Goal: Task Accomplishment & Management: Manage account settings

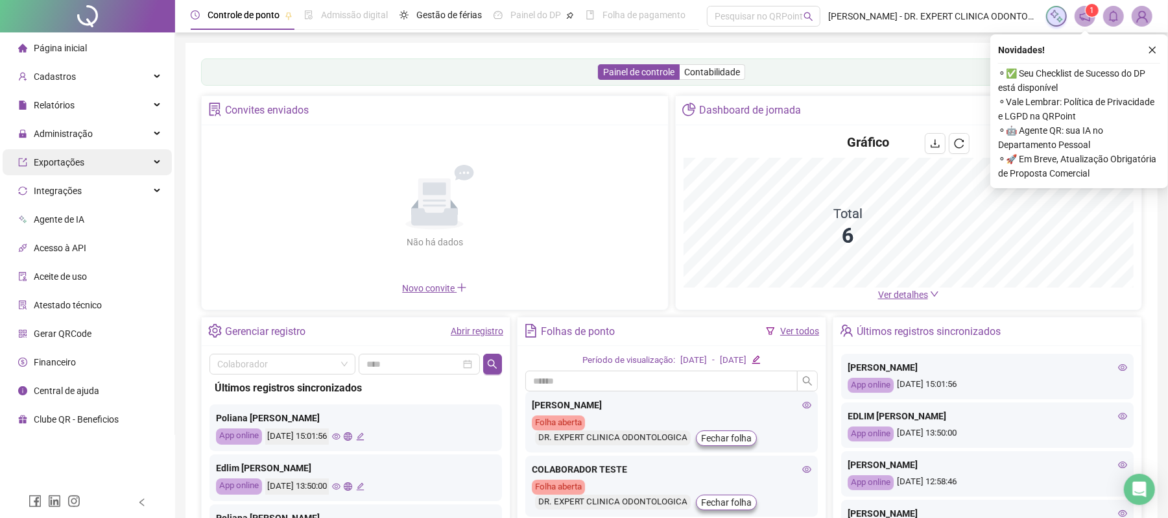
drag, startPoint x: 112, startPoint y: 133, endPoint x: 99, endPoint y: 170, distance: 39.2
click at [109, 134] on div "Administração" at bounding box center [87, 134] width 169 height 26
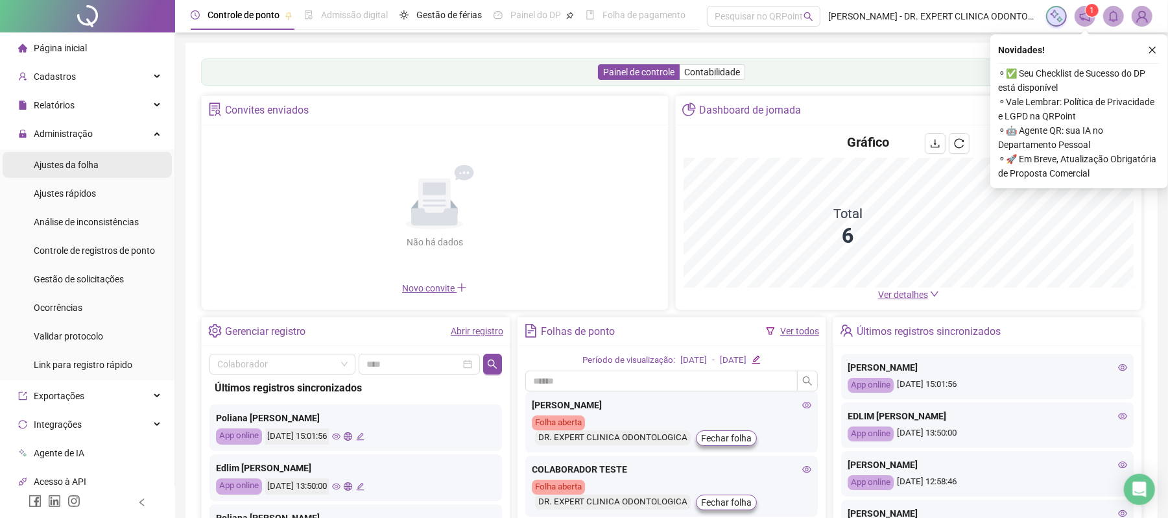
click at [76, 173] on div "Ajustes da folha" at bounding box center [66, 165] width 65 height 26
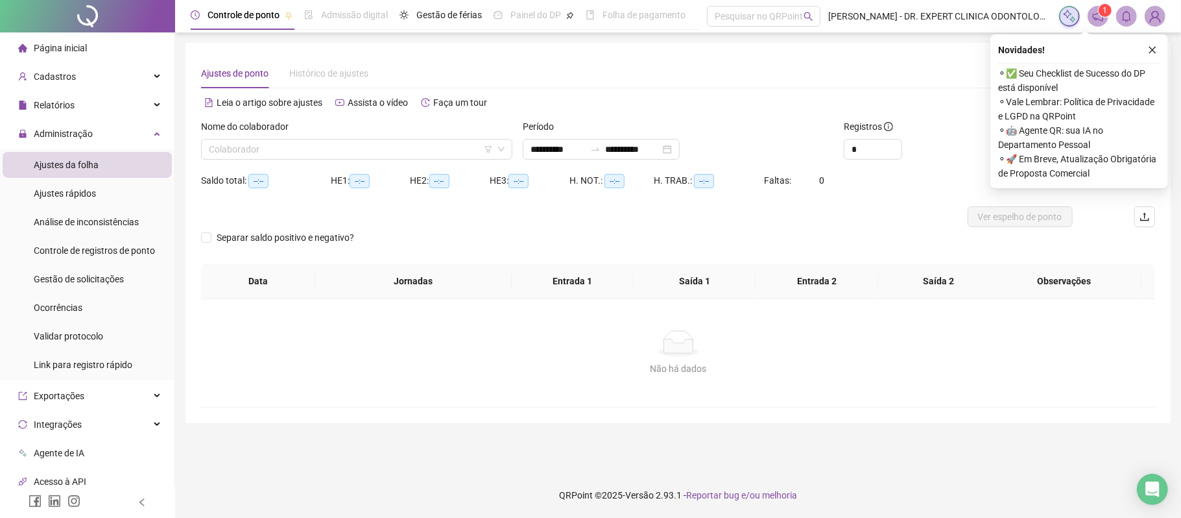
type input "**********"
click at [1160, 49] on button "button" at bounding box center [1153, 50] width 16 height 16
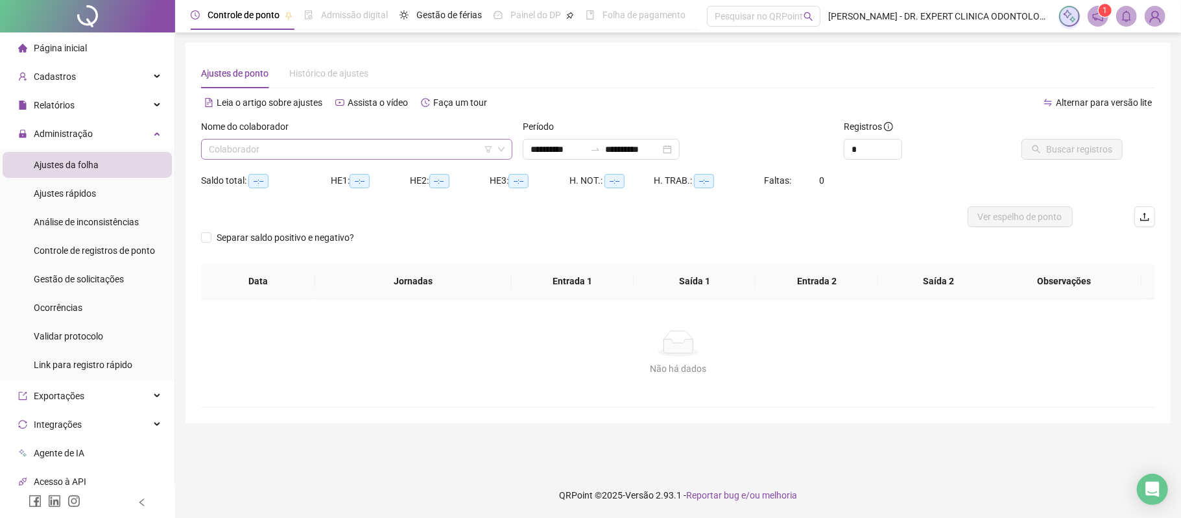
click at [357, 154] on input "search" at bounding box center [351, 148] width 284 height 19
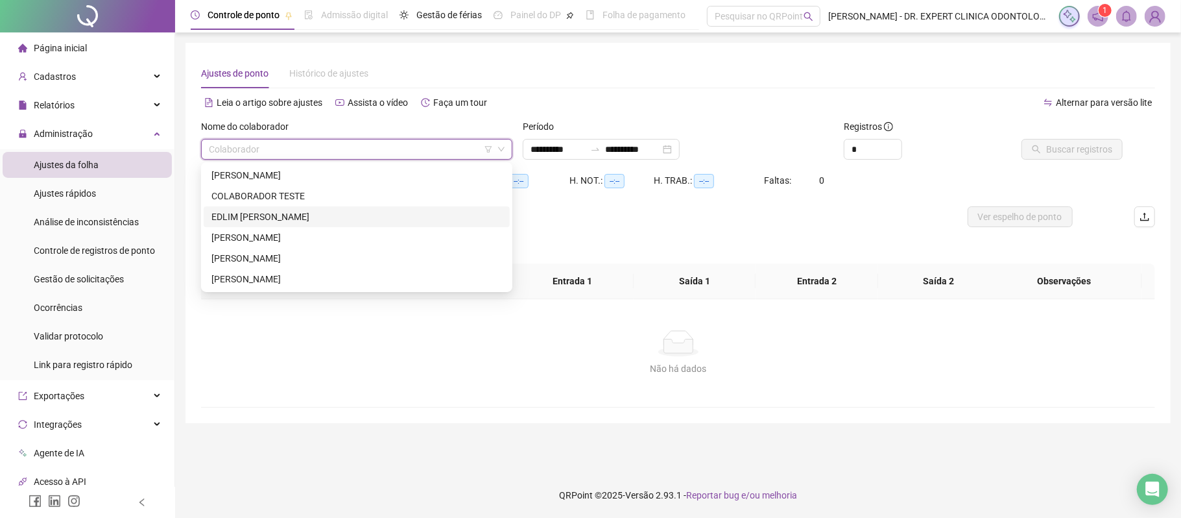
click at [304, 219] on div "EDLIM CAMILLE MARQUES" at bounding box center [356, 217] width 291 height 14
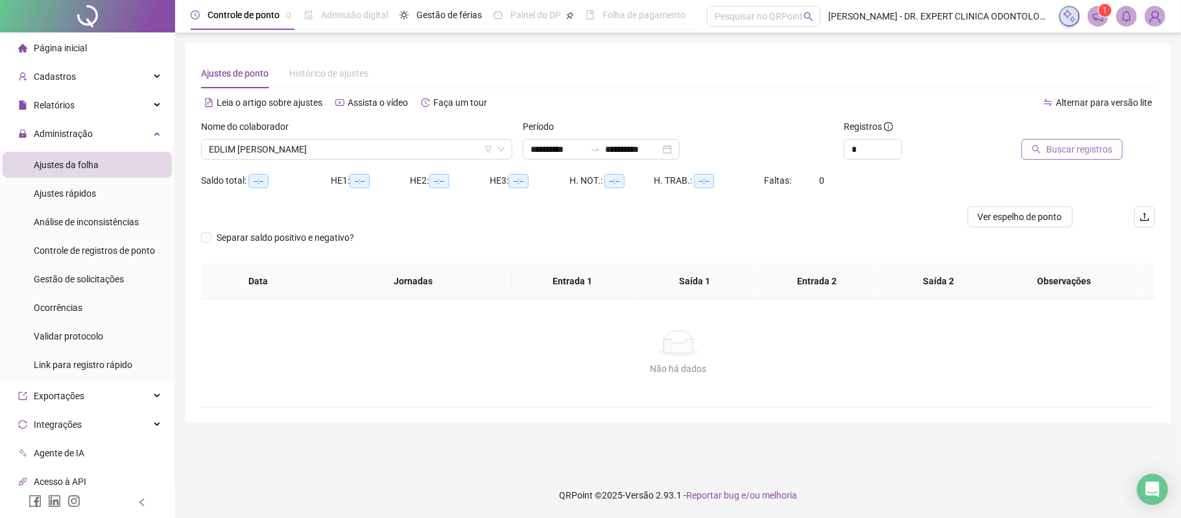
click at [1072, 143] on span "Buscar registros" at bounding box center [1079, 149] width 66 height 14
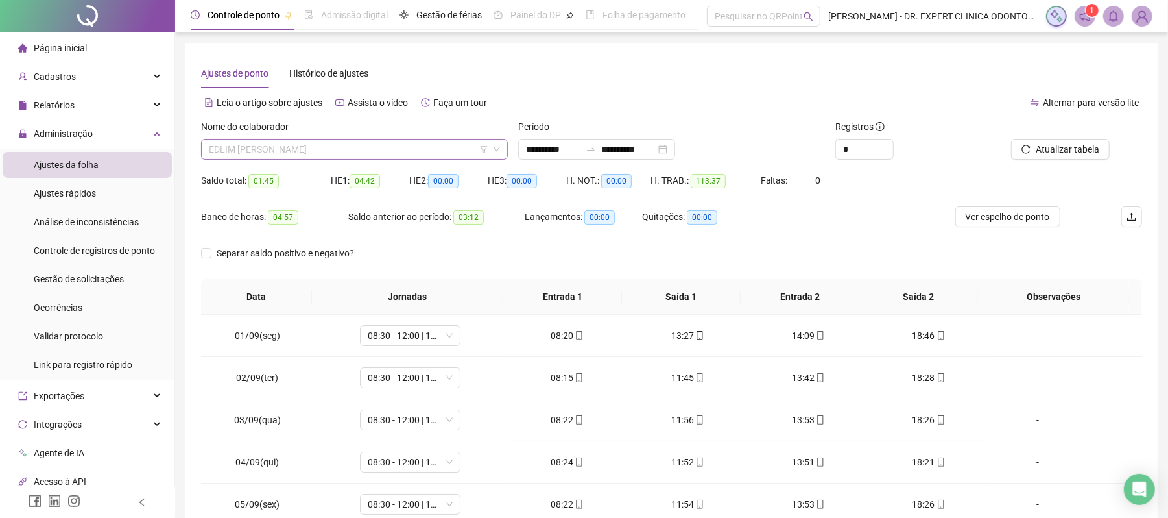
click at [327, 149] on span "EDLIM CAMILLE MARQUES" at bounding box center [354, 148] width 291 height 19
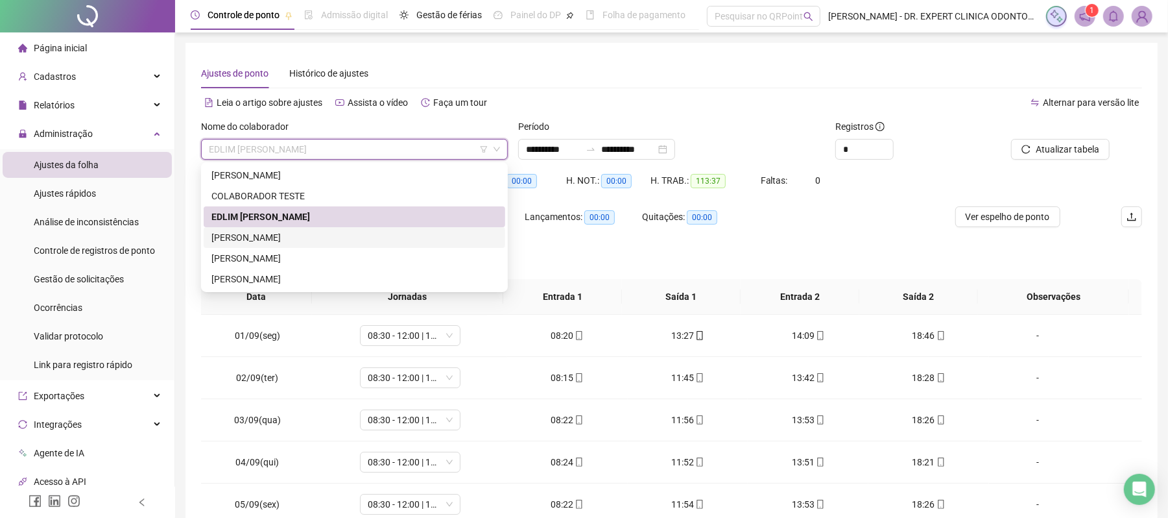
click at [266, 245] on div "KARLA BATISTA FIGUEREDO" at bounding box center [355, 237] width 302 height 21
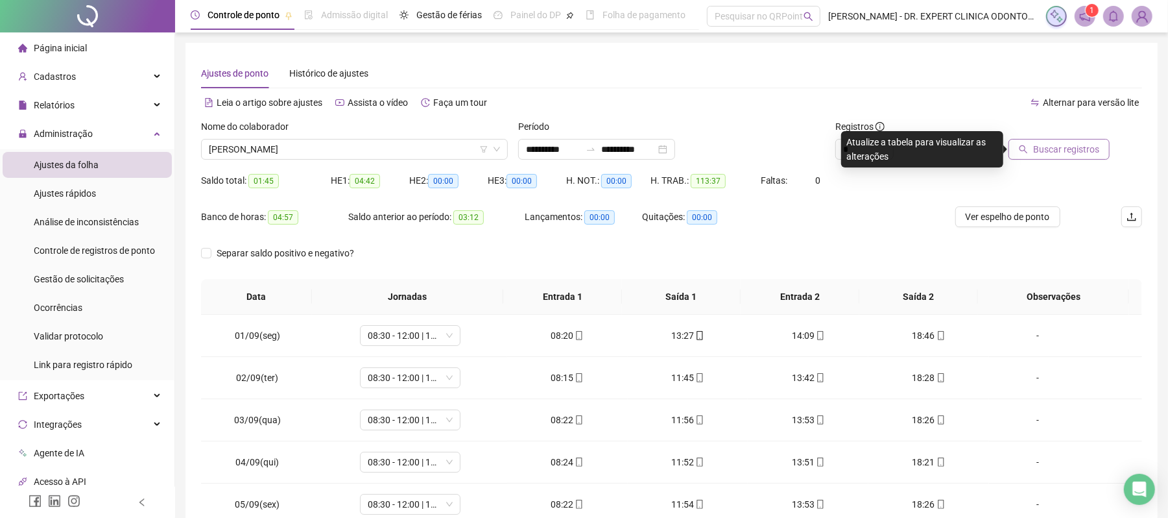
click at [1054, 145] on span "Buscar registros" at bounding box center [1066, 149] width 66 height 14
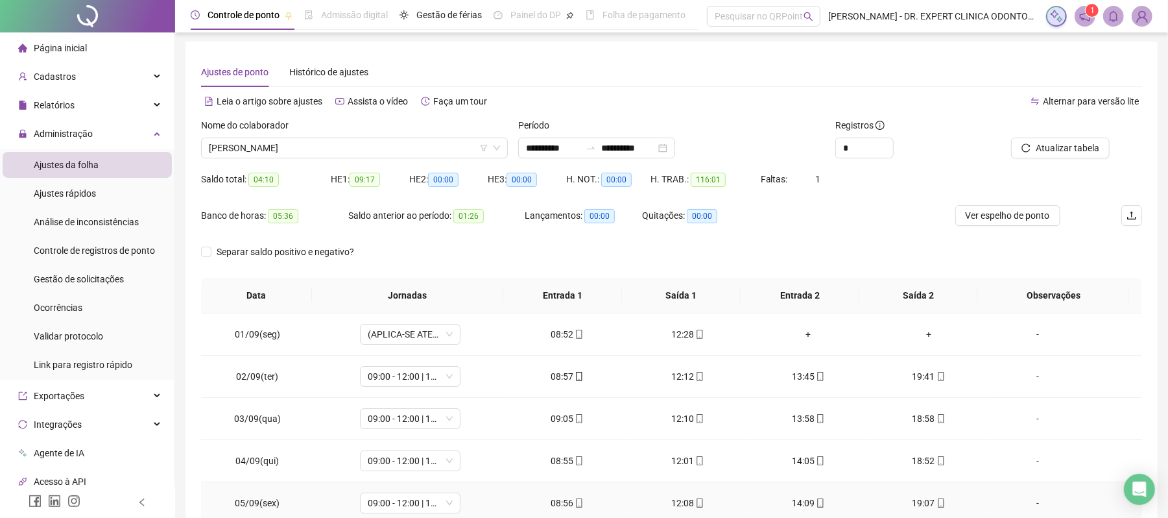
scroll to position [1, 0]
click at [434, 336] on span "(APLICA-SE ATESTADO)" at bounding box center [410, 334] width 85 height 19
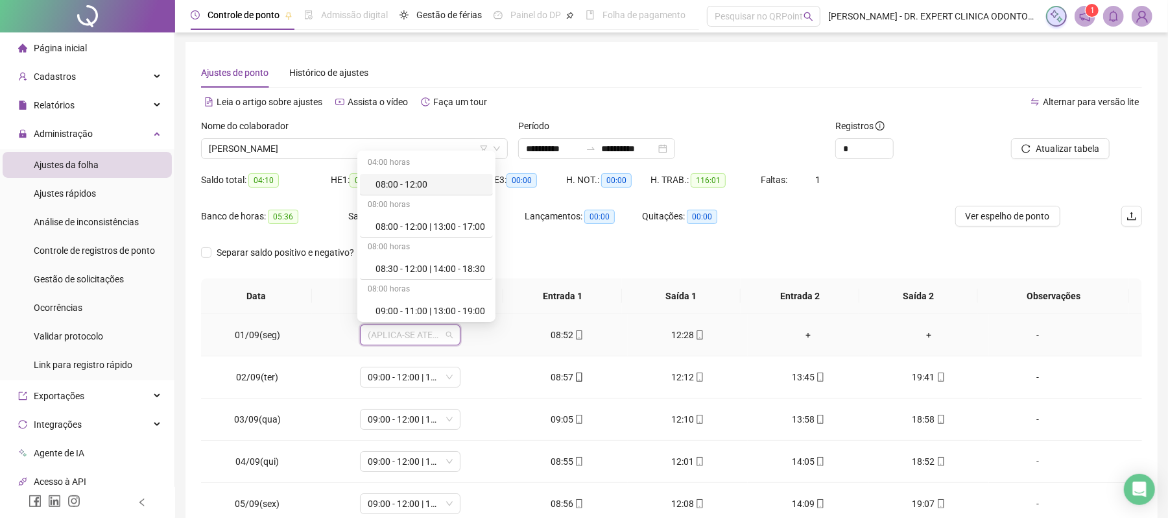
click at [434, 336] on span "(APLICA-SE ATESTADO)" at bounding box center [410, 334] width 85 height 19
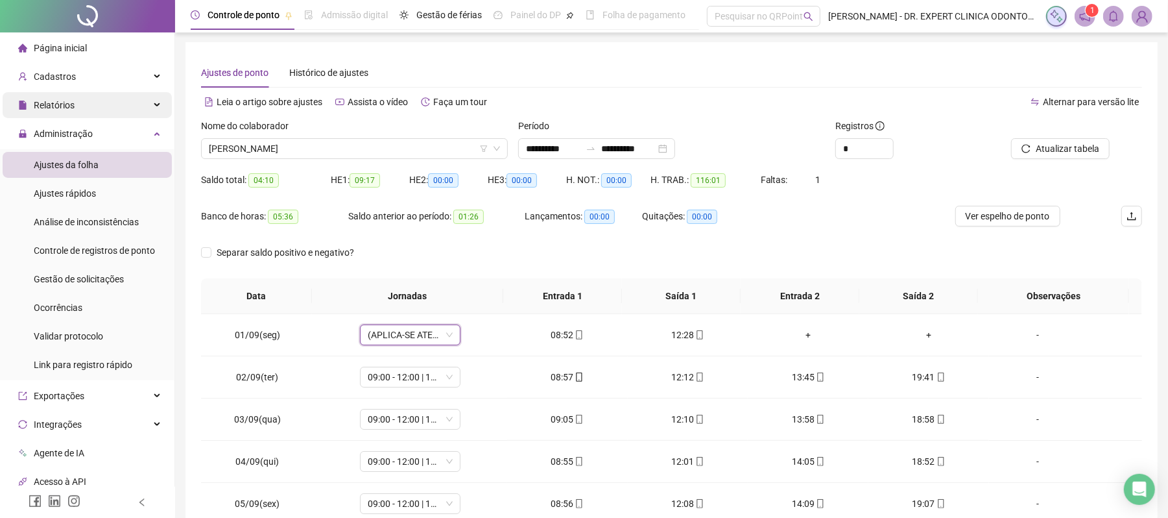
click at [100, 101] on div "Relatórios" at bounding box center [87, 105] width 169 height 26
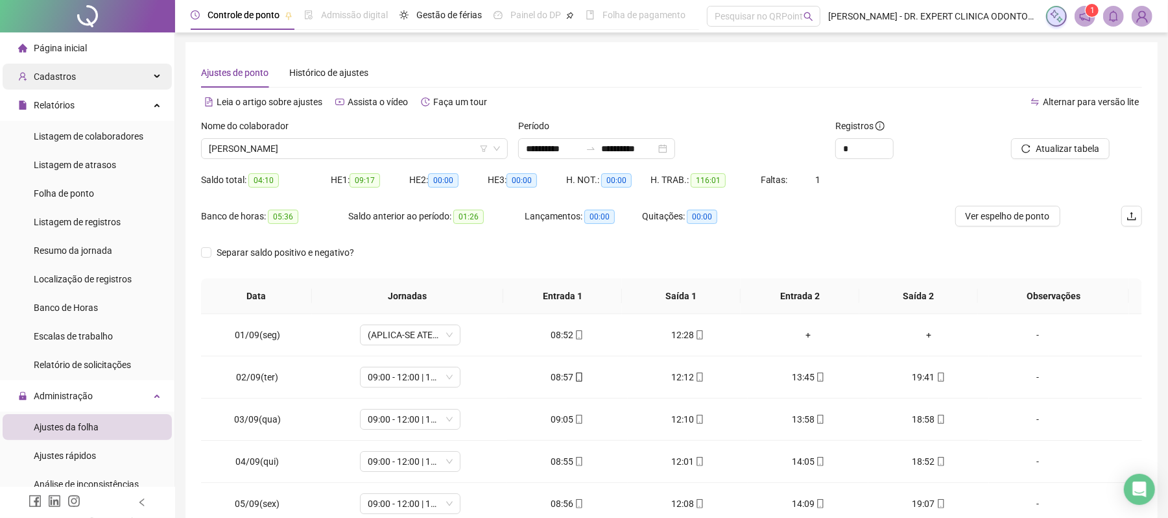
click at [113, 71] on div "Cadastros" at bounding box center [87, 77] width 169 height 26
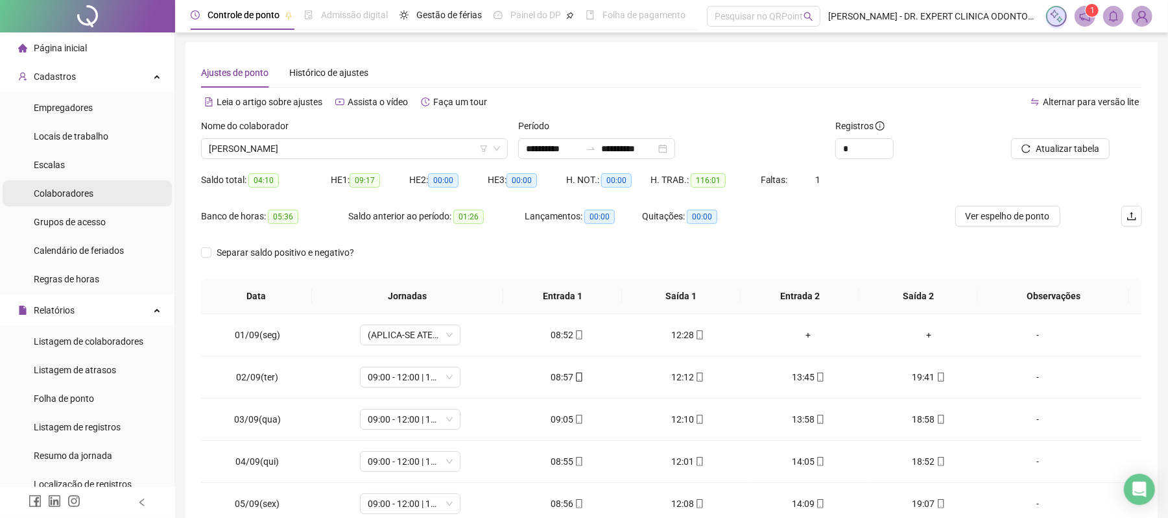
click at [71, 193] on span "Colaboradores" at bounding box center [64, 193] width 60 height 10
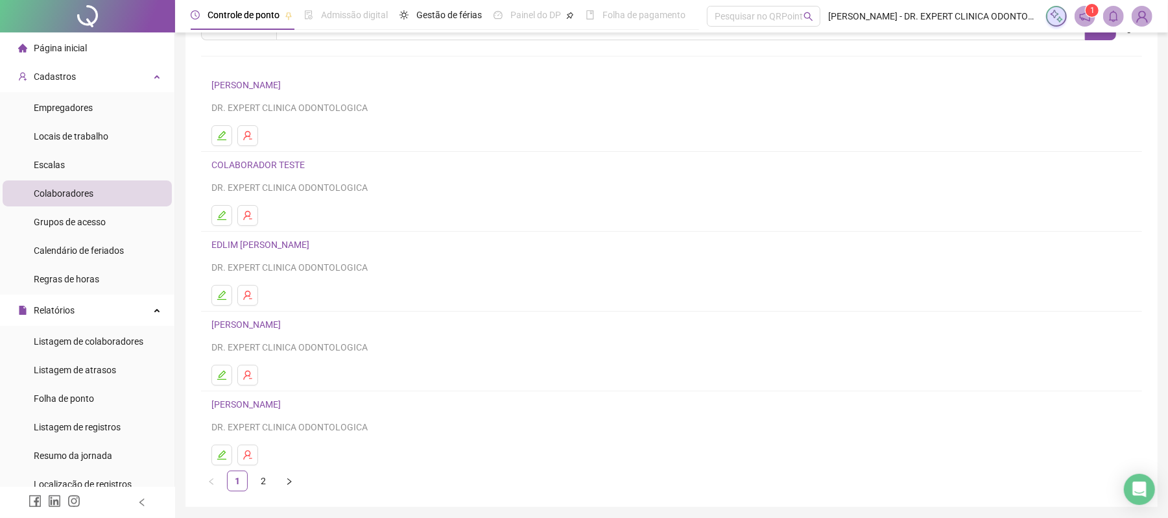
scroll to position [54, 0]
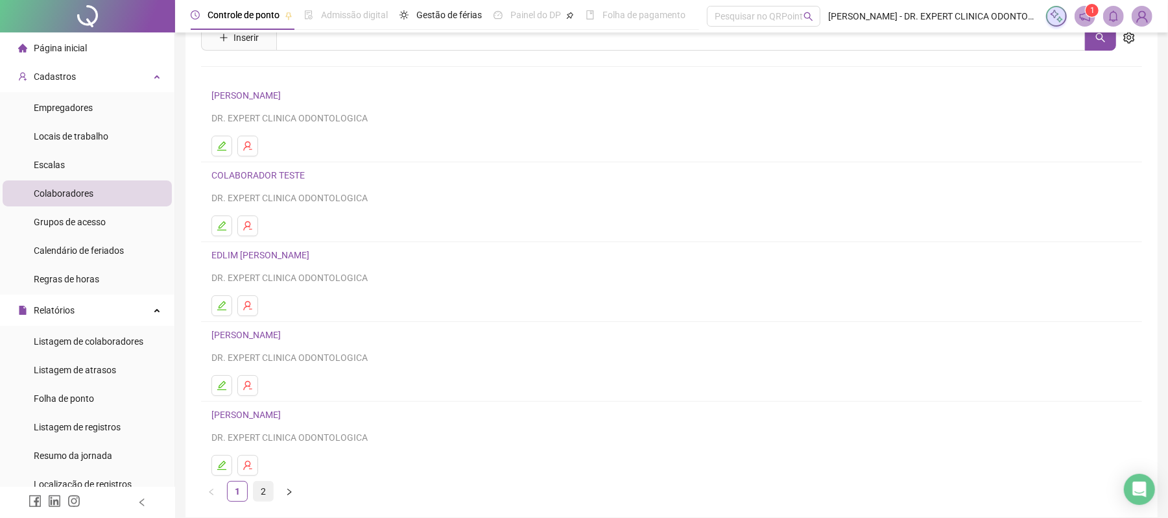
click at [261, 498] on link "2" at bounding box center [263, 490] width 19 height 19
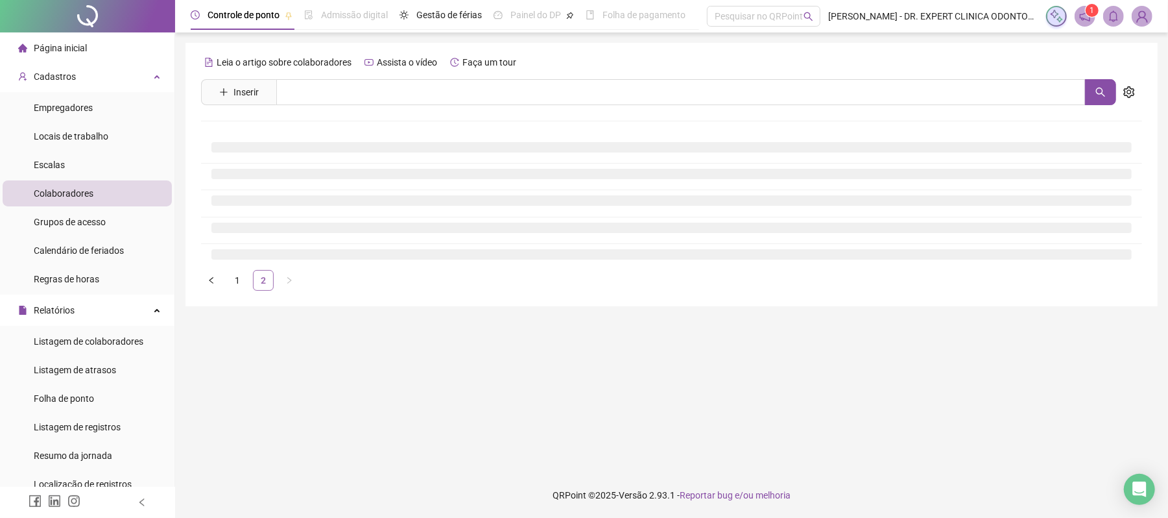
scroll to position [0, 0]
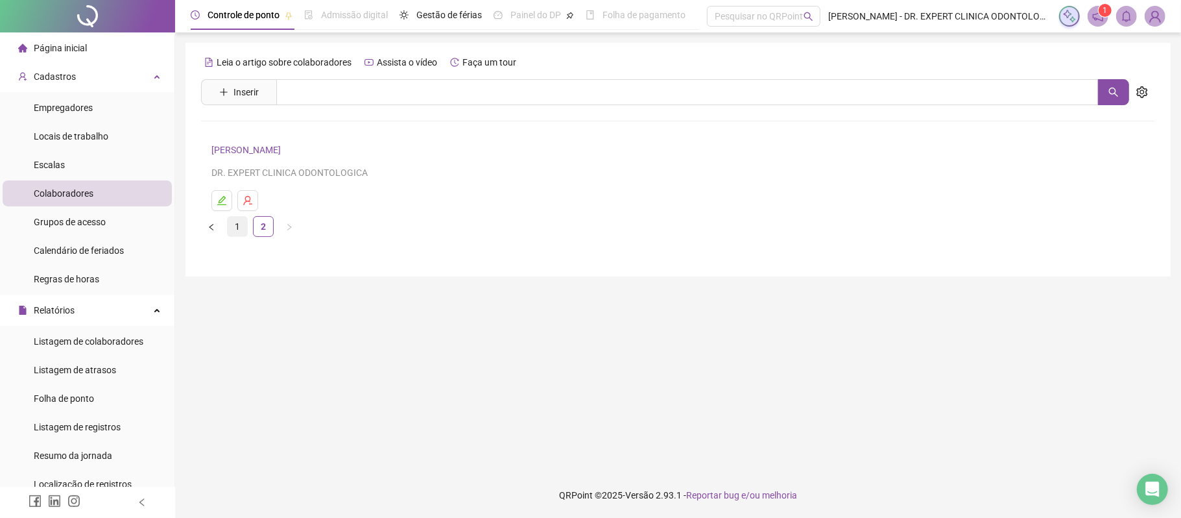
click at [239, 230] on link "1" at bounding box center [237, 226] width 19 height 19
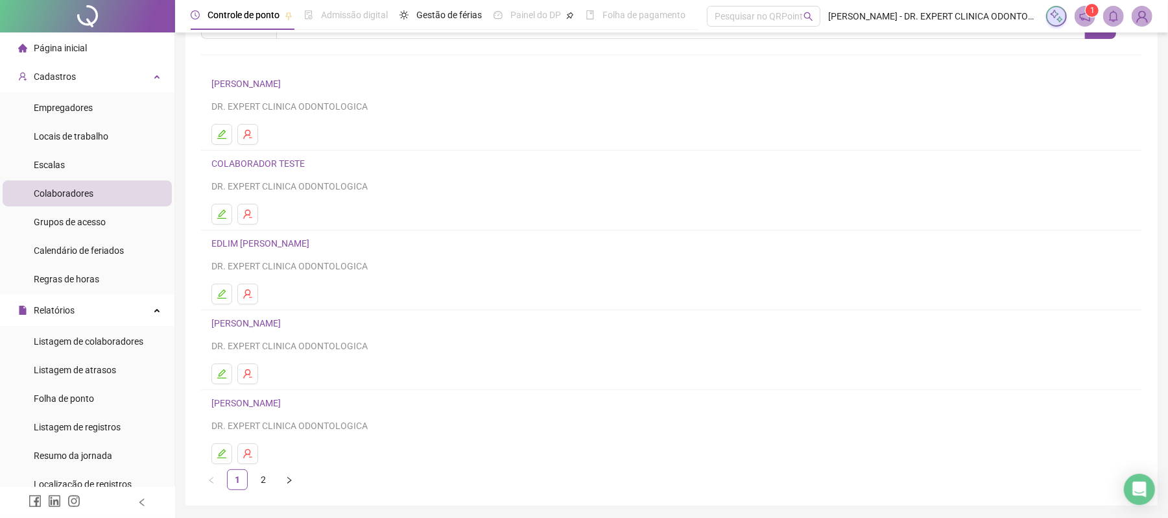
scroll to position [112, 0]
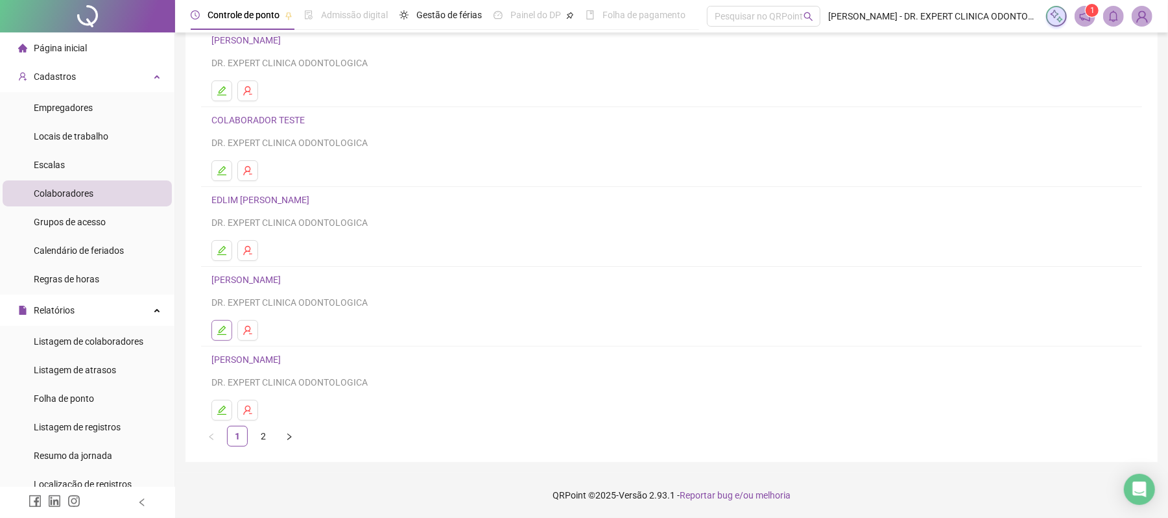
click at [211, 331] on button "button" at bounding box center [221, 330] width 21 height 21
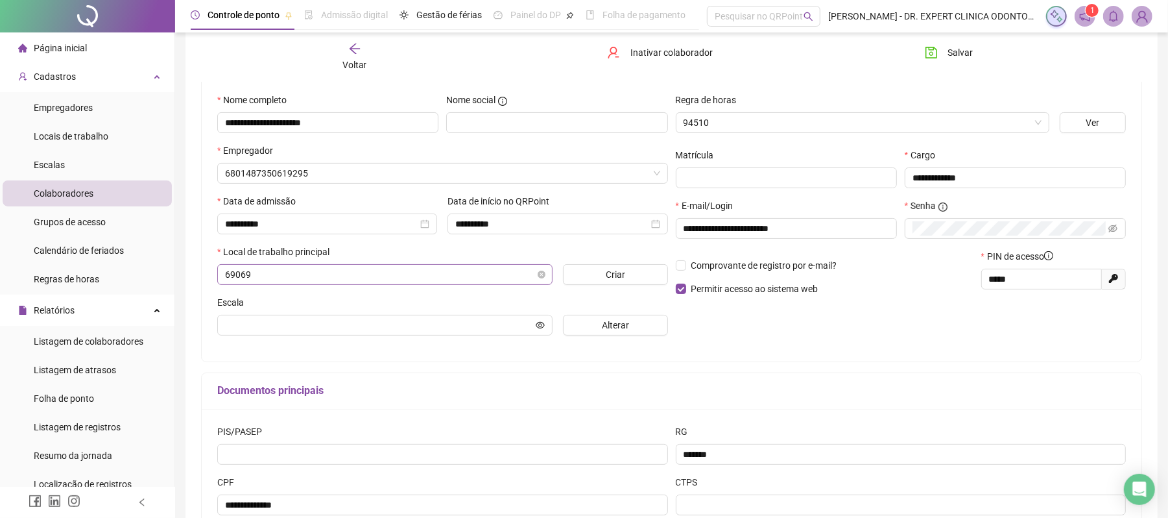
type input "**********"
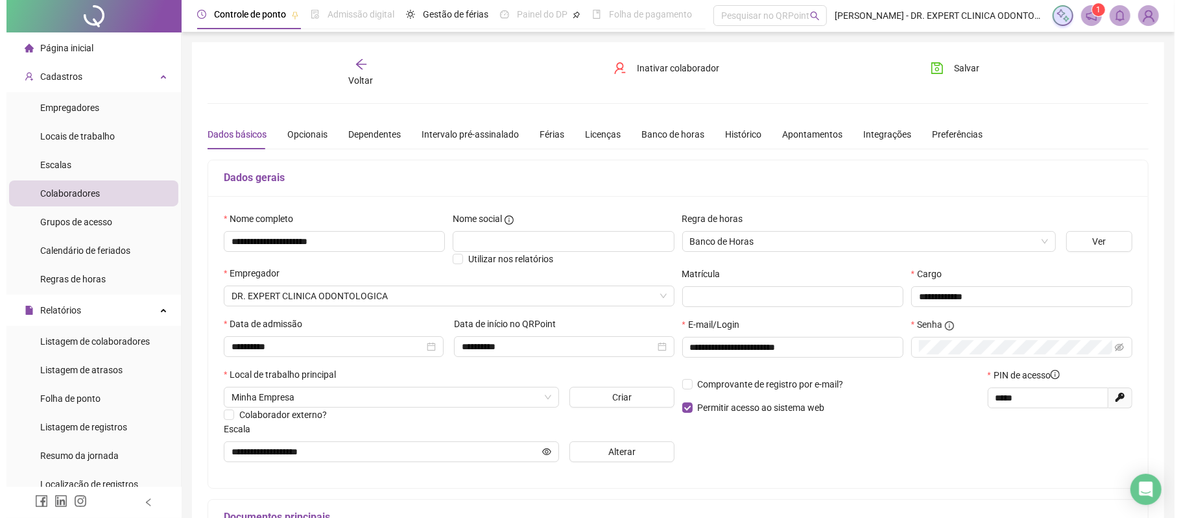
scroll to position [0, 0]
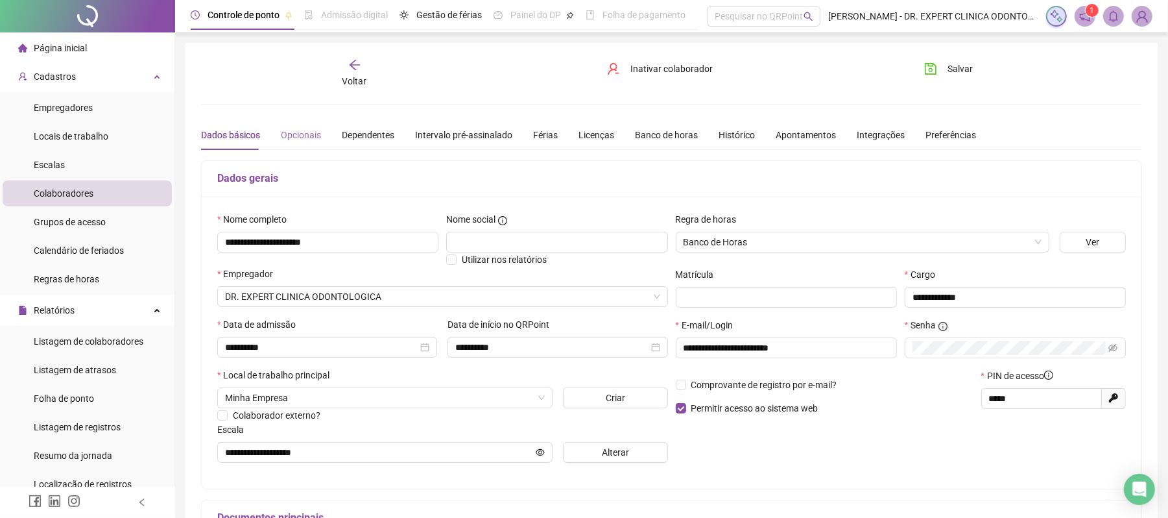
click at [296, 143] on div "Opcionais" at bounding box center [301, 135] width 40 height 30
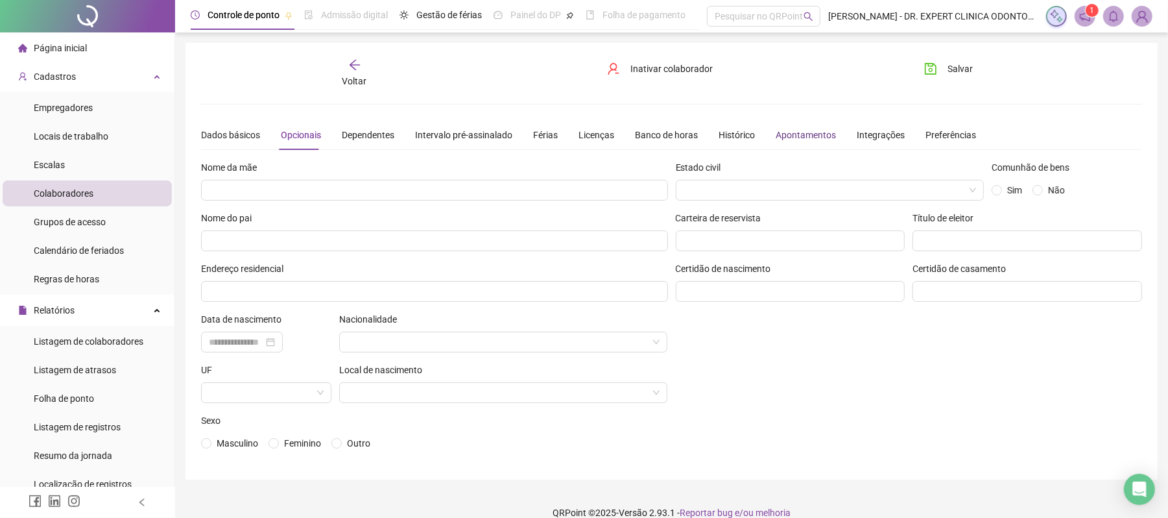
click at [804, 131] on div "Apontamentos" at bounding box center [806, 135] width 60 height 14
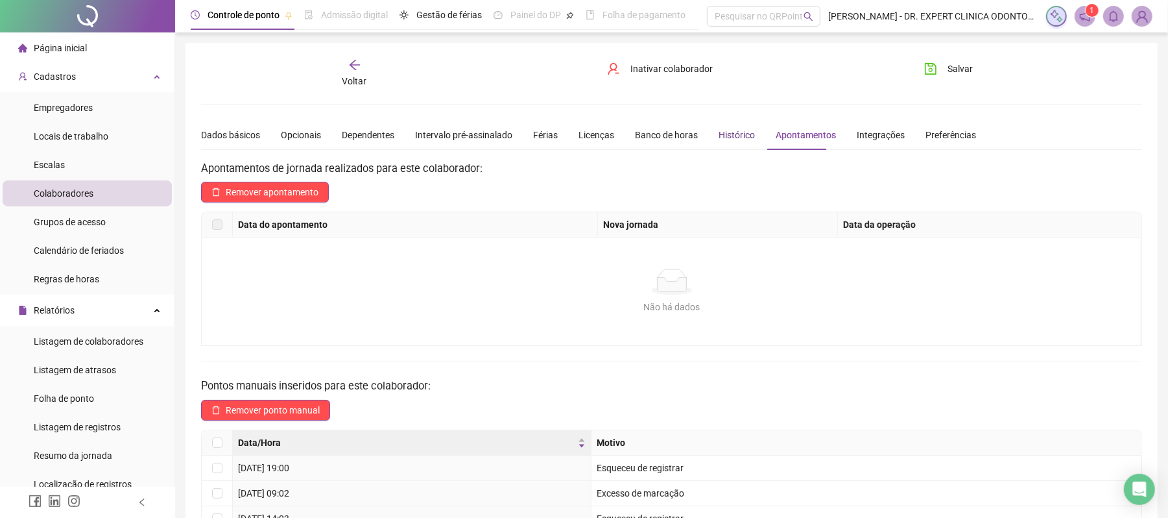
click at [730, 133] on div "Histórico" at bounding box center [737, 135] width 36 height 14
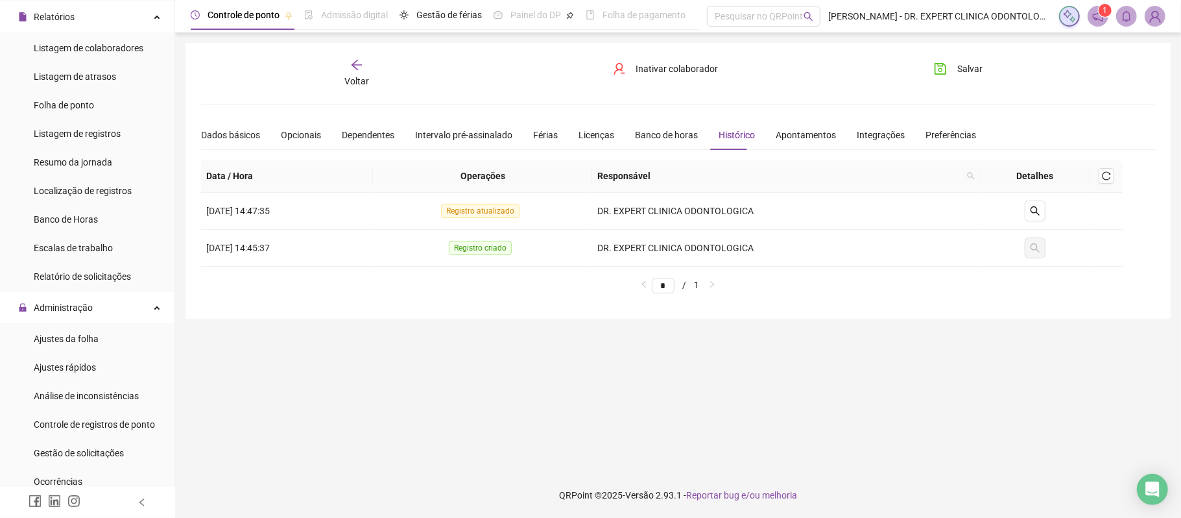
scroll to position [374, 0]
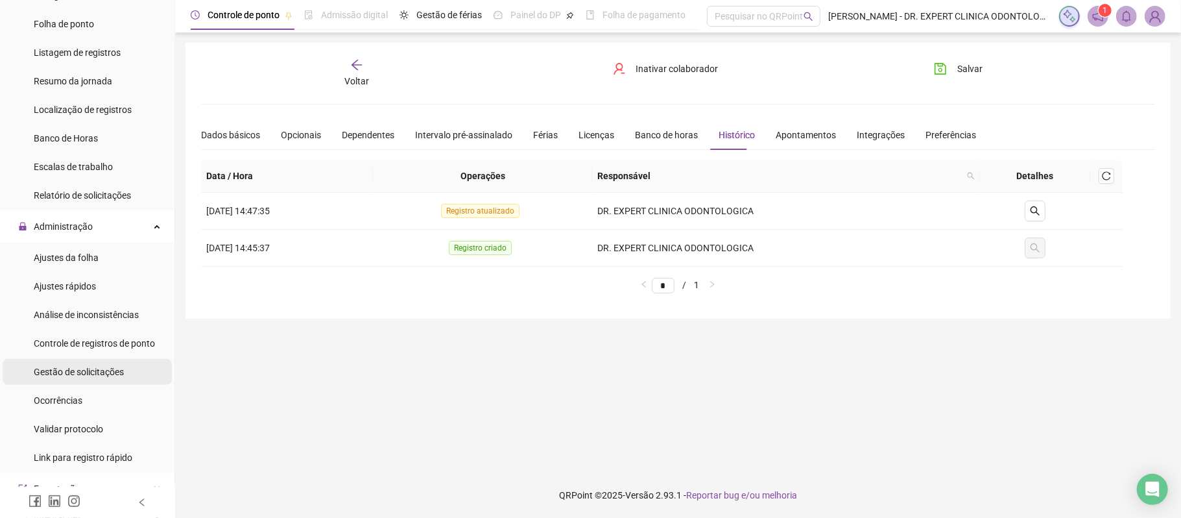
click at [113, 374] on span "Gestão de solicitações" at bounding box center [79, 371] width 90 height 10
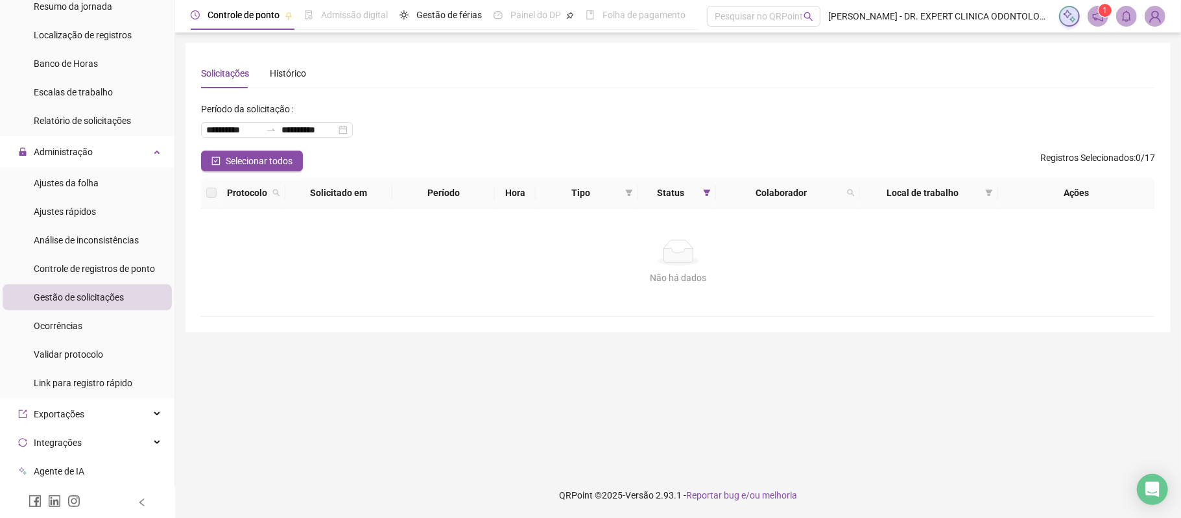
scroll to position [461, 0]
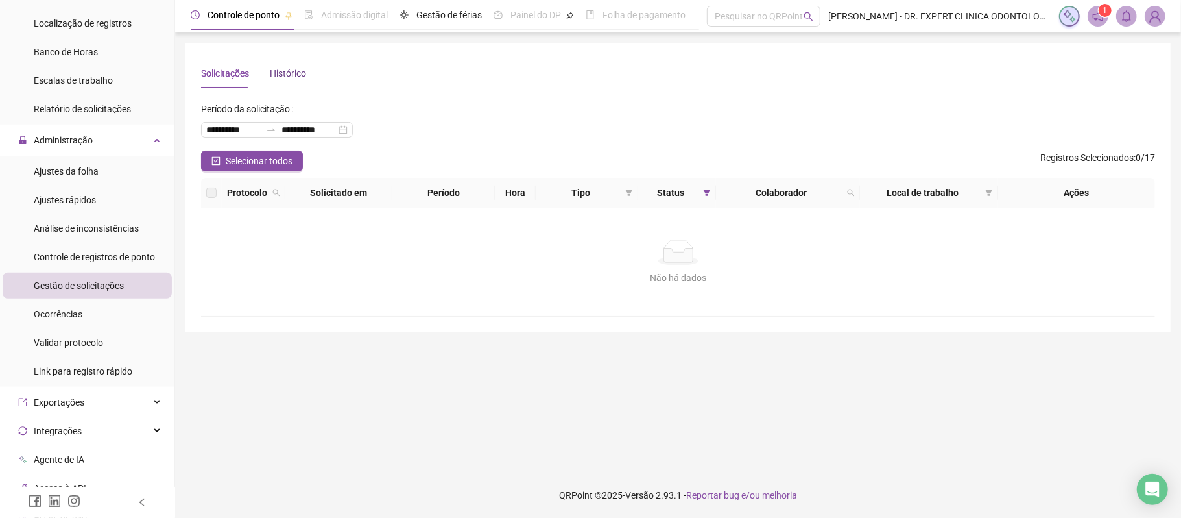
click at [281, 69] on div "Histórico" at bounding box center [288, 73] width 36 height 14
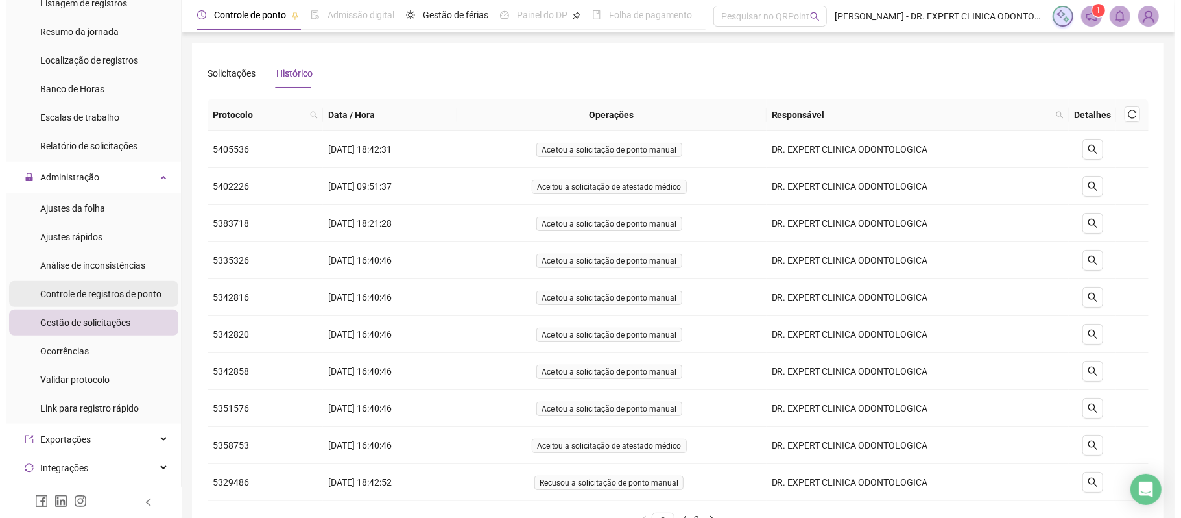
scroll to position [403, 0]
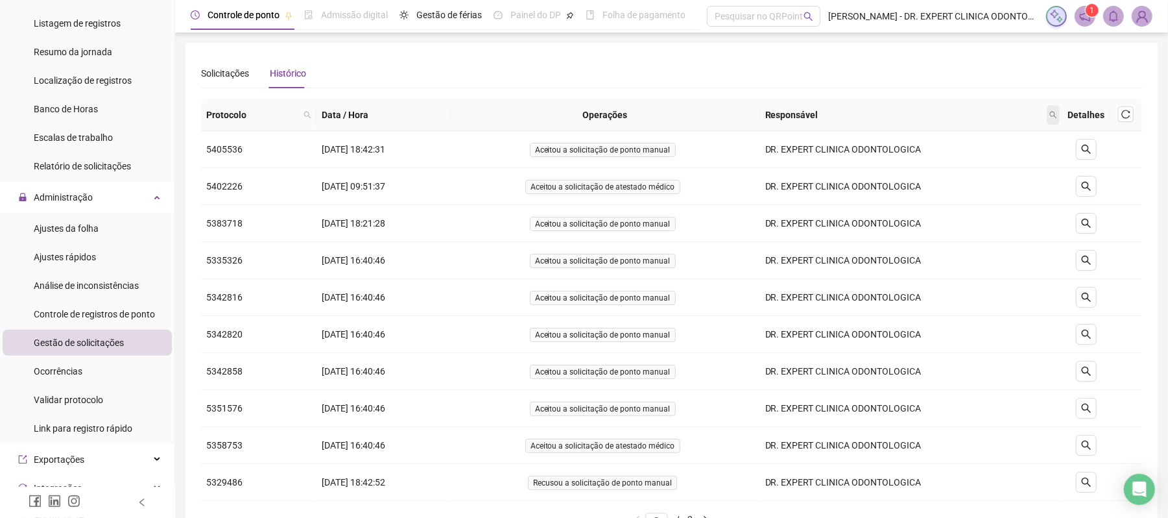
click at [1049, 117] on span at bounding box center [1053, 114] width 13 height 19
click at [1004, 159] on div "Buscar Limpar" at bounding box center [995, 153] width 132 height 53
click at [979, 138] on input "text" at bounding box center [995, 142] width 122 height 21
type input "********"
click at [972, 162] on span "Buscar" at bounding box center [970, 166] width 29 height 14
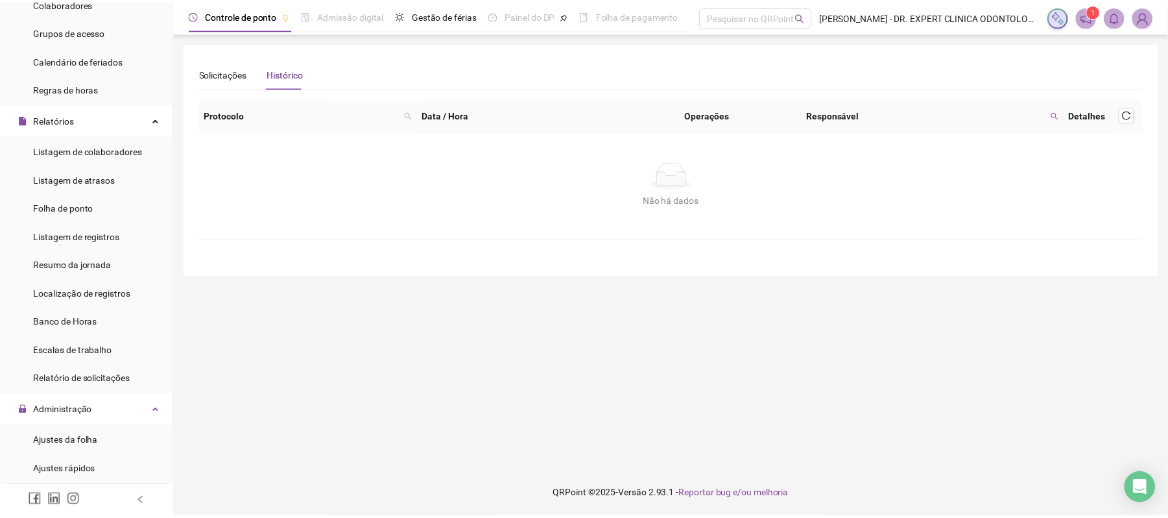
scroll to position [185, 0]
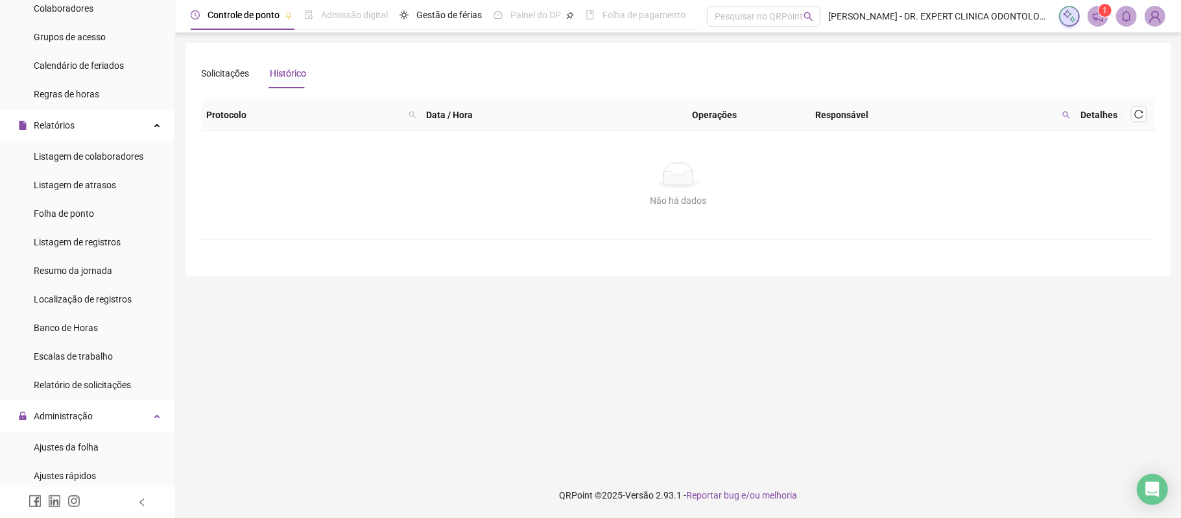
click at [117, 380] on span "Relatório de solicitações" at bounding box center [82, 384] width 97 height 10
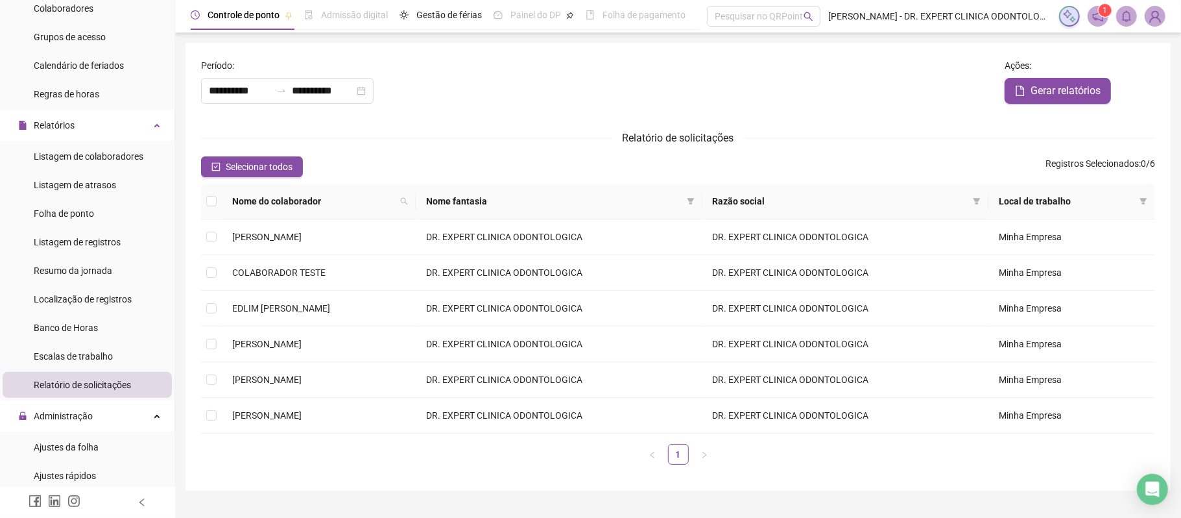
type input "**********"
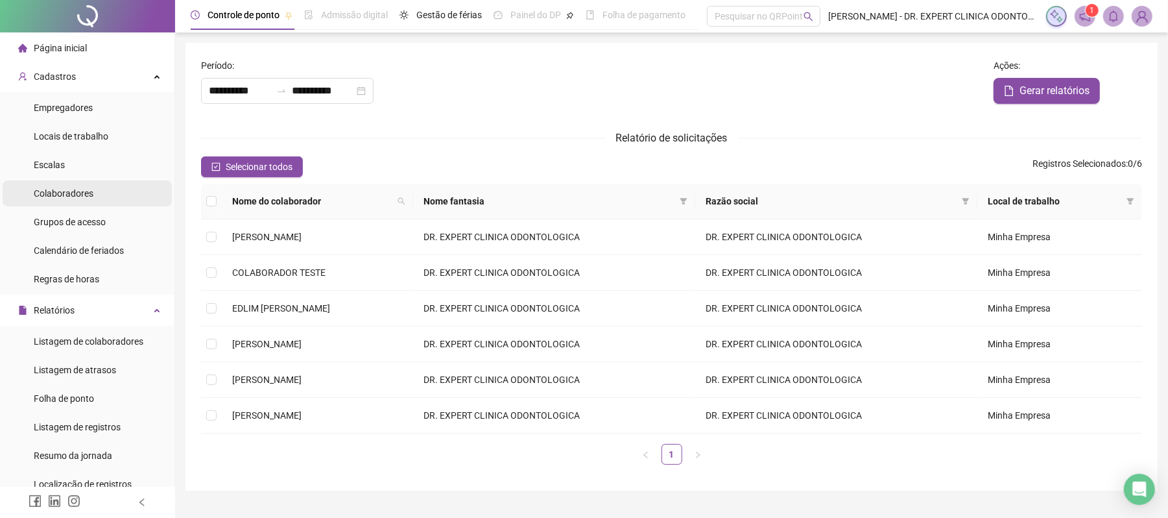
click at [112, 201] on li "Colaboradores" at bounding box center [87, 193] width 169 height 26
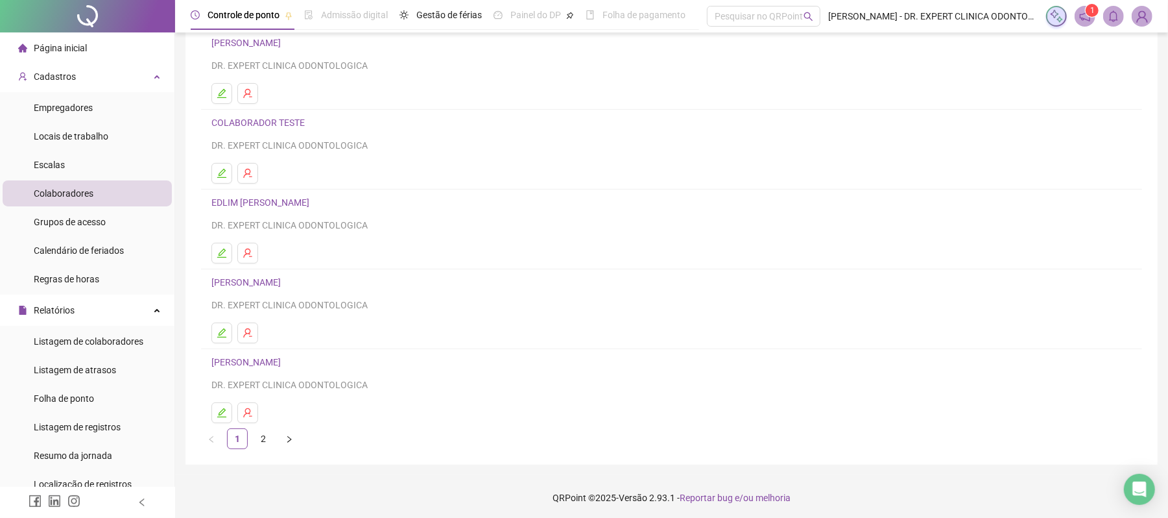
scroll to position [112, 0]
click at [262, 437] on link "2" at bounding box center [263, 435] width 19 height 19
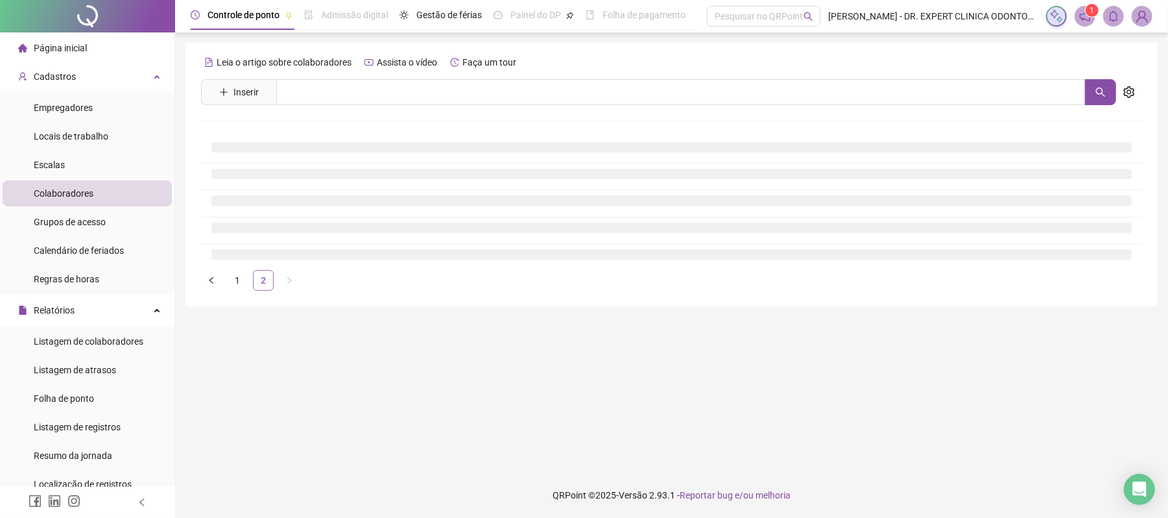
scroll to position [0, 0]
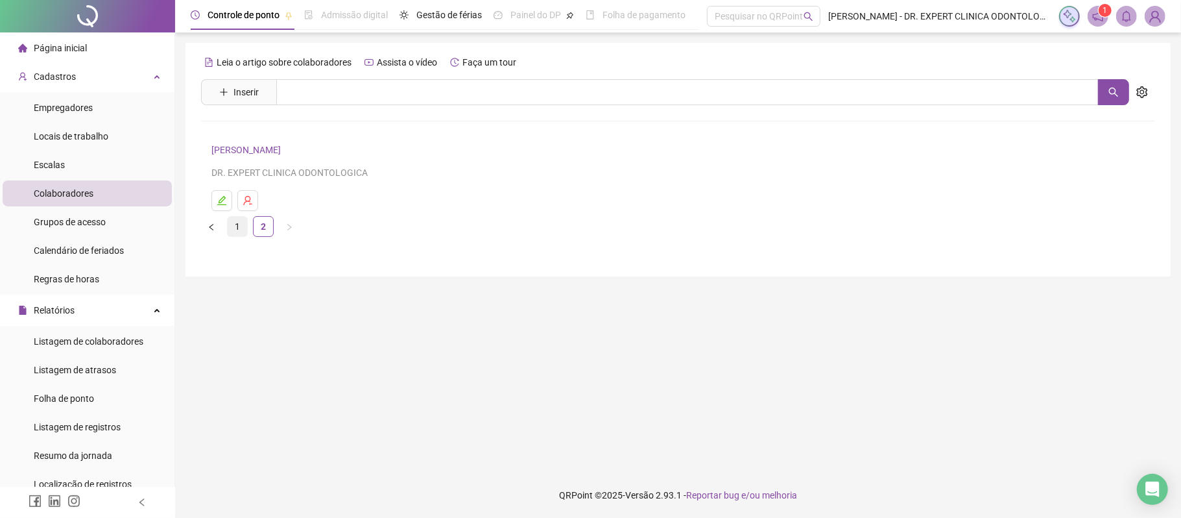
click at [239, 236] on link "1" at bounding box center [237, 226] width 19 height 19
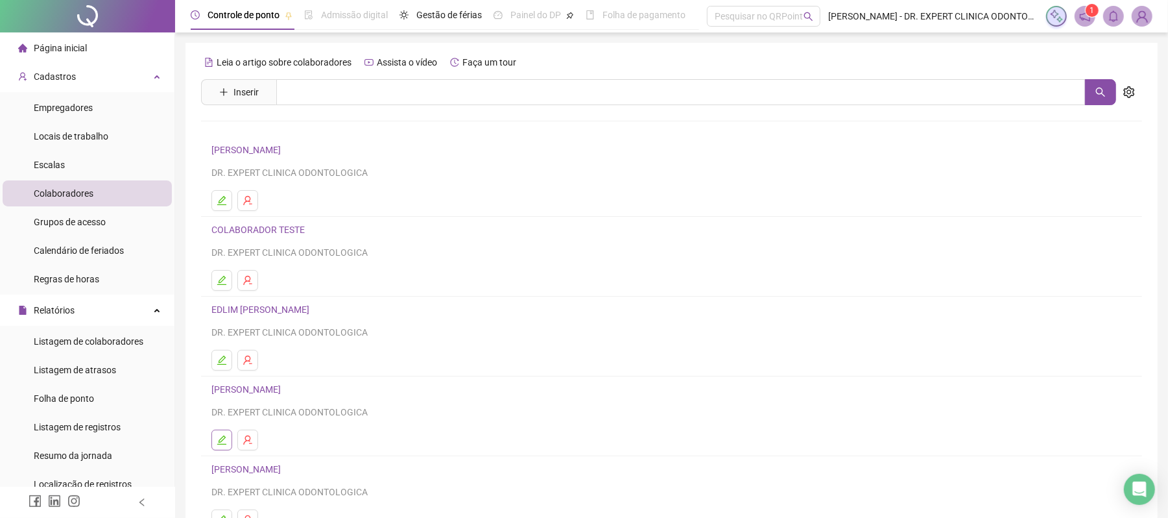
click at [224, 442] on icon "edit" at bounding box center [222, 440] width 10 height 10
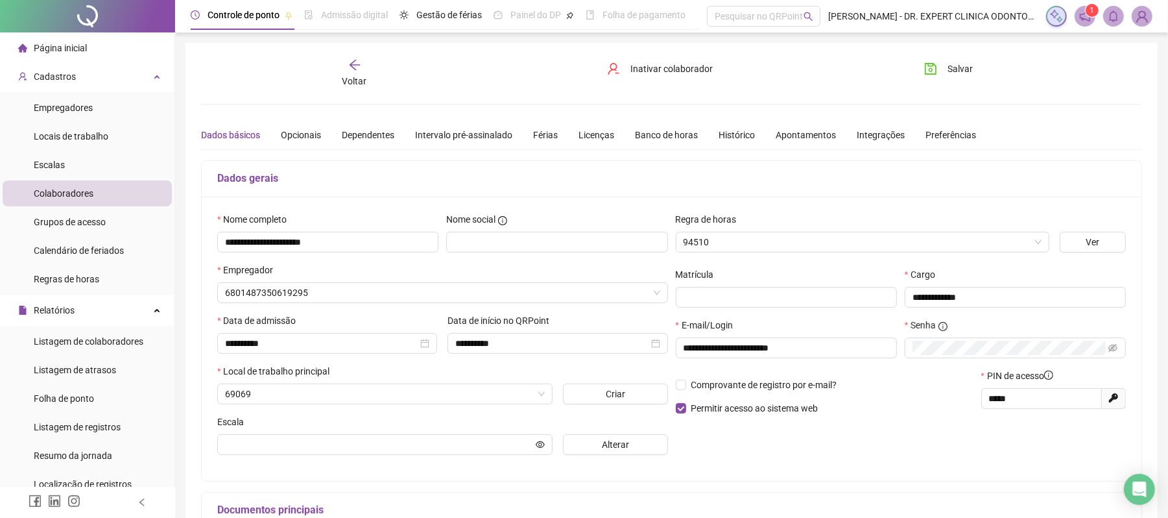
type input "**********"
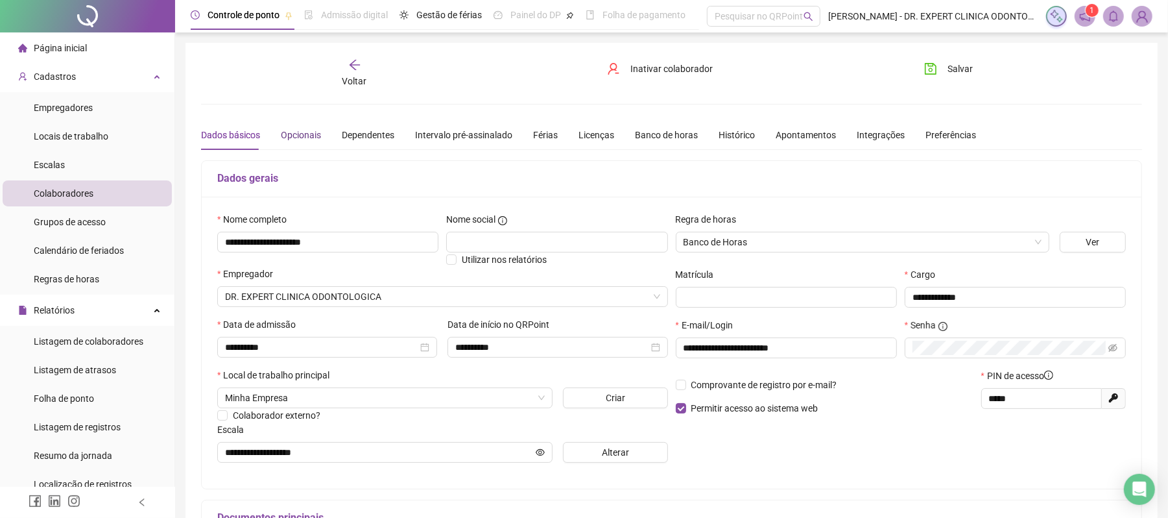
click at [294, 130] on div "Opcionais" at bounding box center [301, 135] width 40 height 14
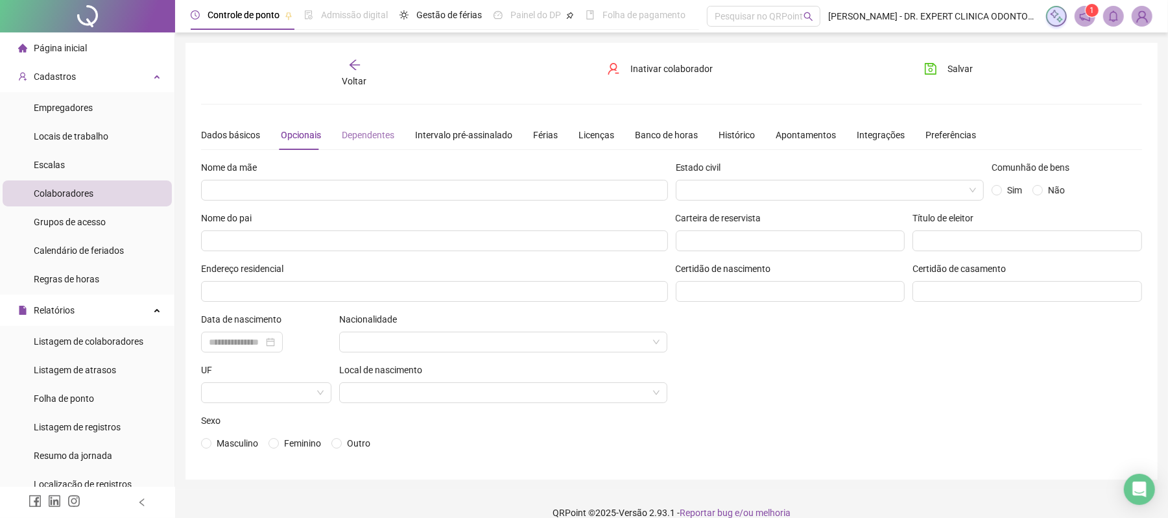
click at [349, 143] on div "Dependentes" at bounding box center [368, 135] width 53 height 30
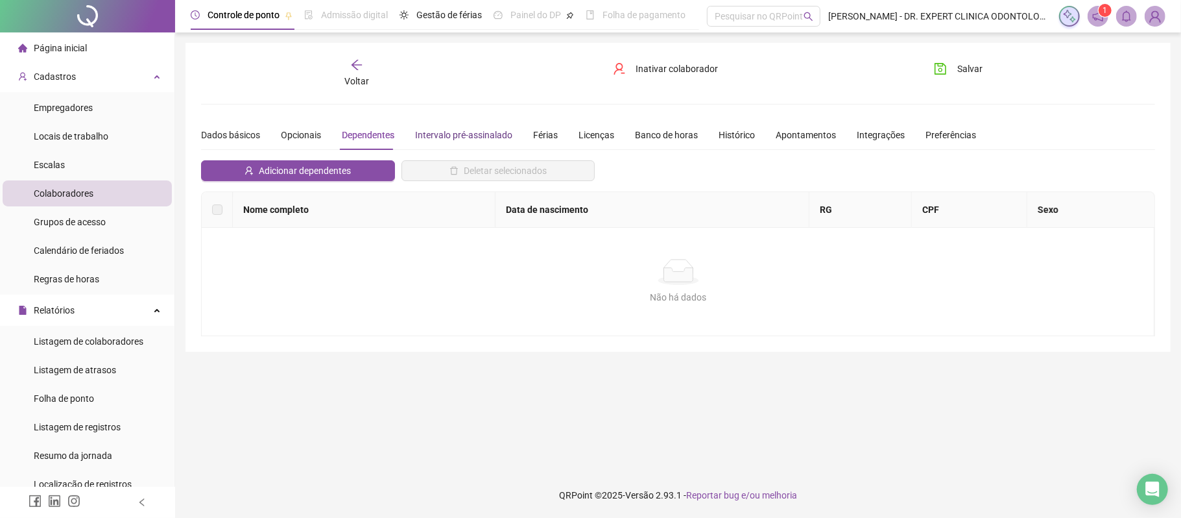
click at [459, 136] on div "Intervalo pré-assinalado" at bounding box center [463, 135] width 97 height 14
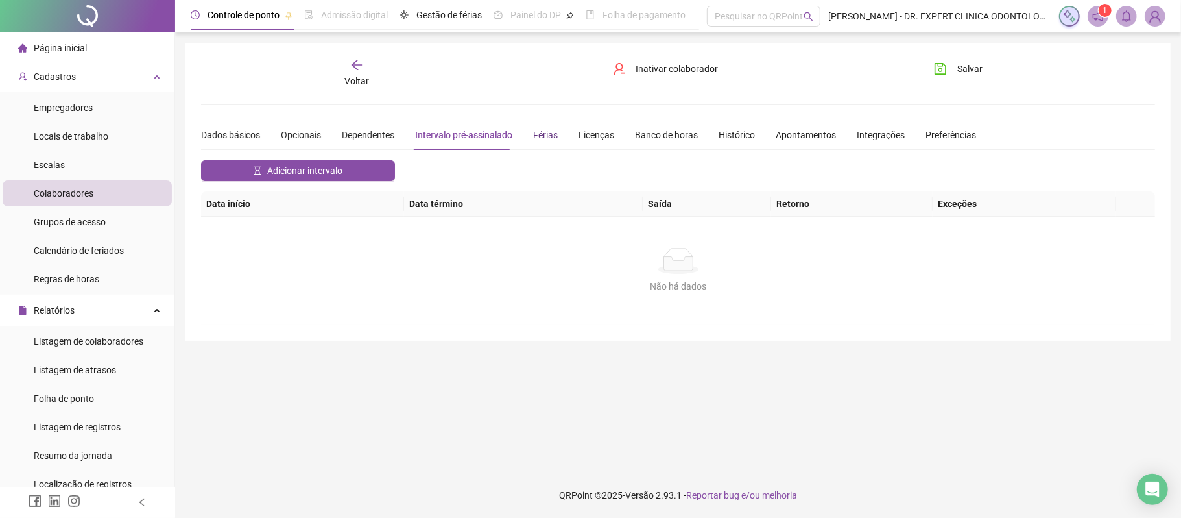
click at [544, 136] on div "Férias" at bounding box center [545, 135] width 25 height 14
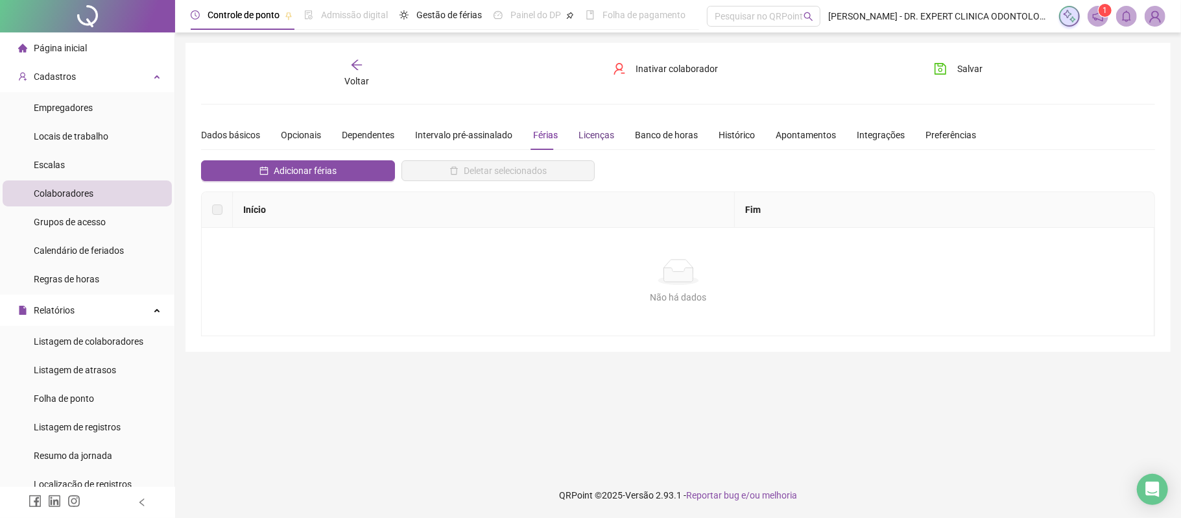
click at [601, 141] on div "Licenças" at bounding box center [597, 135] width 36 height 14
click at [610, 143] on div "Dados básicos Opcionais Dependentes Intervalo pré-assinalado Férias Licenças Ba…" at bounding box center [588, 135] width 775 height 30
click at [627, 143] on div "Dados básicos Opcionais Dependentes Intervalo pré-assinalado Férias Licenças Ba…" at bounding box center [588, 135] width 775 height 30
click at [647, 139] on div "Banco de horas" at bounding box center [666, 135] width 63 height 14
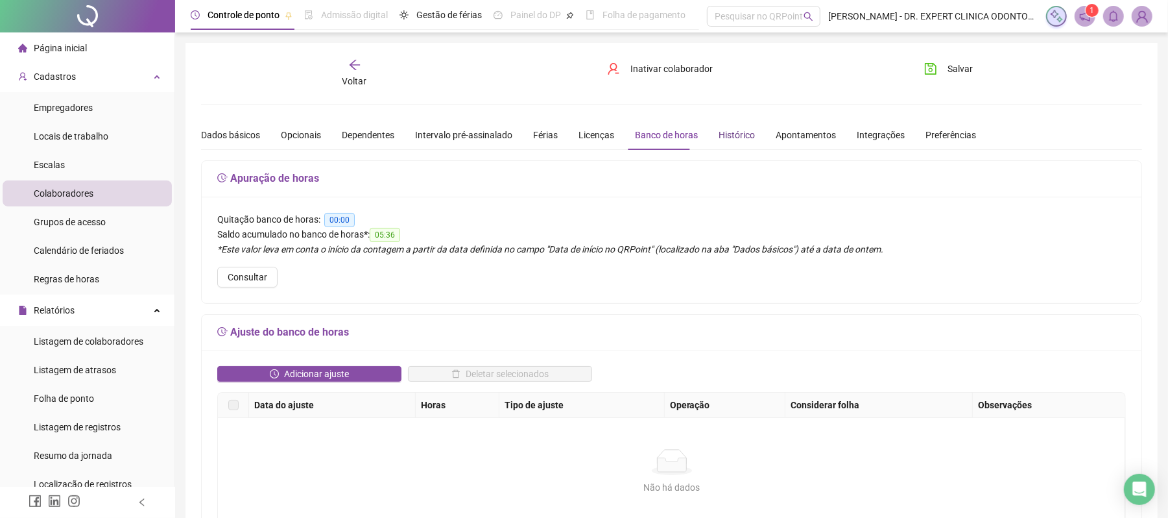
click at [719, 135] on div "Histórico" at bounding box center [737, 135] width 36 height 14
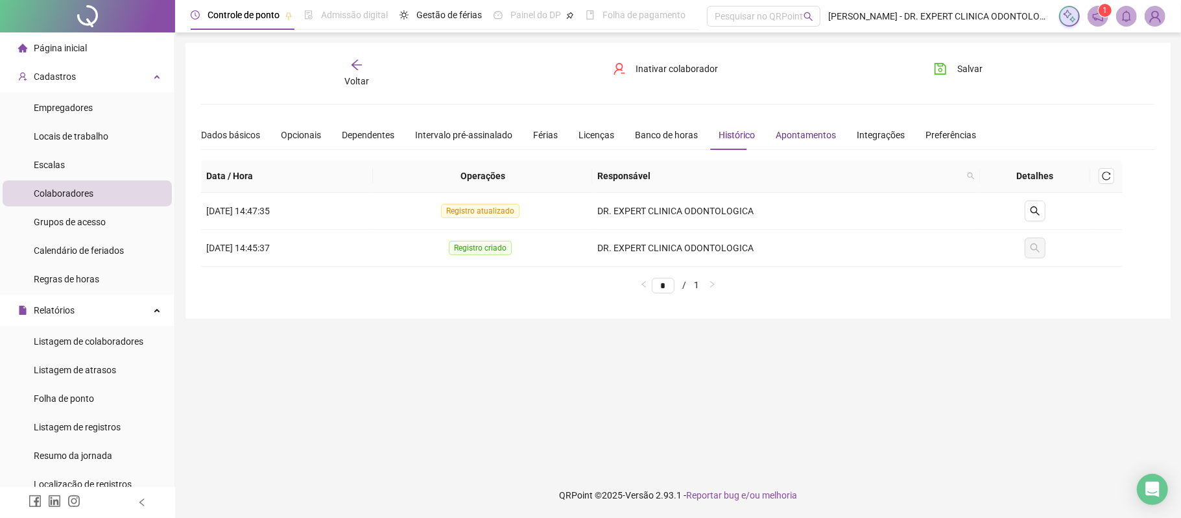
click at [789, 138] on div "Apontamentos" at bounding box center [806, 135] width 60 height 14
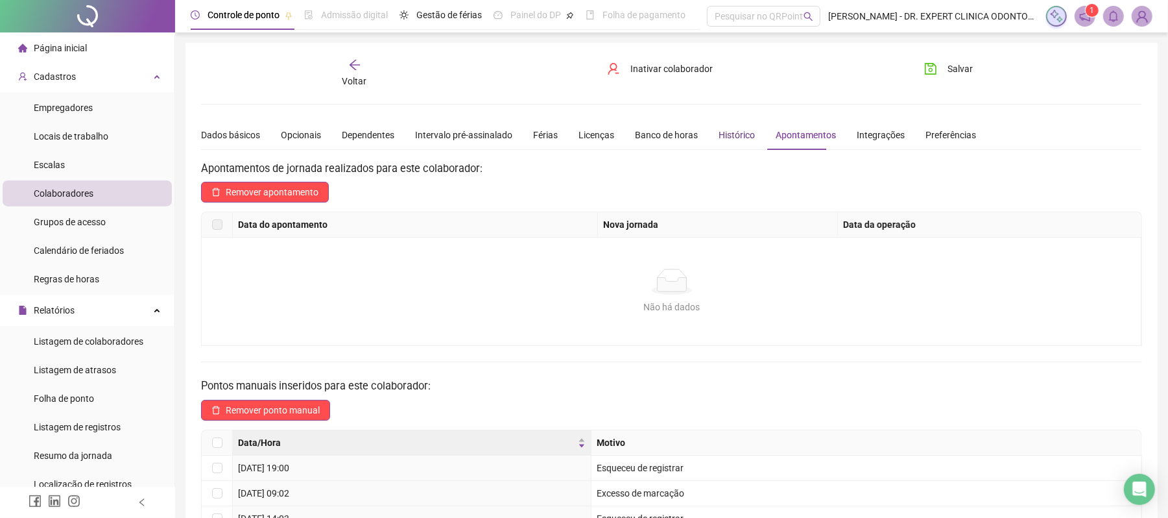
click at [719, 138] on div "Histórico" at bounding box center [737, 135] width 36 height 14
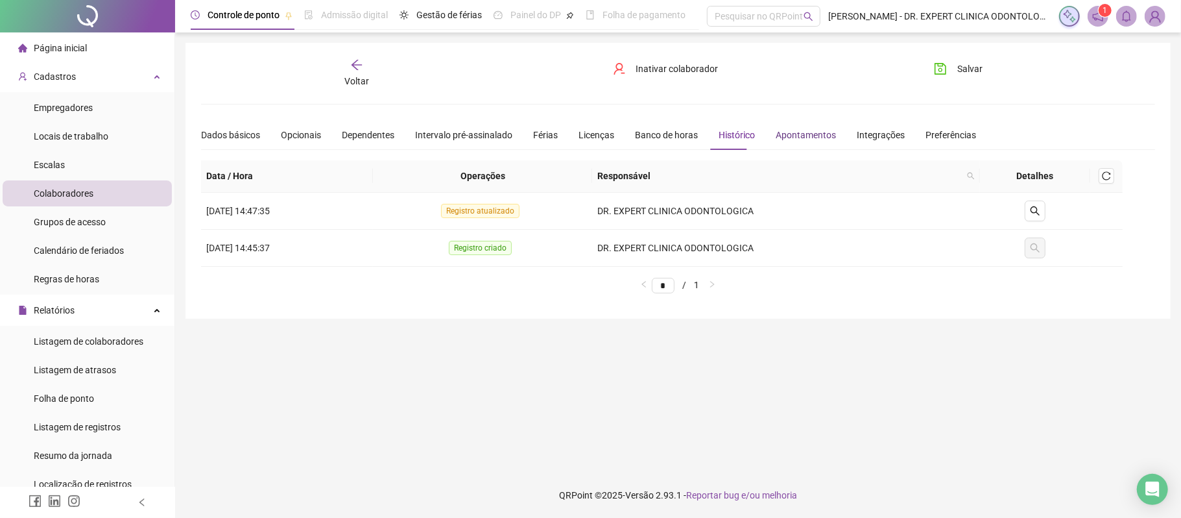
click at [787, 128] on div "Apontamentos" at bounding box center [806, 135] width 60 height 14
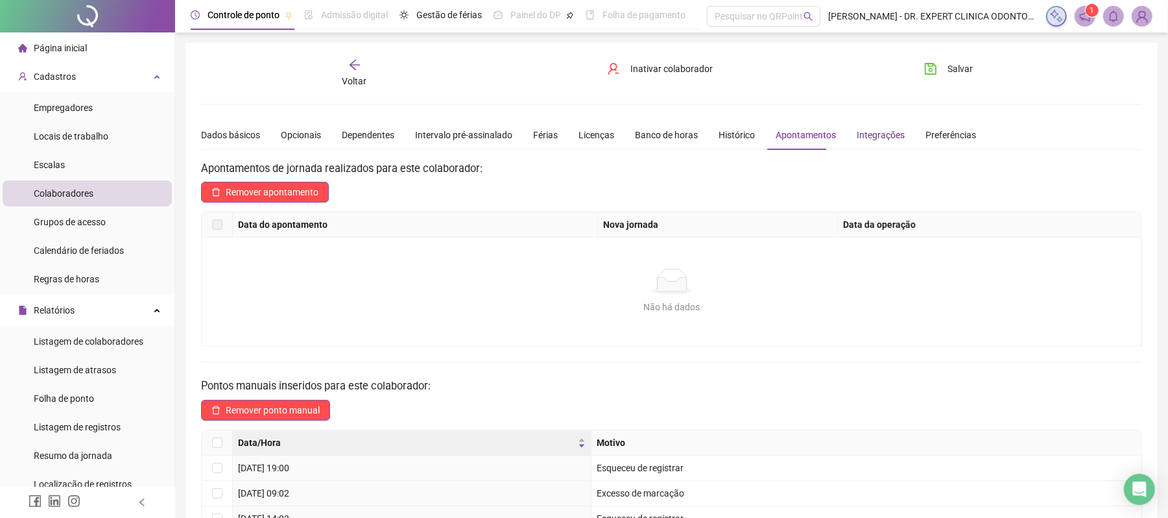
click at [870, 135] on div "Integrações" at bounding box center [881, 135] width 48 height 14
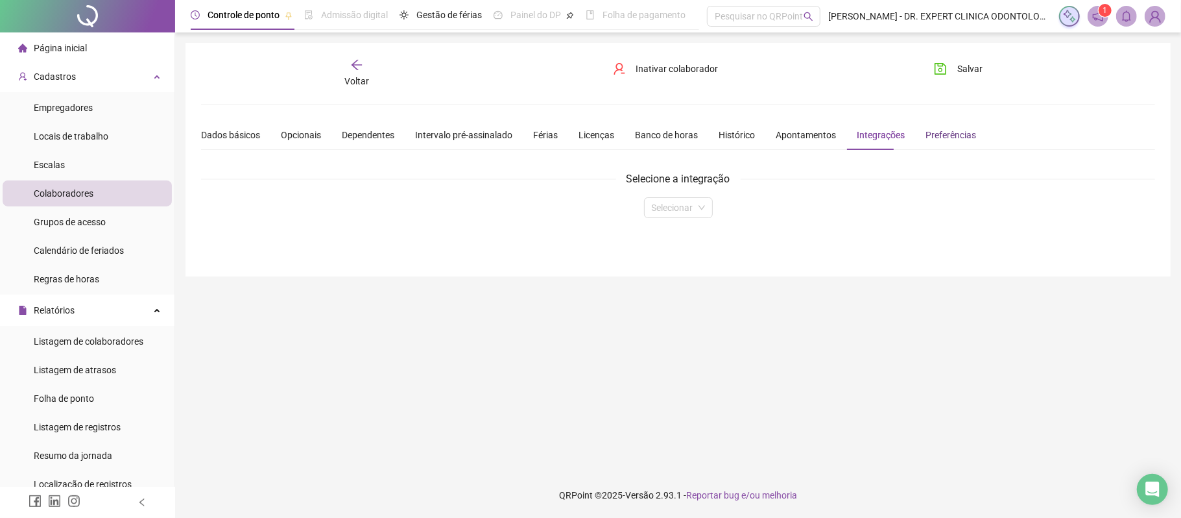
click at [929, 128] on div "Preferências" at bounding box center [951, 135] width 51 height 14
click at [821, 136] on div "Apontamentos" at bounding box center [806, 135] width 60 height 14
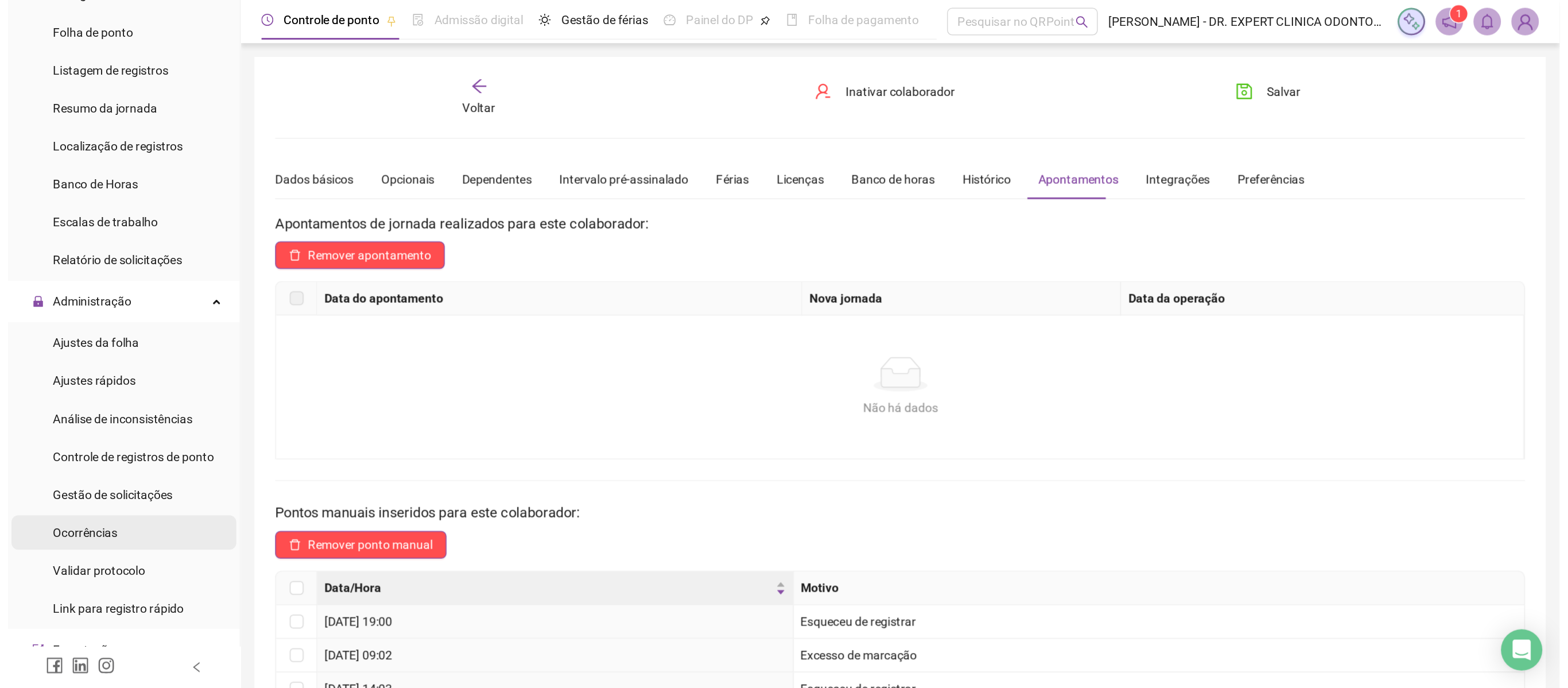
scroll to position [331, 0]
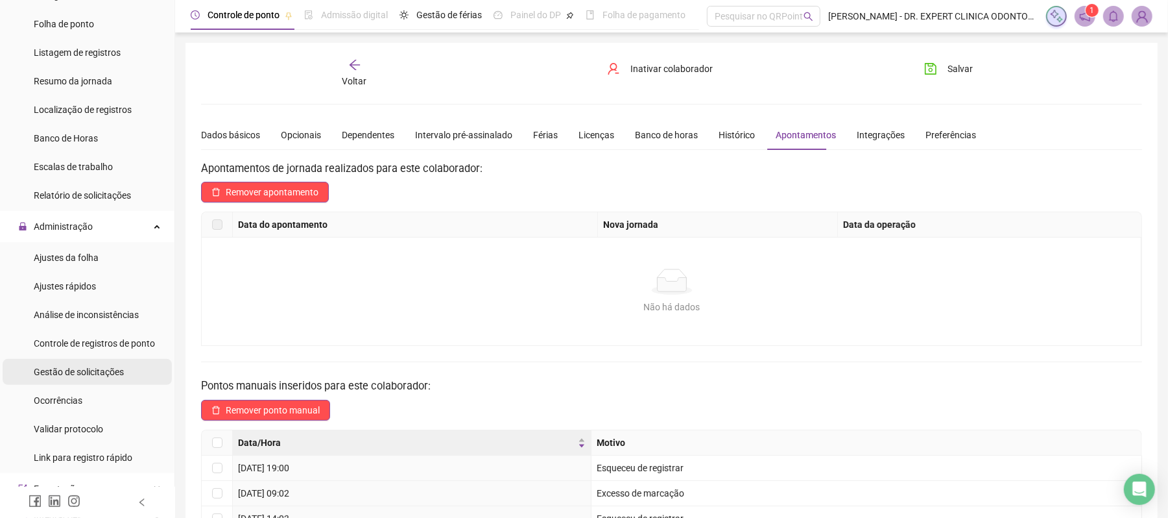
drag, startPoint x: 102, startPoint y: 377, endPoint x: 120, endPoint y: 368, distance: 20.0
click at [102, 377] on span "Gestão de solicitações" at bounding box center [79, 371] width 90 height 10
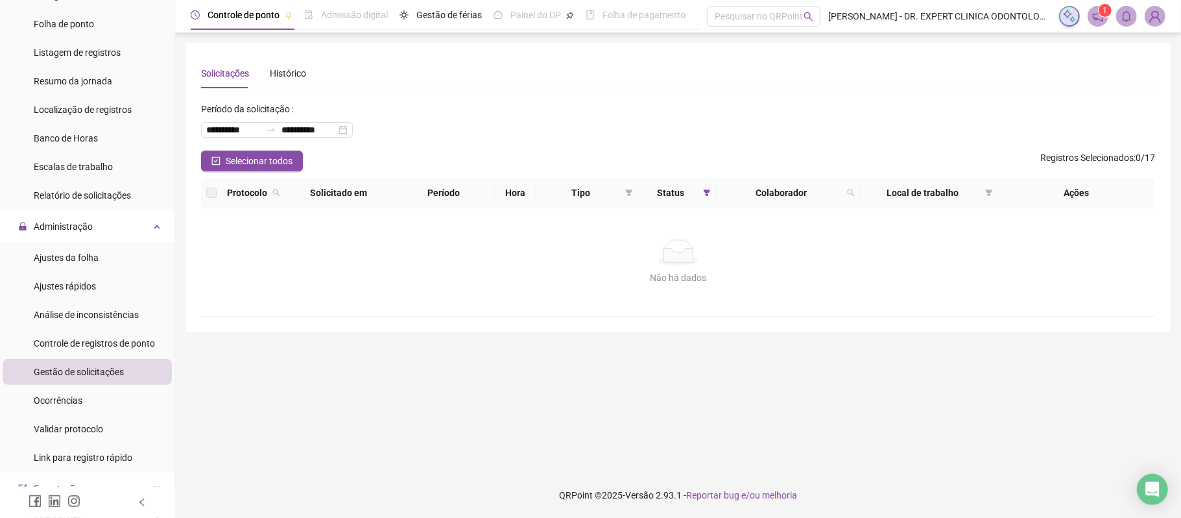
click at [694, 184] on th "Status" at bounding box center [676, 193] width 77 height 30
click at [703, 195] on icon "filter" at bounding box center [707, 193] width 8 height 8
click at [689, 285] on span "OK" at bounding box center [695, 287] width 12 height 14
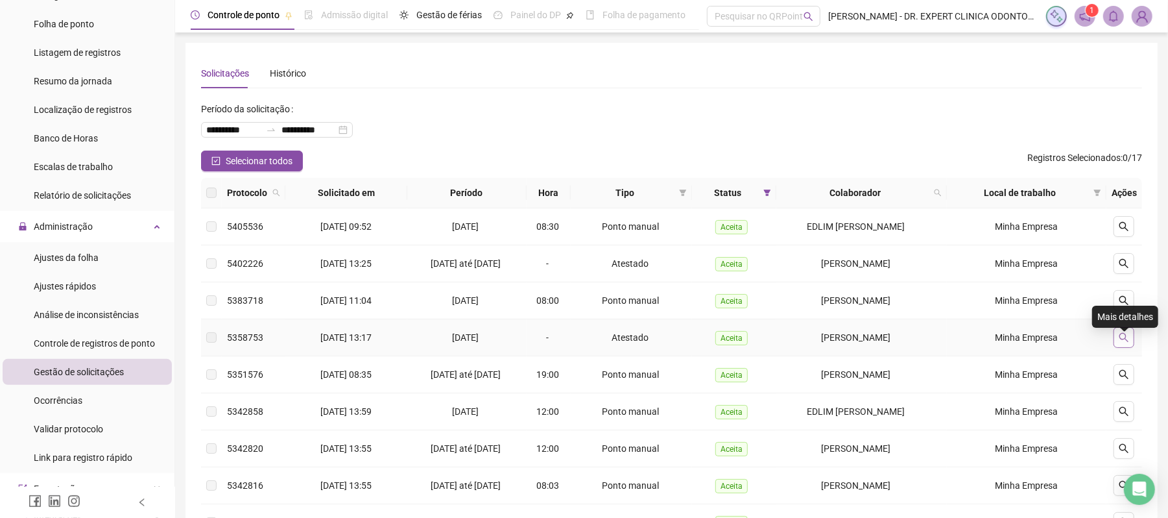
click at [1127, 341] on icon "search" at bounding box center [1124, 337] width 10 height 10
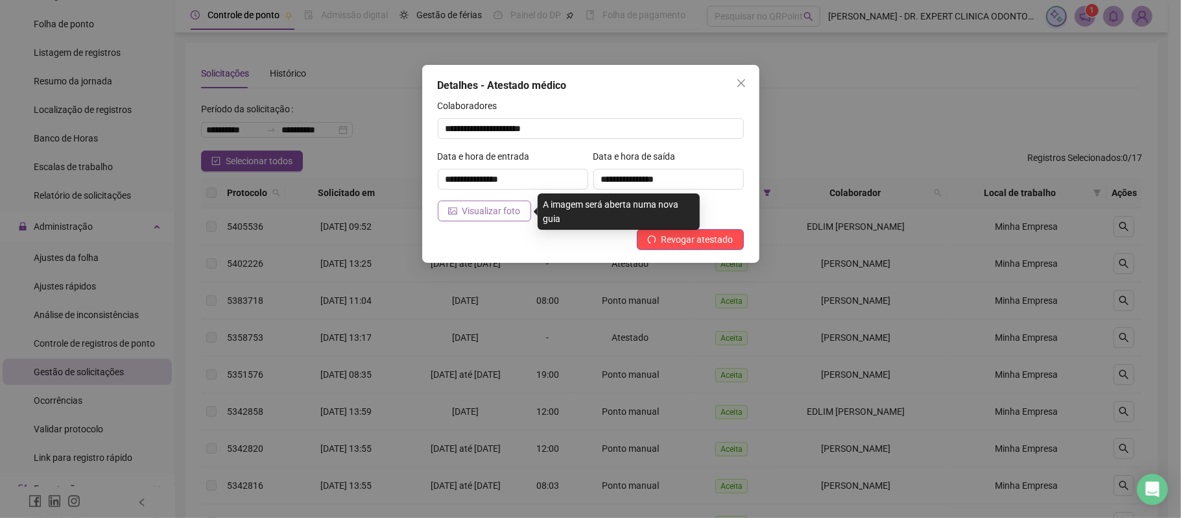
click at [509, 213] on span "Visualizar foto" at bounding box center [491, 211] width 58 height 14
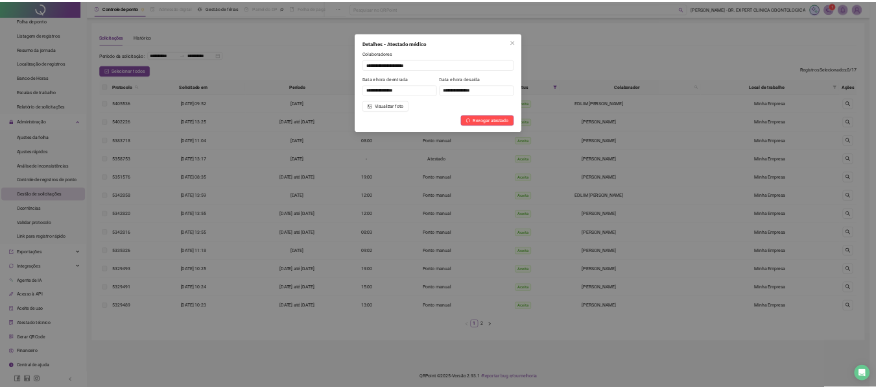
scroll to position [357, 0]
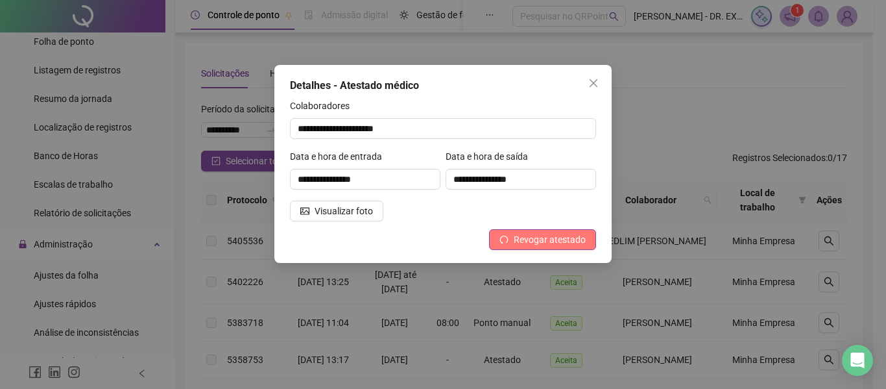
click at [566, 241] on span "Revogar atestado" at bounding box center [550, 239] width 72 height 14
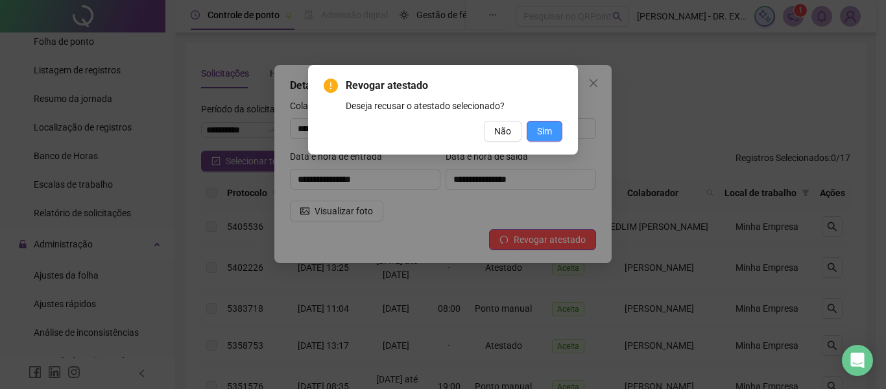
click at [549, 126] on span "Sim" at bounding box center [544, 131] width 15 height 14
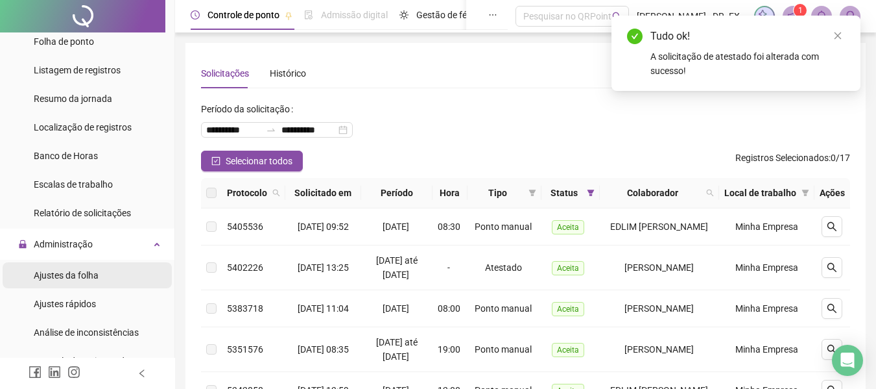
click at [70, 270] on span "Ajustes da folha" at bounding box center [66, 275] width 65 height 10
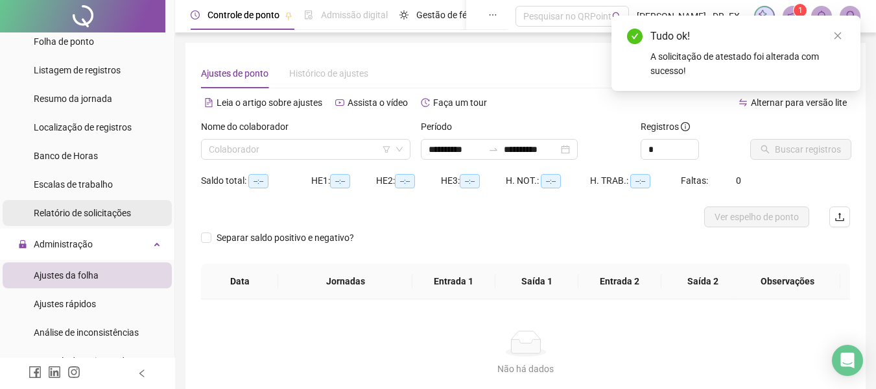
type input "**********"
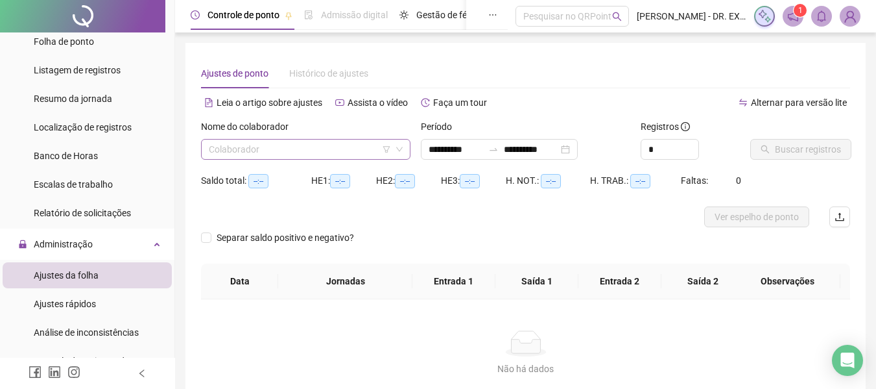
click at [264, 149] on input "search" at bounding box center [300, 148] width 182 height 19
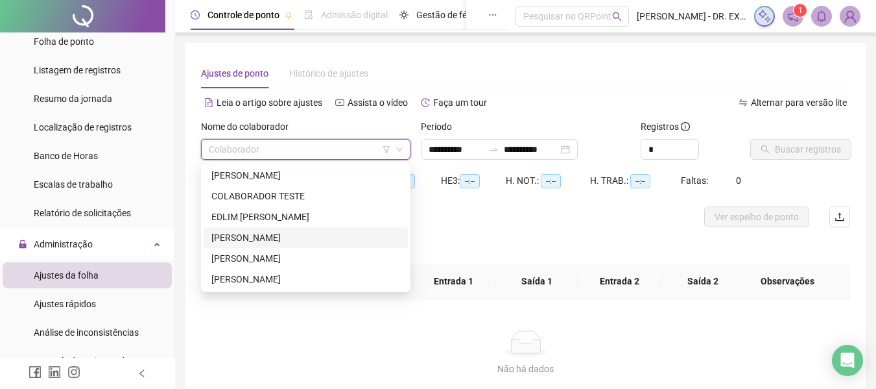
click at [270, 241] on div "KARLA BATISTA FIGUEREDO" at bounding box center [305, 237] width 189 height 14
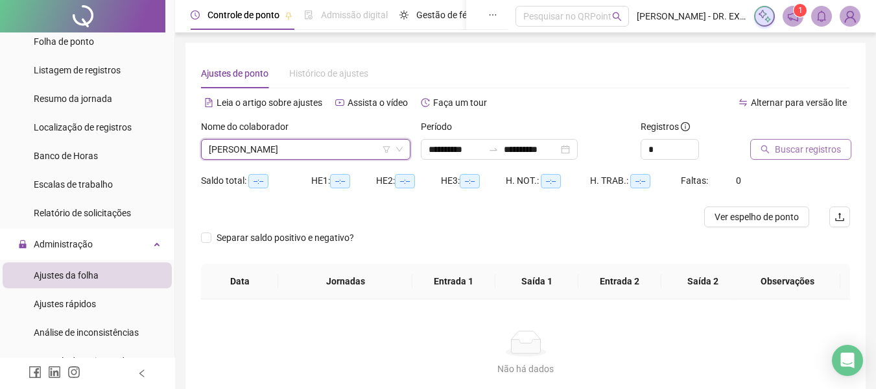
click at [764, 151] on icon "search" at bounding box center [765, 149] width 8 height 8
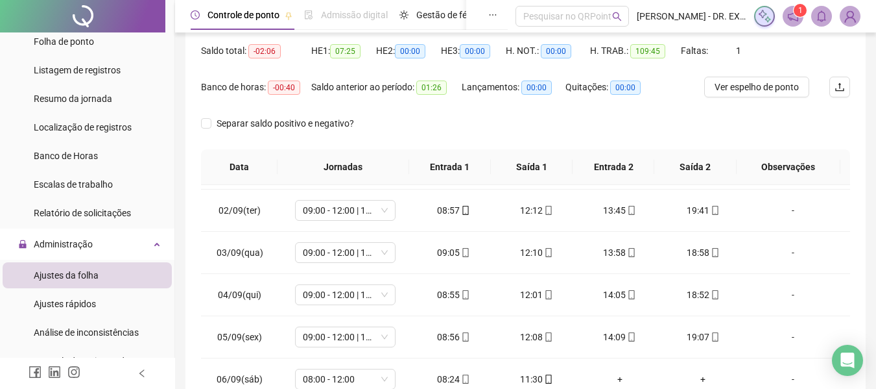
scroll to position [21, 0]
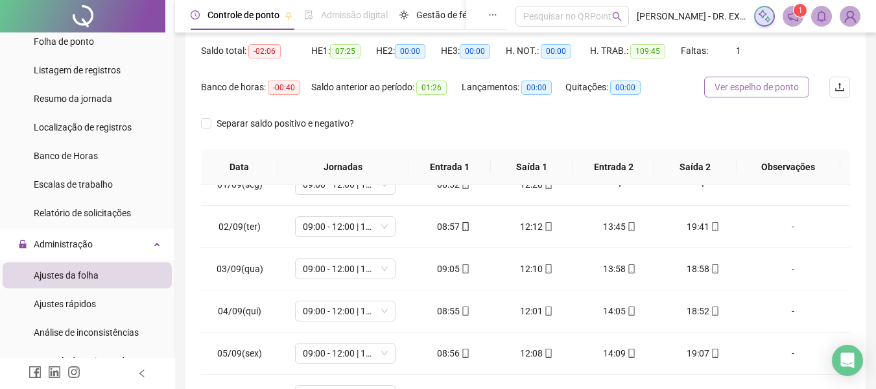
click at [741, 83] on span "Ver espelho de ponto" at bounding box center [757, 87] width 84 height 14
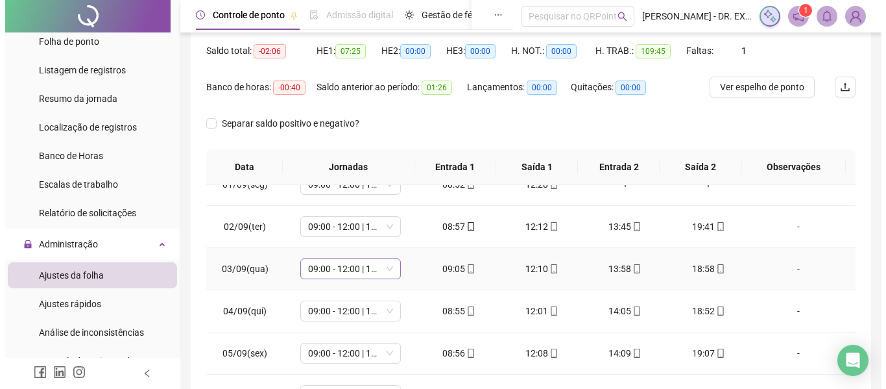
scroll to position [0, 0]
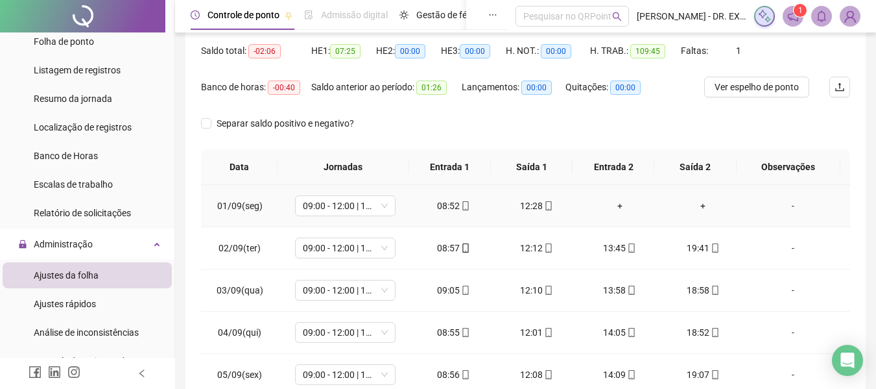
click at [788, 205] on div "-" at bounding box center [793, 205] width 77 height 14
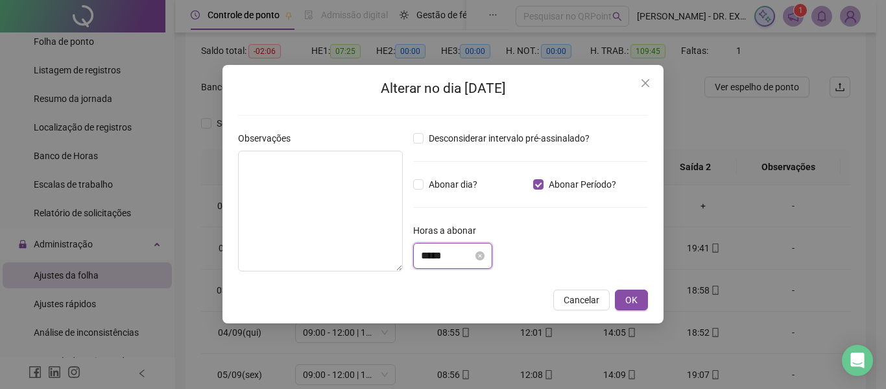
click at [442, 258] on input "*****" at bounding box center [447, 256] width 52 height 16
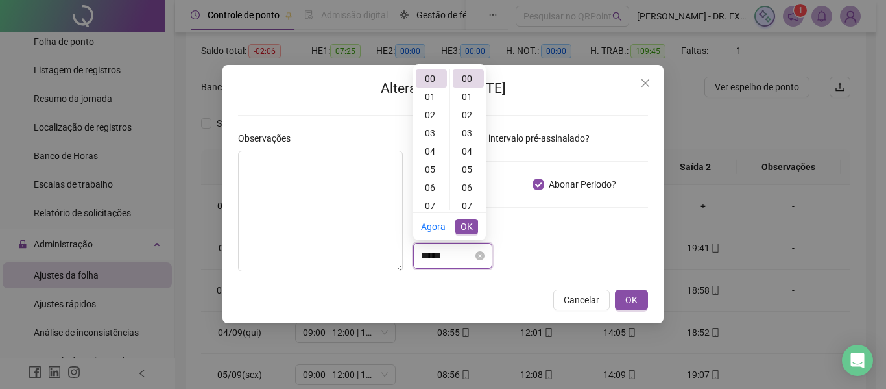
type input "*"
type input "*****"
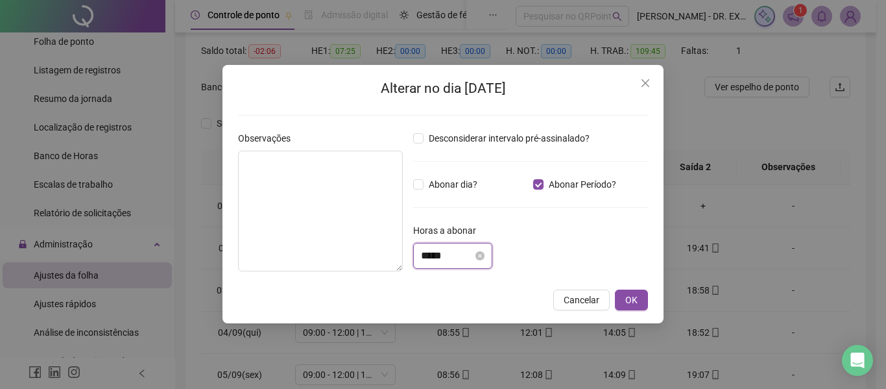
click at [472, 254] on input "*****" at bounding box center [447, 256] width 52 height 16
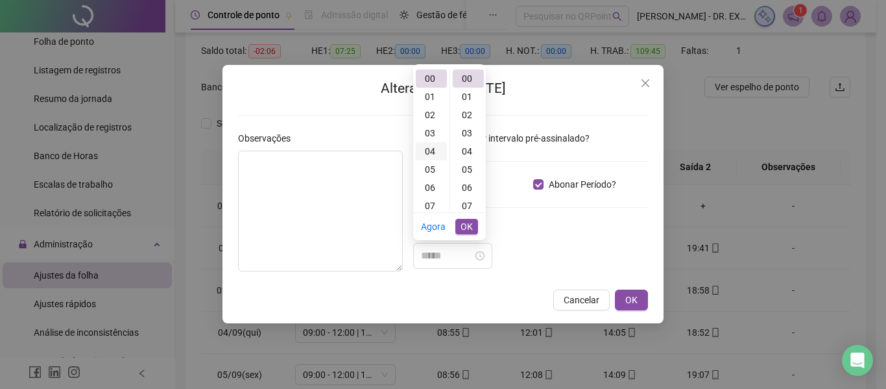
click at [435, 154] on div "04" at bounding box center [431, 151] width 31 height 18
click at [463, 171] on div "24" at bounding box center [468, 169] width 31 height 18
click at [470, 79] on div "24" at bounding box center [468, 78] width 31 height 18
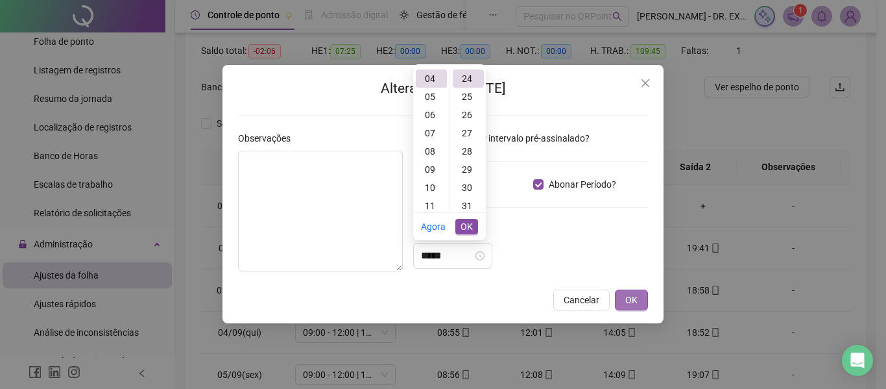
type input "*****"
click at [627, 300] on span "OK" at bounding box center [631, 300] width 12 height 14
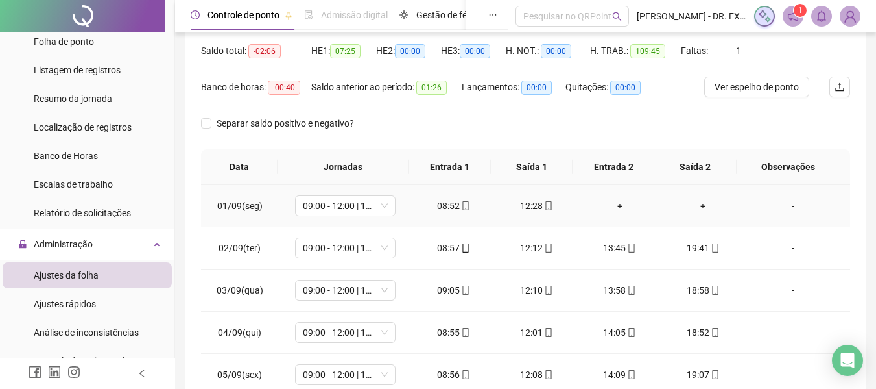
click at [789, 202] on div "-" at bounding box center [793, 205] width 77 height 14
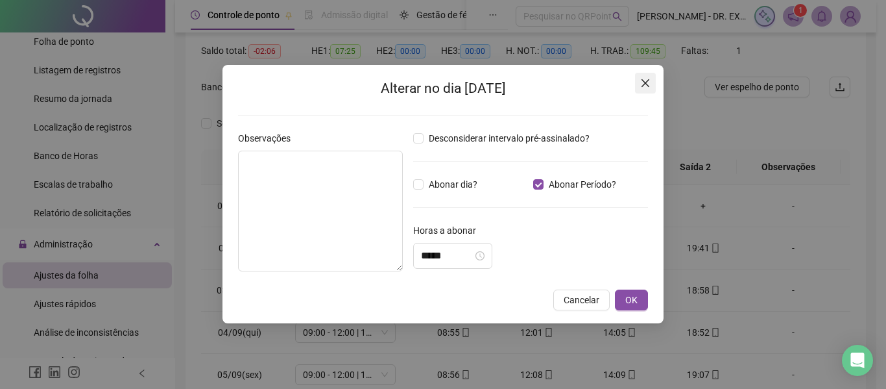
click at [641, 76] on button "Close" at bounding box center [645, 83] width 21 height 21
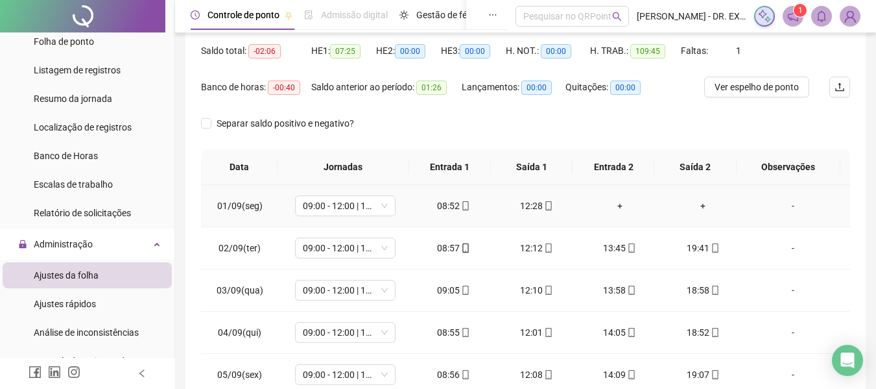
click at [789, 213] on td "-" at bounding box center [798, 206] width 106 height 42
click at [785, 203] on div "-" at bounding box center [793, 205] width 77 height 14
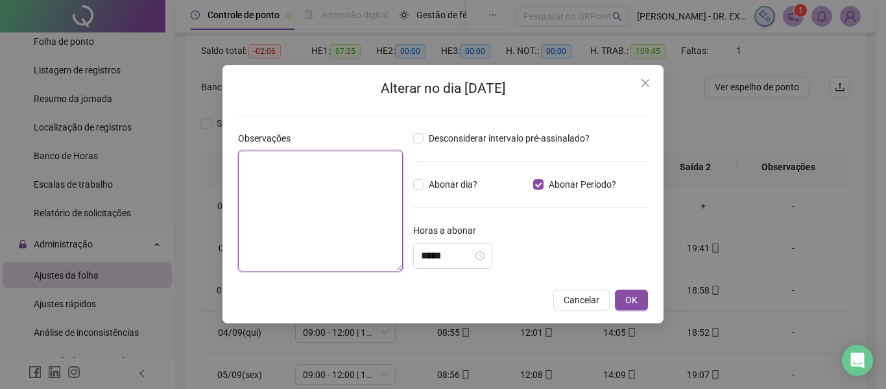
click at [290, 205] on textarea at bounding box center [320, 210] width 165 height 121
type textarea "********"
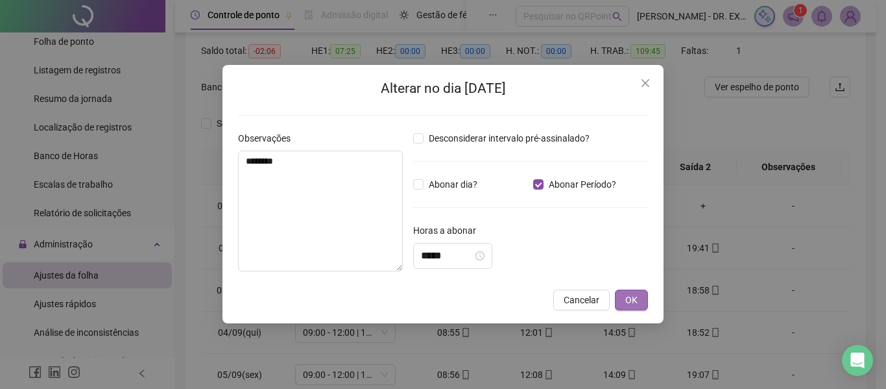
click at [621, 300] on button "OK" at bounding box center [631, 299] width 33 height 21
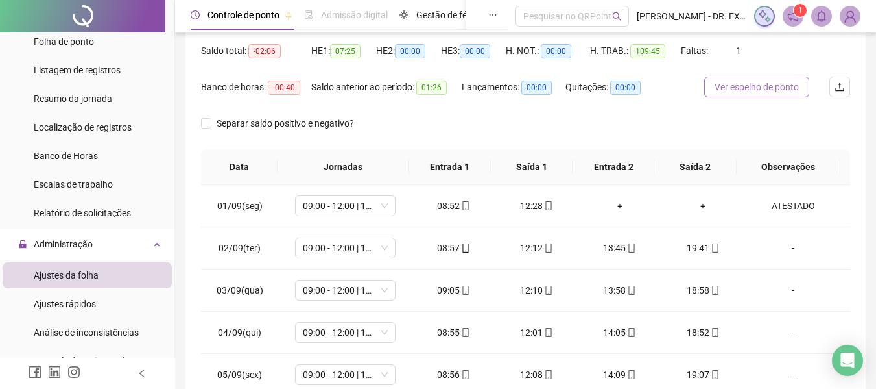
click at [727, 80] on span "Ver espelho de ponto" at bounding box center [757, 87] width 84 height 14
drag, startPoint x: 772, startPoint y: 190, endPoint x: 774, endPoint y: 198, distance: 8.7
click at [772, 191] on td "ATESTADO" at bounding box center [798, 206] width 106 height 42
click at [774, 201] on div "ATESTADO" at bounding box center [793, 205] width 77 height 14
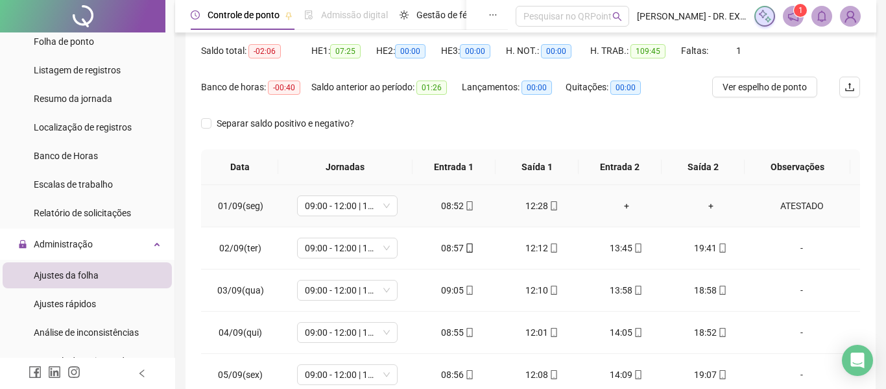
click at [0, 0] on div "Alterar no dia 01/09/2025 Observações ******** Desconsiderar intervalo pré-assi…" at bounding box center [0, 0] width 0 height 0
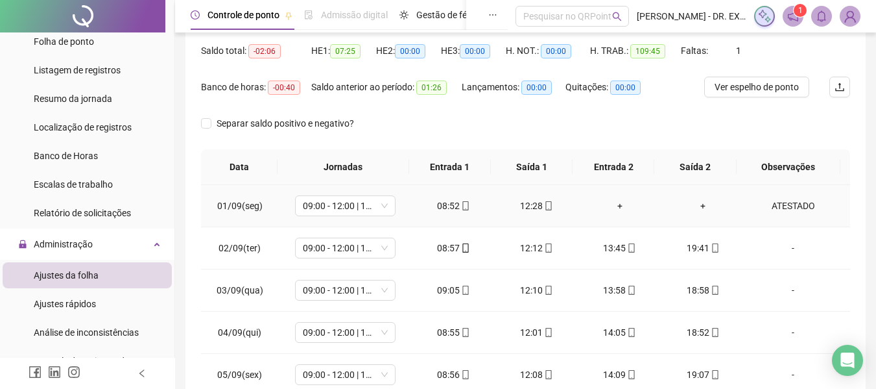
click at [784, 205] on div "ATESTADO" at bounding box center [793, 205] width 77 height 14
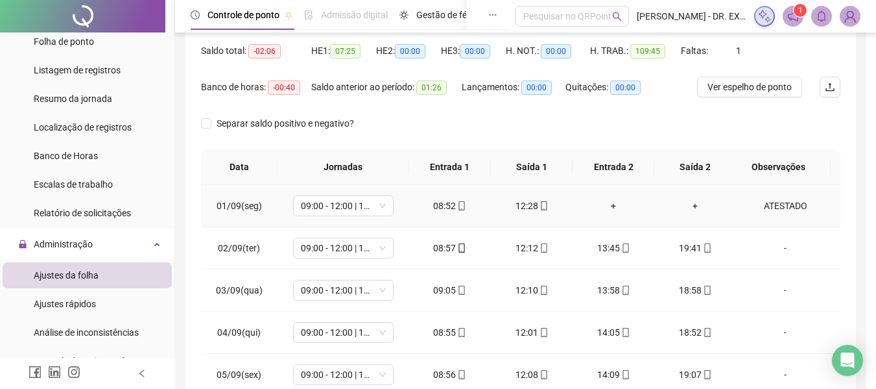
type textarea "********"
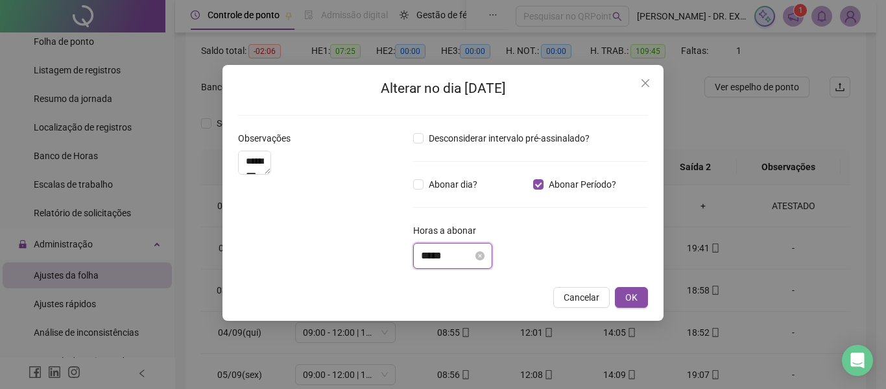
click at [429, 258] on input "*****" at bounding box center [447, 256] width 52 height 16
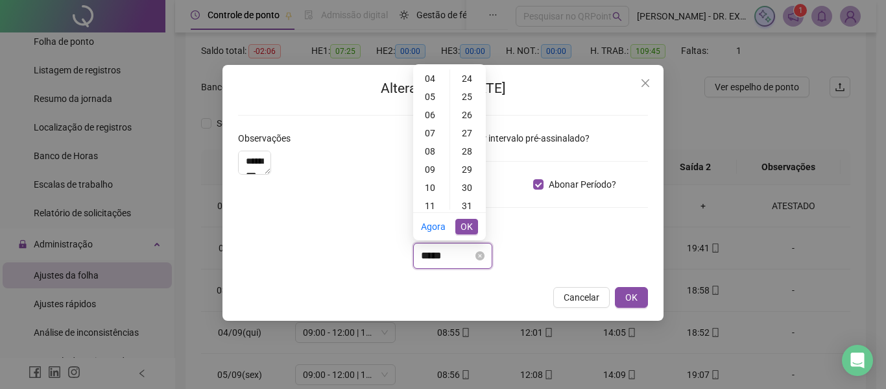
scroll to position [1, 0]
click at [429, 258] on input "*****" at bounding box center [447, 256] width 52 height 16
click at [425, 150] on div "04" at bounding box center [431, 151] width 31 height 18
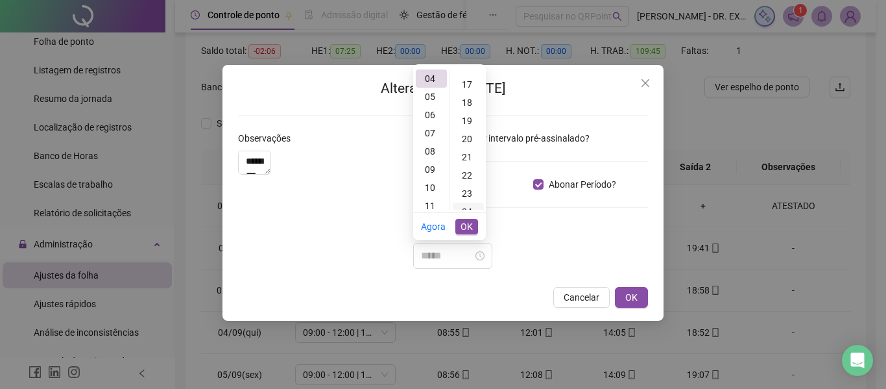
click at [462, 208] on div "24" at bounding box center [468, 211] width 31 height 18
type input "*****"
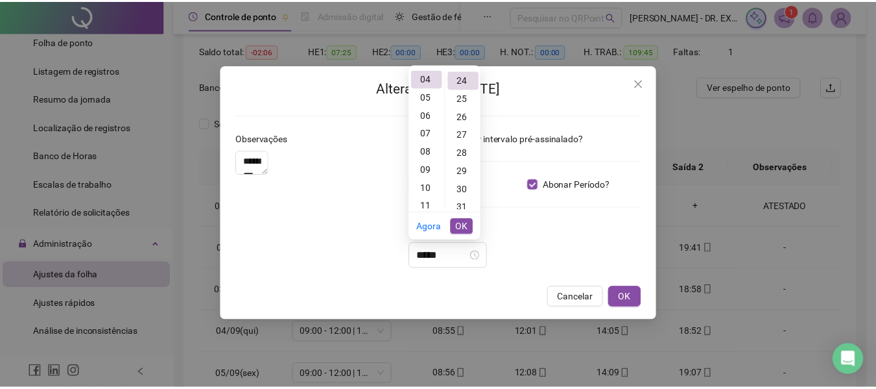
scroll to position [436, 0]
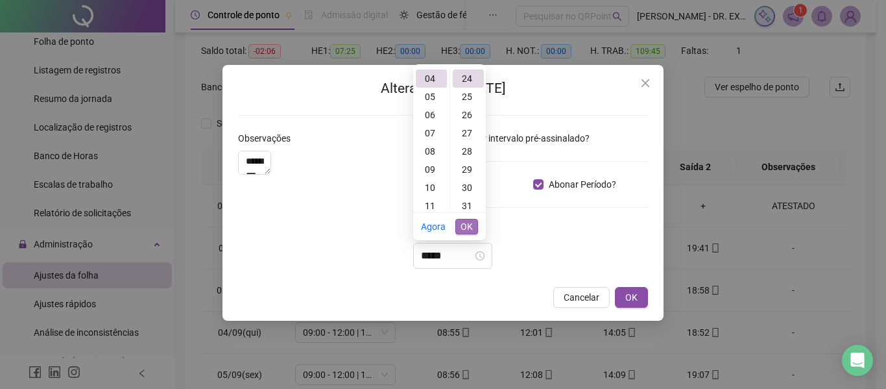
click at [467, 222] on span "OK" at bounding box center [467, 226] width 12 height 14
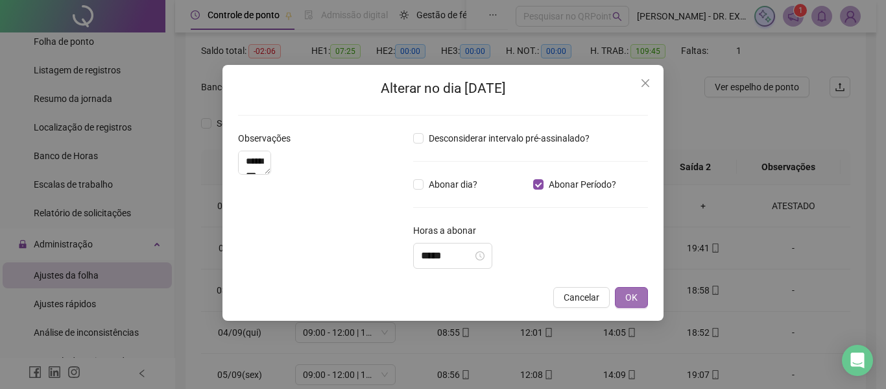
click at [629, 293] on span "OK" at bounding box center [631, 297] width 12 height 14
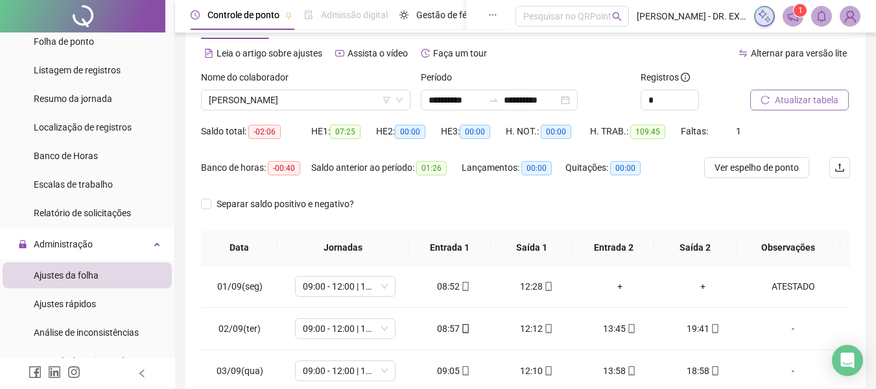
scroll to position [43, 0]
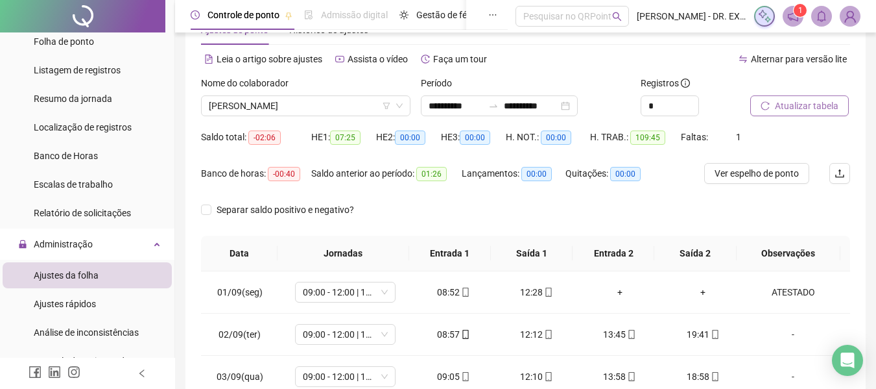
click at [766, 107] on icon "reload" at bounding box center [765, 105] width 9 height 9
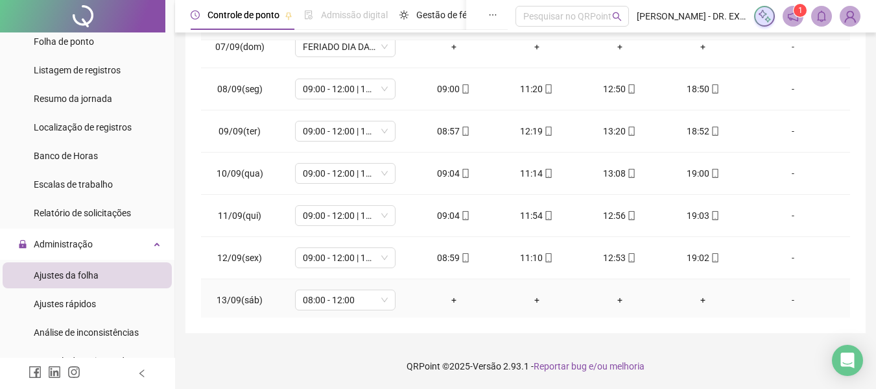
scroll to position [267, 0]
click at [787, 294] on div "-" at bounding box center [793, 300] width 77 height 14
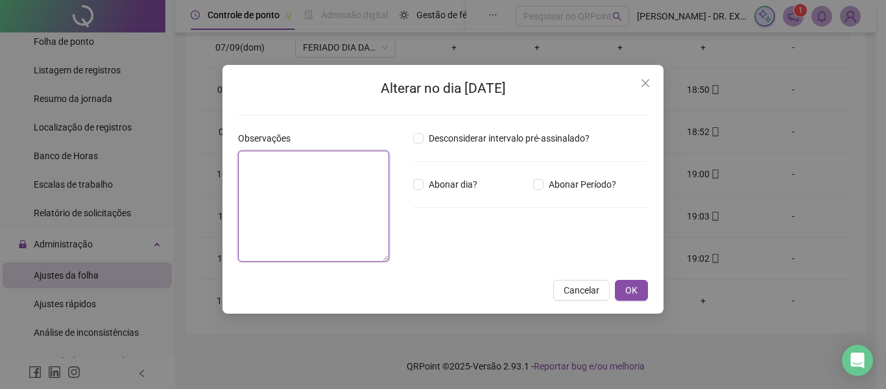
click at [307, 173] on textarea at bounding box center [313, 205] width 151 height 111
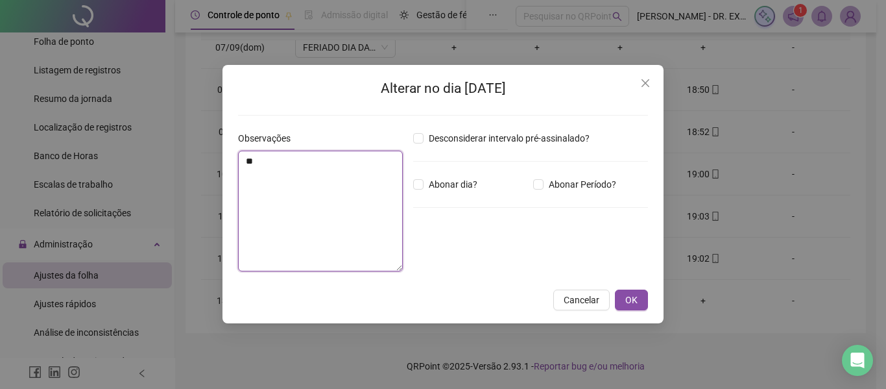
type textarea "*"
type textarea "**********"
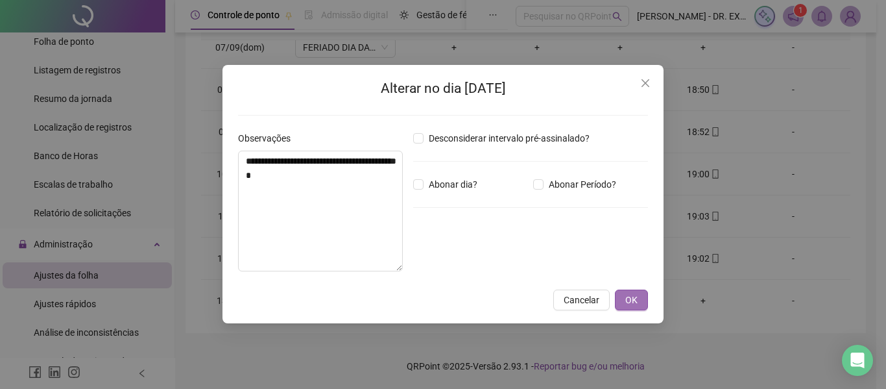
click at [638, 304] on button "OK" at bounding box center [631, 299] width 33 height 21
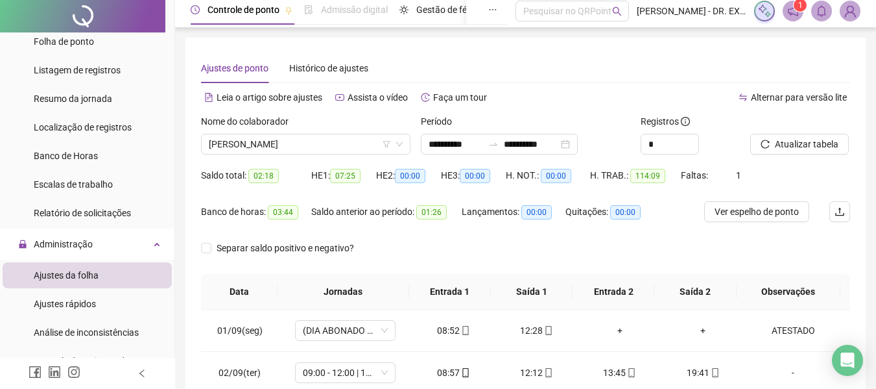
scroll to position [0, 0]
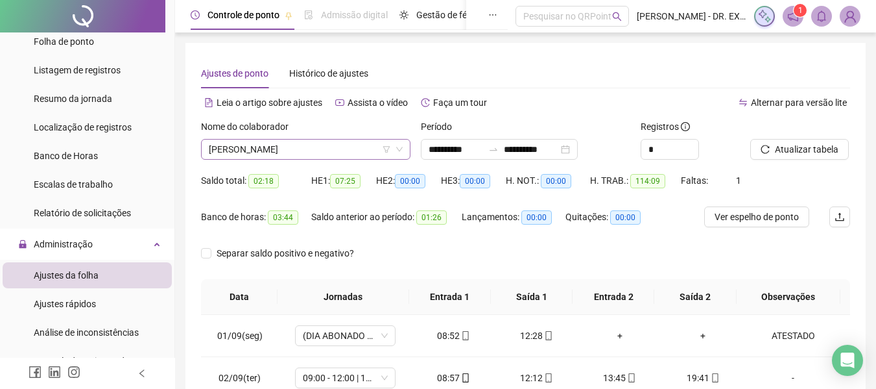
click at [370, 158] on span "KARLA BATISTA FIGUEREDO" at bounding box center [306, 148] width 194 height 19
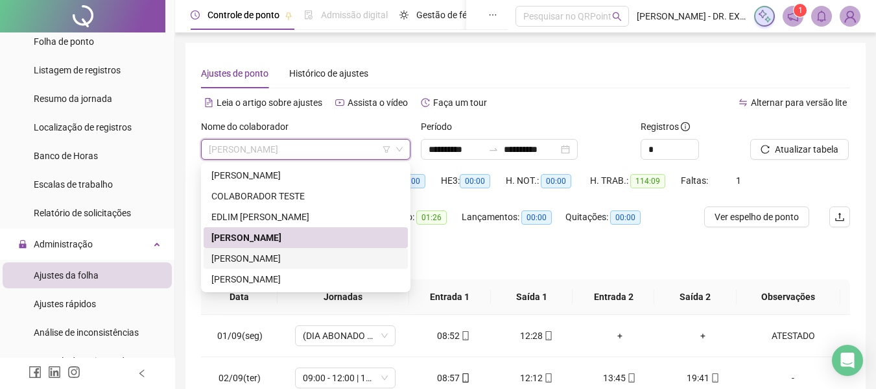
click at [292, 252] on div "LAURA LORRAYNE CARVALHO FERREIRA DOS SANTOS" at bounding box center [305, 258] width 189 height 14
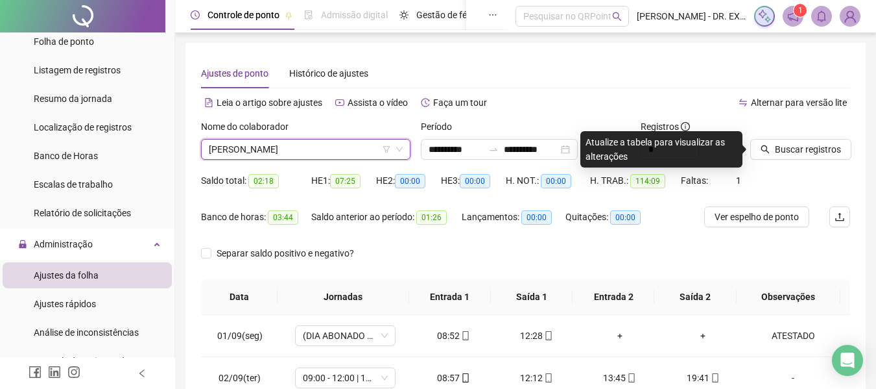
drag, startPoint x: 357, startPoint y: 147, endPoint x: 347, endPoint y: 171, distance: 25.9
click at [355, 148] on span "LAURA LORRAYNE CARVALHO FERREIRA DOS SANTOS" at bounding box center [306, 148] width 194 height 19
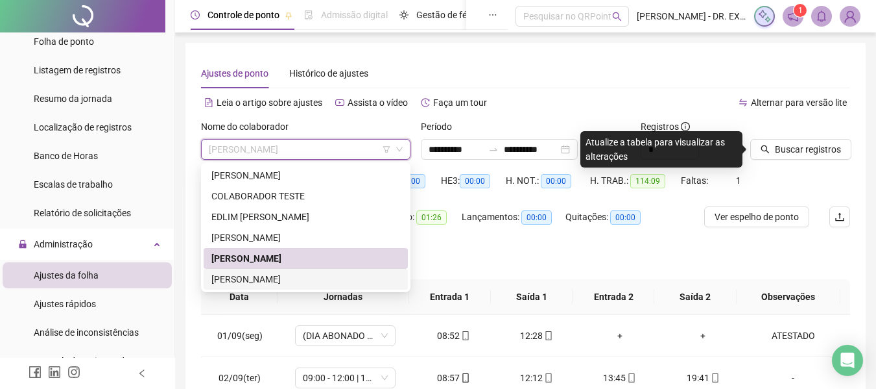
click at [283, 276] on div "POLIANA NUNES RIBEIRO" at bounding box center [305, 279] width 189 height 14
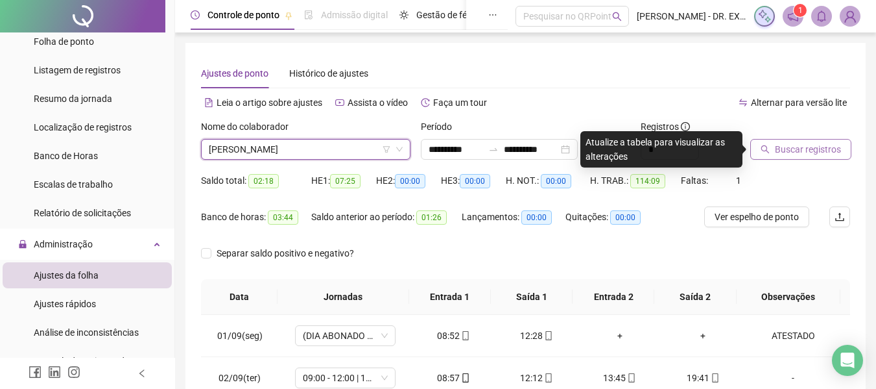
click at [766, 142] on div "Buscar registros" at bounding box center [783, 139] width 67 height 40
click at [766, 143] on button "Buscar registros" at bounding box center [800, 149] width 101 height 21
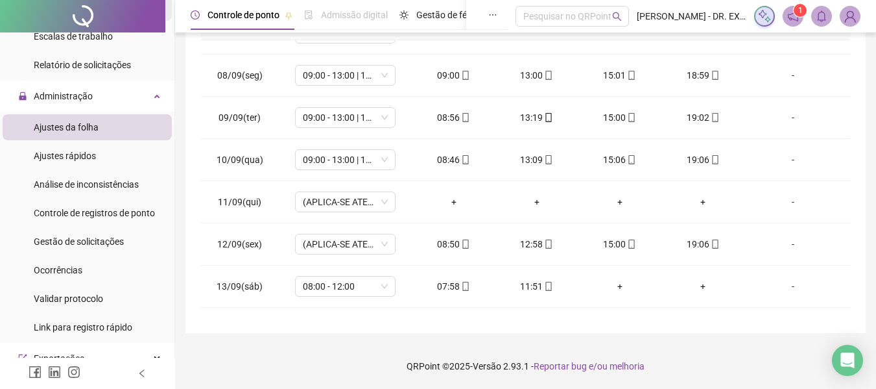
scroll to position [519, 0]
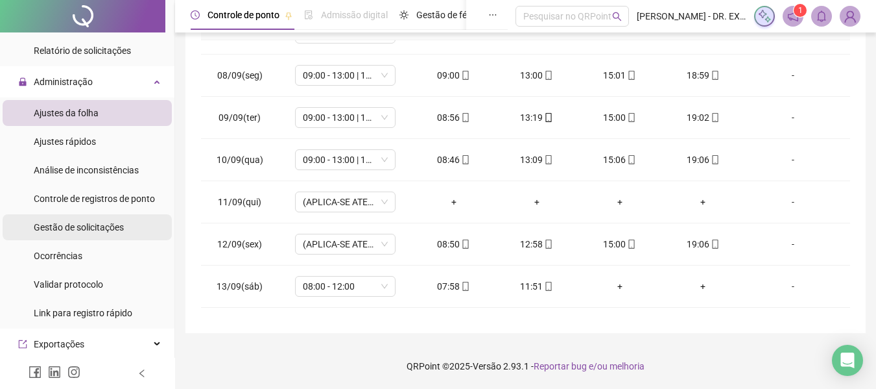
click at [77, 228] on span "Gestão de solicitações" at bounding box center [79, 227] width 90 height 10
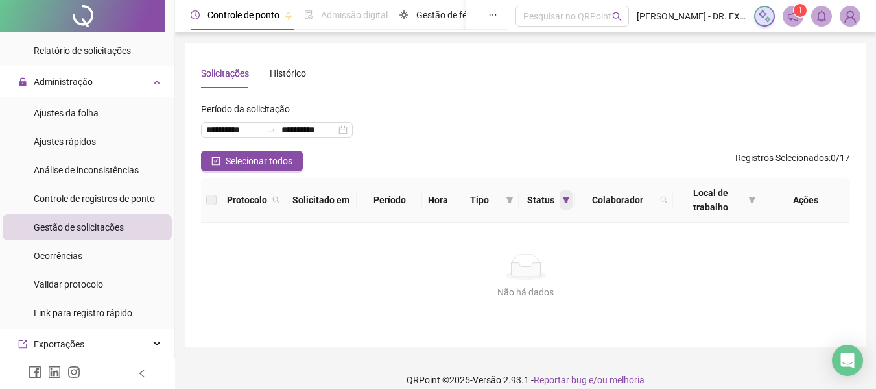
click at [562, 196] on icon "filter" at bounding box center [566, 200] width 8 height 8
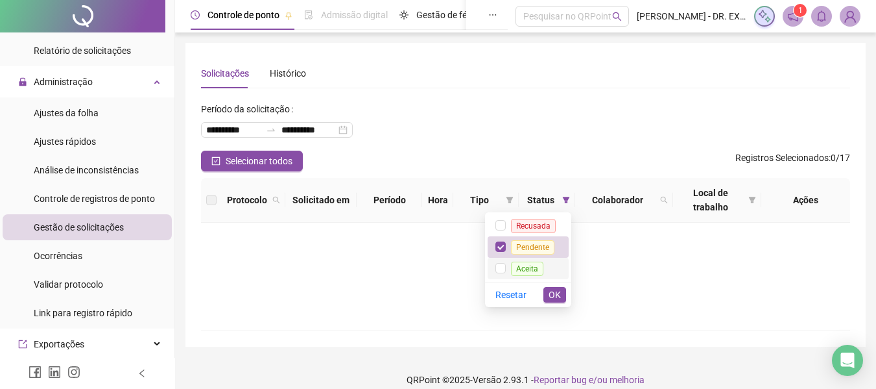
click at [525, 267] on span "Aceita" at bounding box center [527, 268] width 32 height 14
click at [518, 249] on span "Pendente" at bounding box center [532, 247] width 43 height 14
click at [547, 287] on button "OK" at bounding box center [555, 295] width 23 height 16
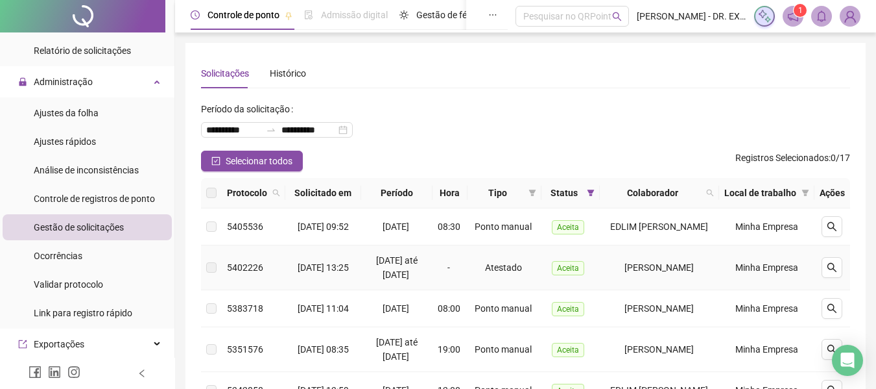
scroll to position [43, 0]
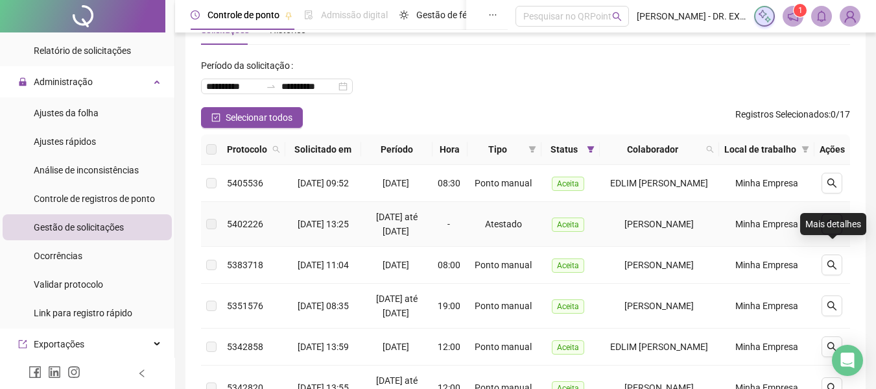
click at [832, 229] on icon "search" at bounding box center [832, 224] width 10 height 10
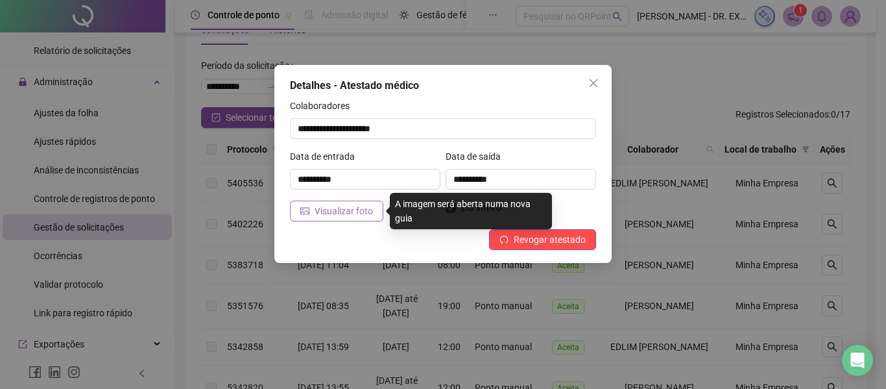
click at [344, 208] on span "Visualizar foto" at bounding box center [344, 211] width 58 height 14
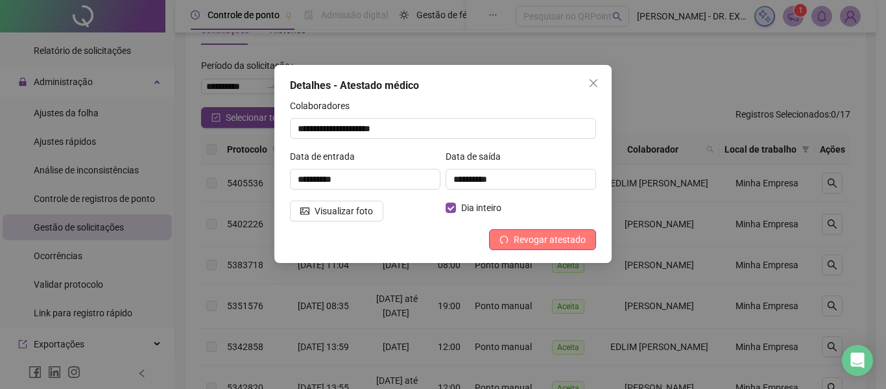
click at [519, 236] on span "Revogar atestado" at bounding box center [550, 239] width 72 height 14
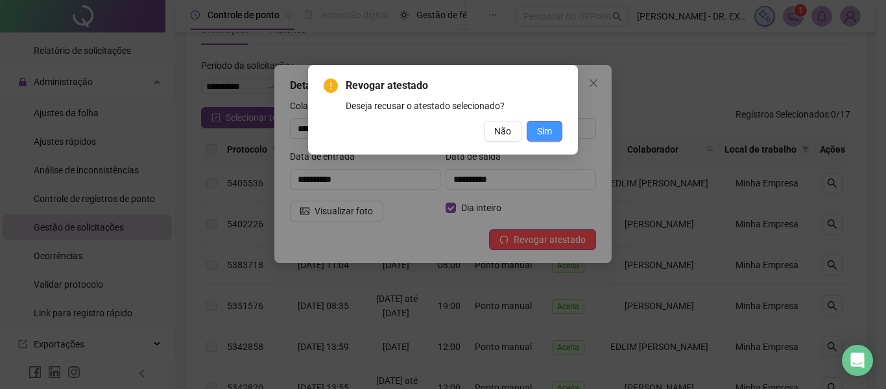
click at [546, 131] on span "Sim" at bounding box center [544, 131] width 15 height 14
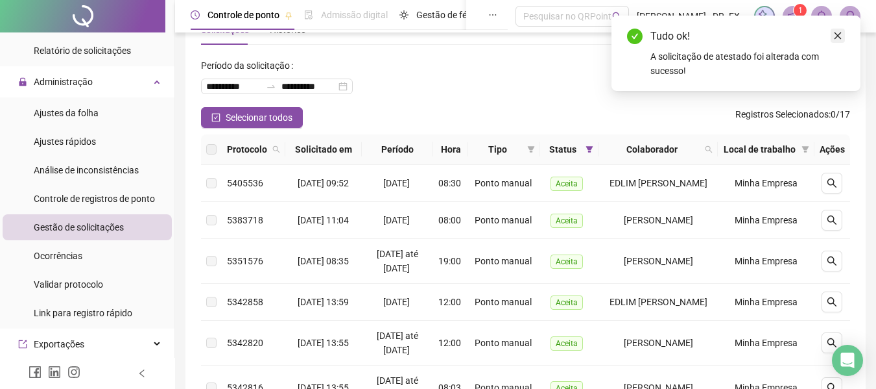
click at [845, 34] on link "Close" at bounding box center [838, 36] width 14 height 14
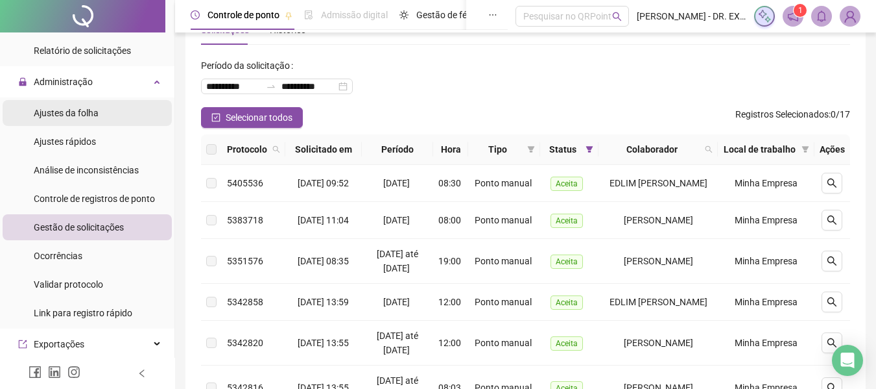
click at [95, 121] on div "Ajustes da folha" at bounding box center [66, 113] width 65 height 26
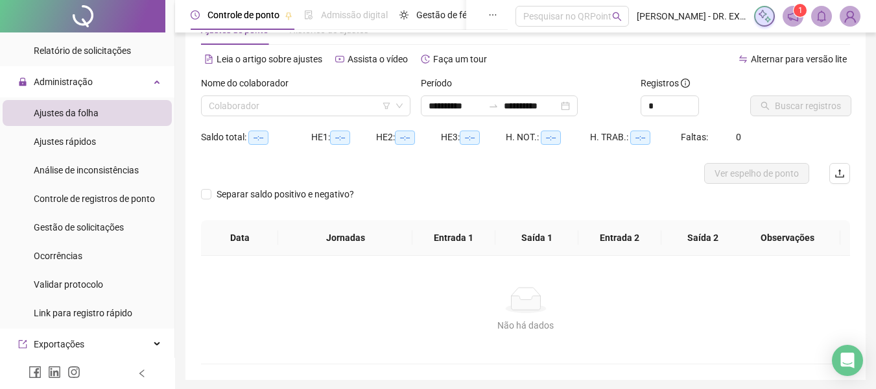
type input "**********"
click at [278, 106] on input "search" at bounding box center [300, 105] width 182 height 19
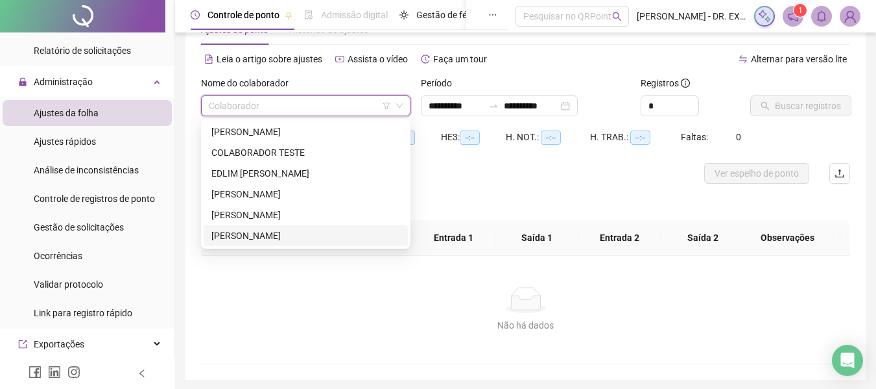
click at [276, 228] on div "POLIANA NUNES RIBEIRO" at bounding box center [305, 235] width 189 height 14
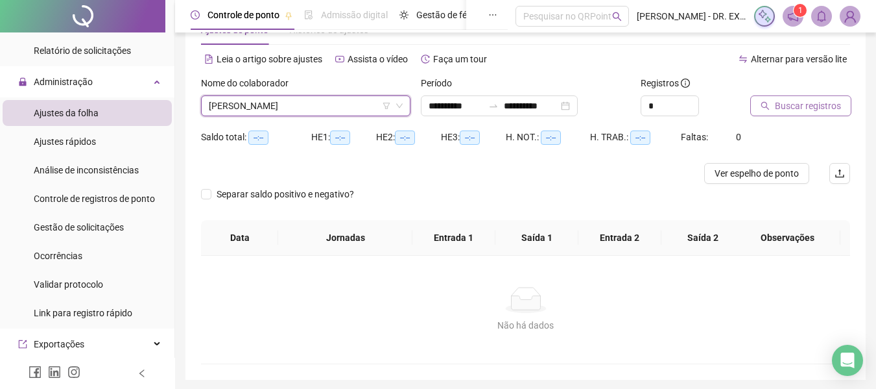
click at [800, 102] on span "Buscar registros" at bounding box center [808, 106] width 66 height 14
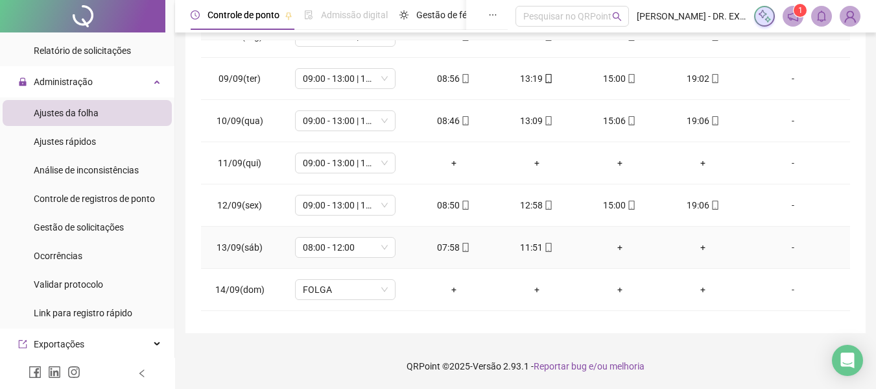
scroll to position [324, 0]
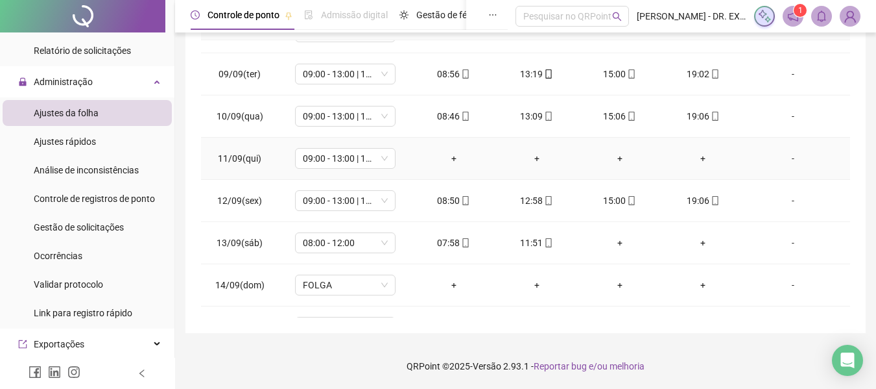
click at [785, 164] on div "-" at bounding box center [793, 158] width 77 height 14
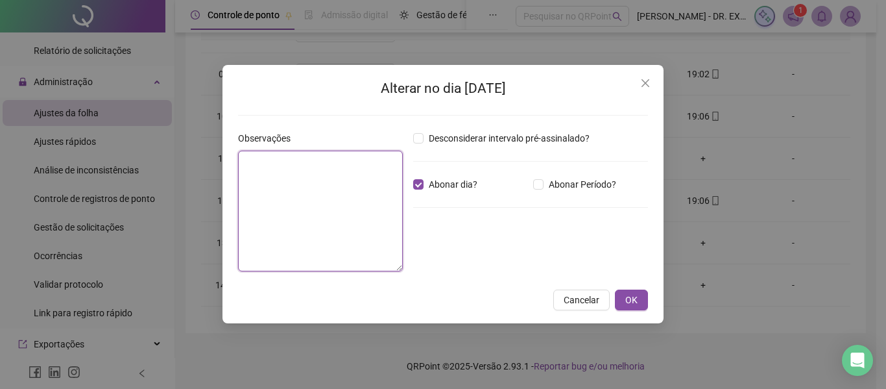
click at [311, 201] on textarea at bounding box center [320, 210] width 165 height 121
type textarea "*"
type textarea "********"
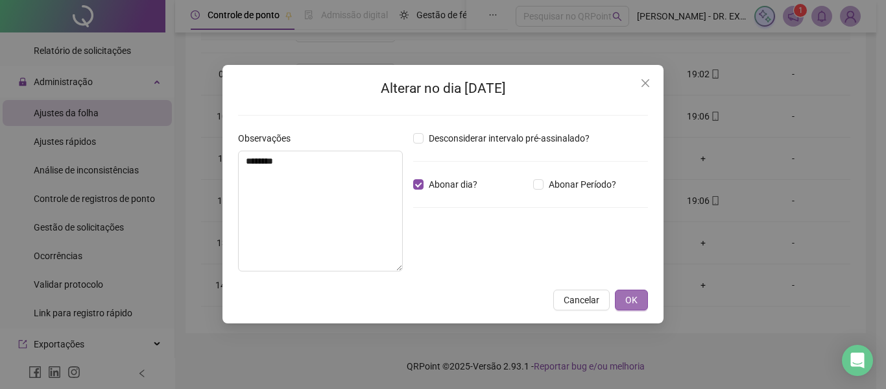
click at [629, 294] on span "OK" at bounding box center [631, 300] width 12 height 14
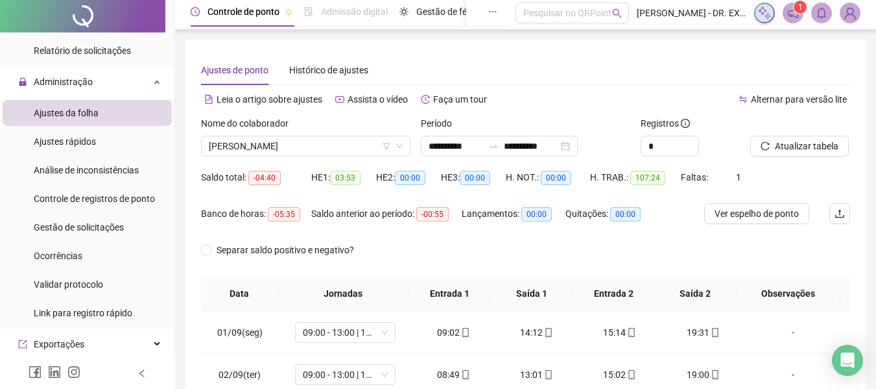
scroll to position [0, 0]
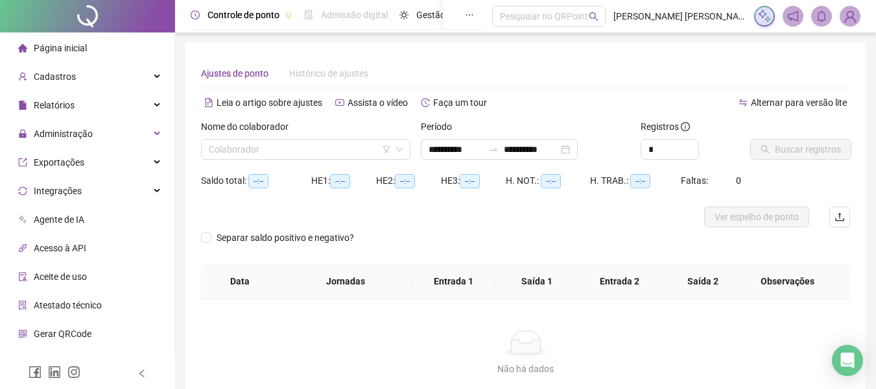
type input "**********"
click at [337, 154] on input "search" at bounding box center [300, 148] width 182 height 19
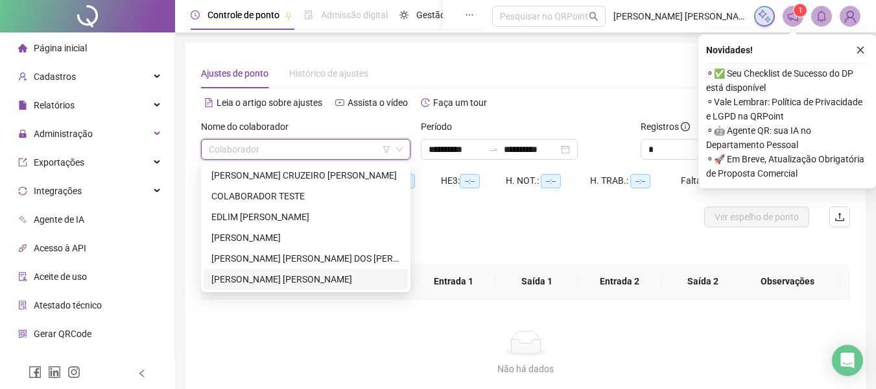
click at [269, 283] on div "POLIANA NUNES RIBEIRO" at bounding box center [305, 279] width 189 height 14
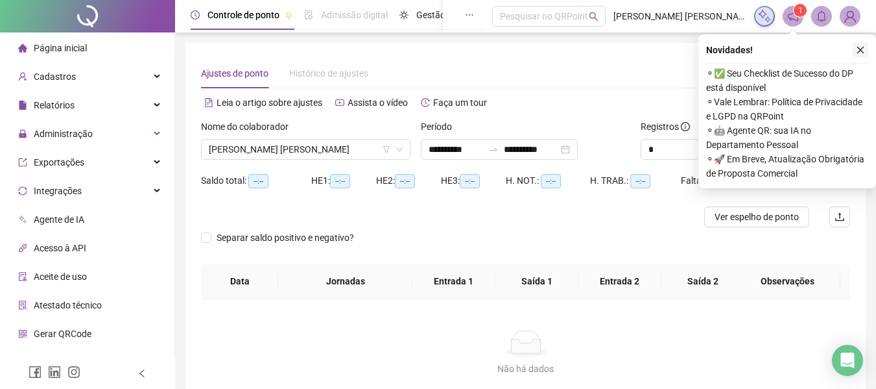
click at [860, 48] on icon "close" at bounding box center [860, 49] width 9 height 9
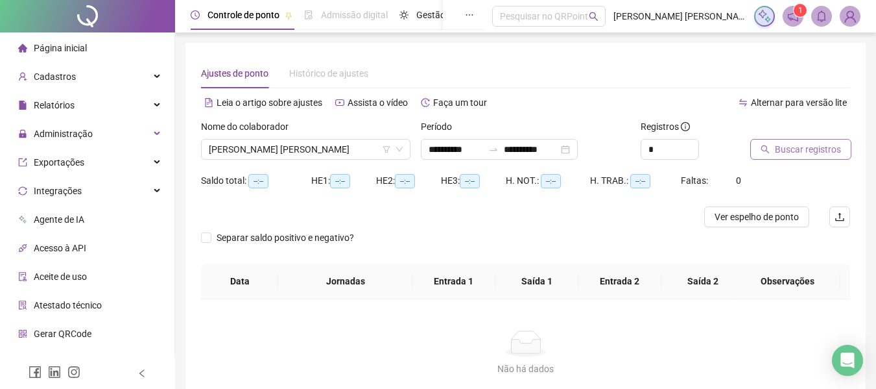
click at [815, 147] on span "Buscar registros" at bounding box center [808, 149] width 66 height 14
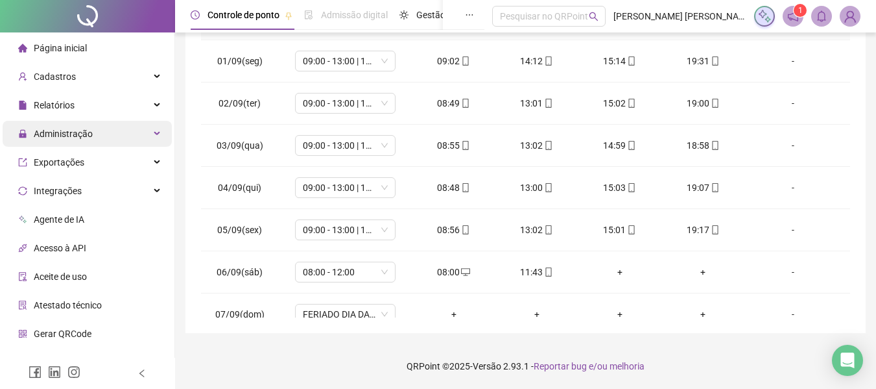
click at [149, 142] on div "Administração" at bounding box center [87, 134] width 169 height 26
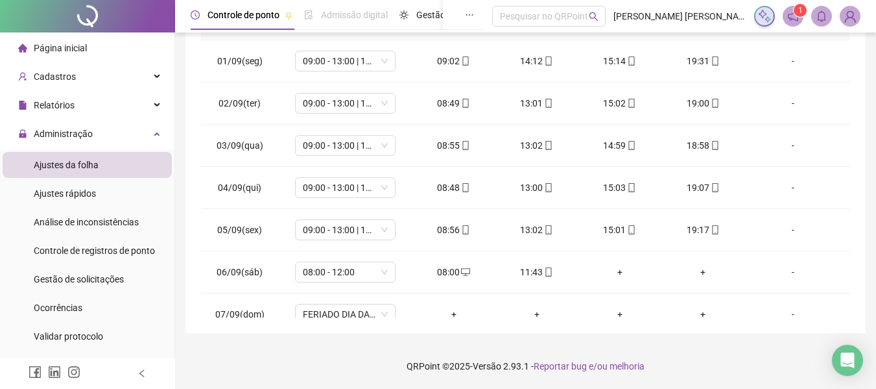
click at [110, 170] on li "Ajustes da folha" at bounding box center [87, 165] width 169 height 26
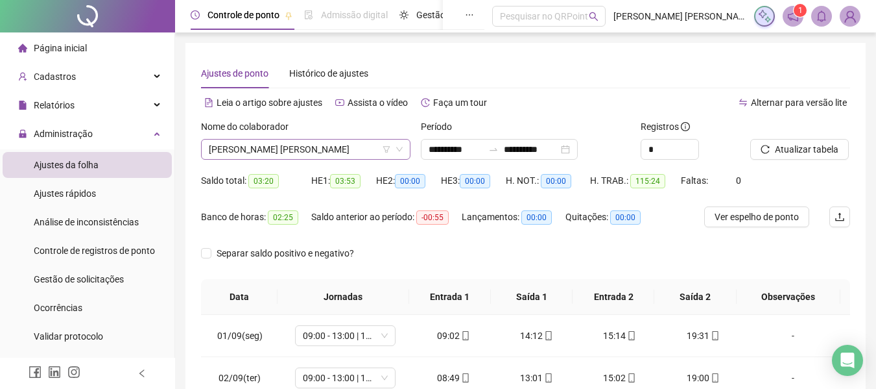
click at [264, 146] on span "[PERSON_NAME]" at bounding box center [306, 148] width 194 height 19
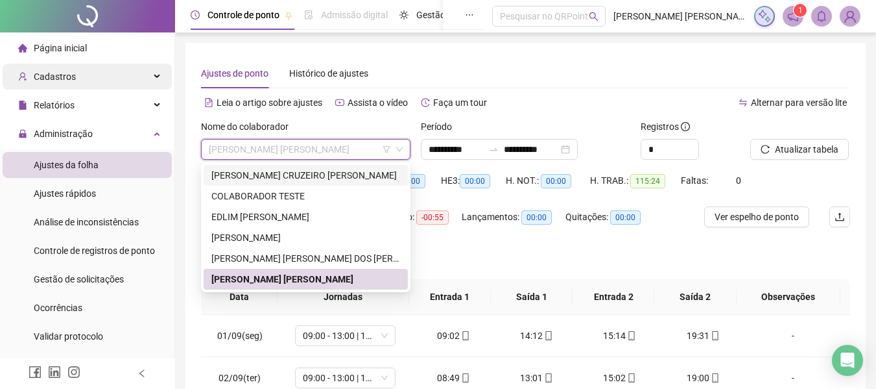
click at [99, 88] on div "Cadastros" at bounding box center [87, 77] width 169 height 26
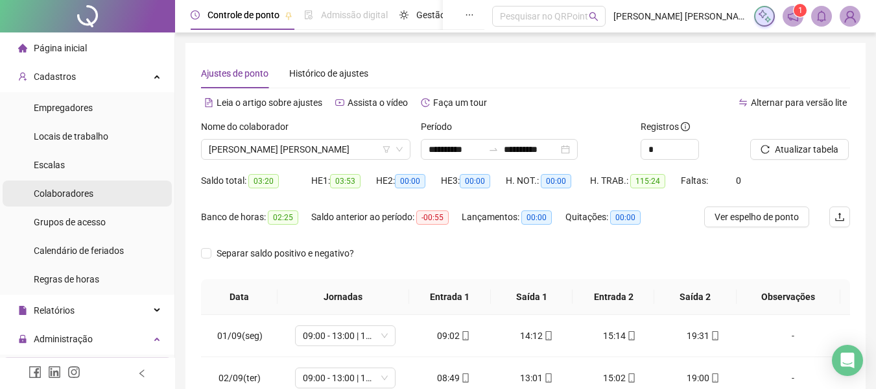
click at [20, 195] on li "Colaboradores" at bounding box center [87, 193] width 169 height 26
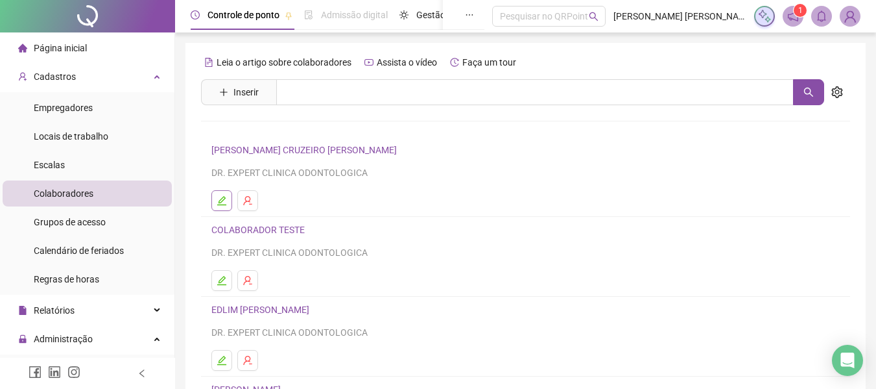
click at [221, 200] on icon "edit" at bounding box center [222, 200] width 10 height 10
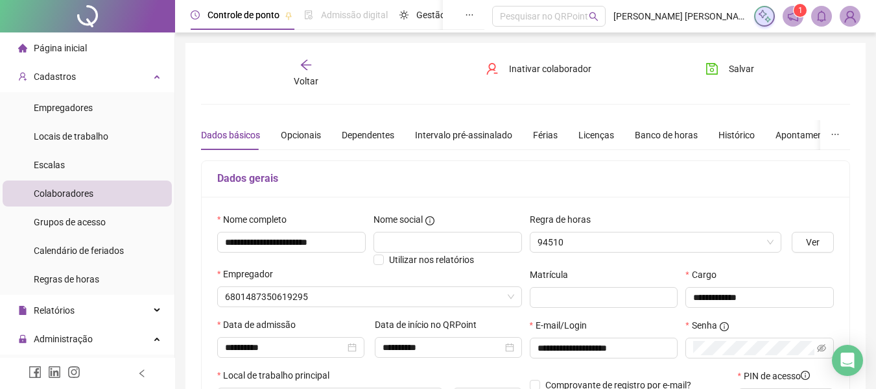
type input "**********"
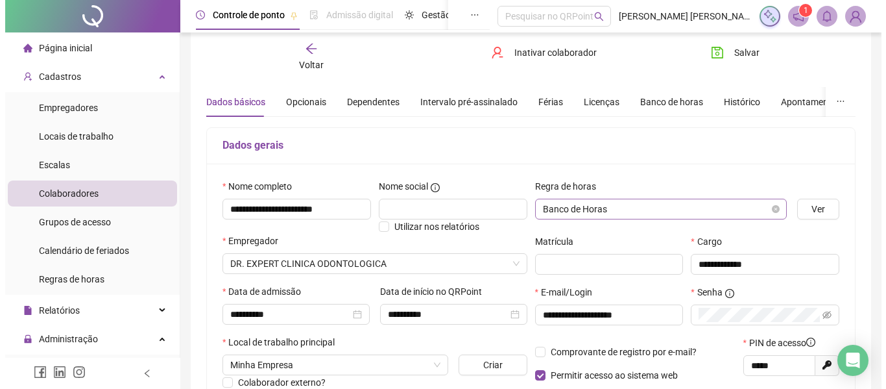
scroll to position [27, 0]
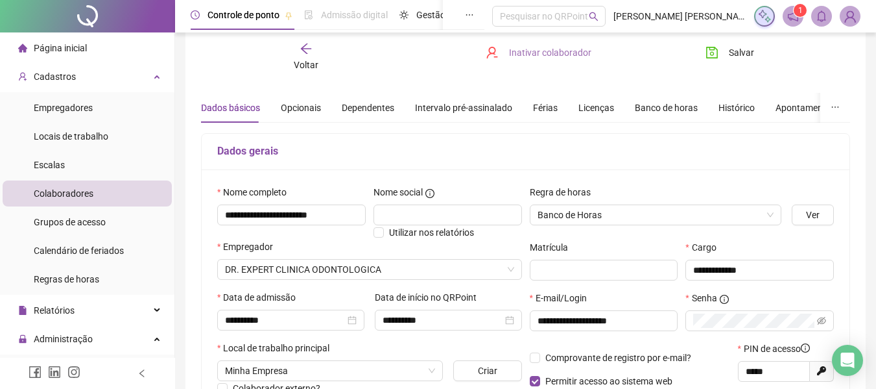
click at [559, 47] on span "Inativar colaborador" at bounding box center [550, 52] width 82 height 14
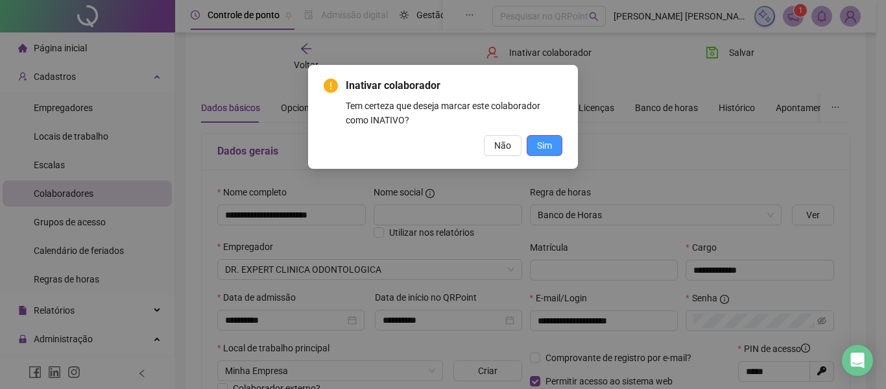
click at [555, 148] on button "Sim" at bounding box center [545, 145] width 36 height 21
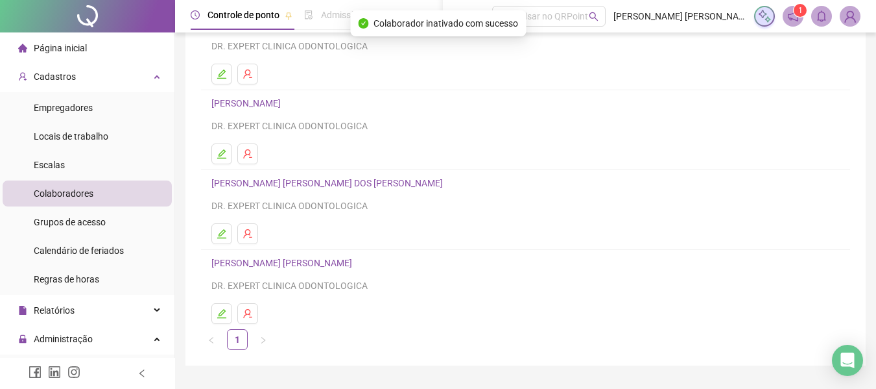
scroll to position [216, 0]
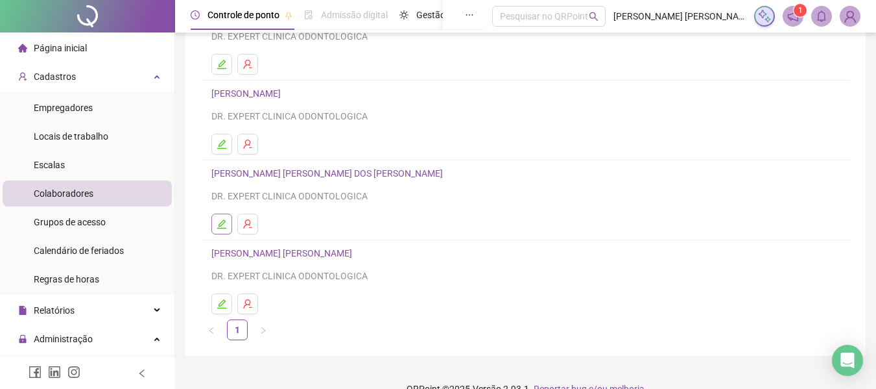
click at [225, 226] on icon "edit" at bounding box center [222, 224] width 10 height 10
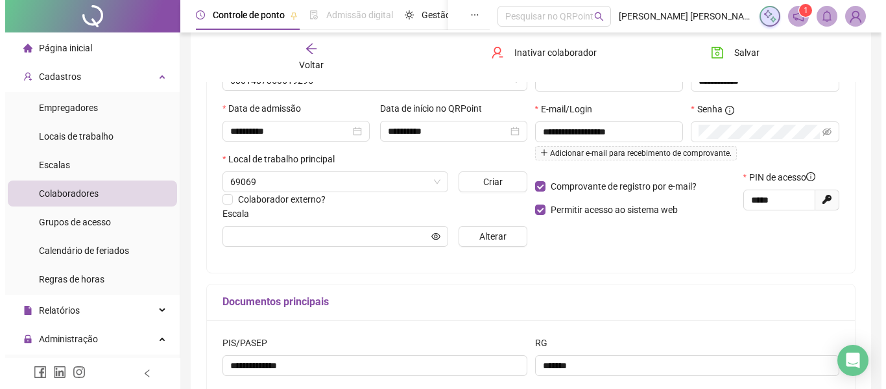
scroll to position [222, 0]
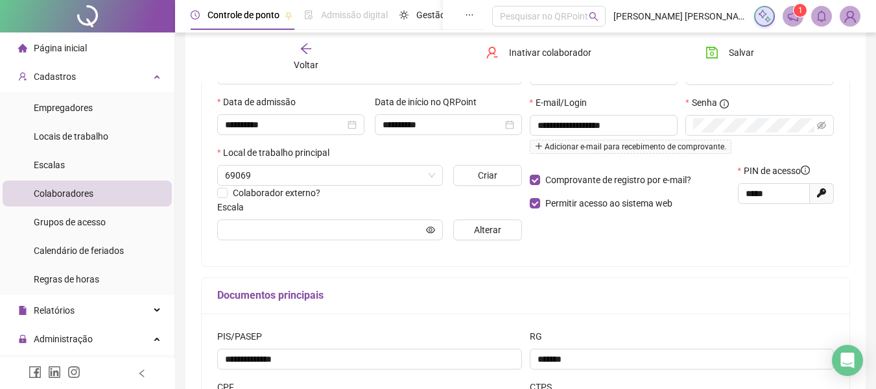
type input "**********"
click at [534, 59] on span "Inativar colaborador" at bounding box center [550, 52] width 82 height 14
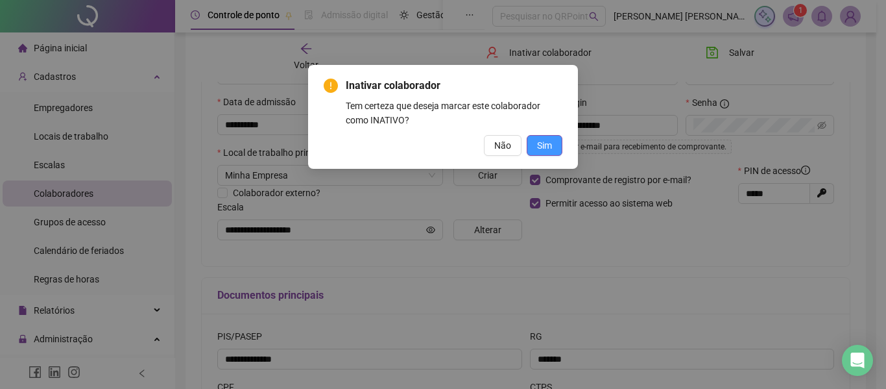
click at [547, 145] on span "Sim" at bounding box center [544, 145] width 15 height 14
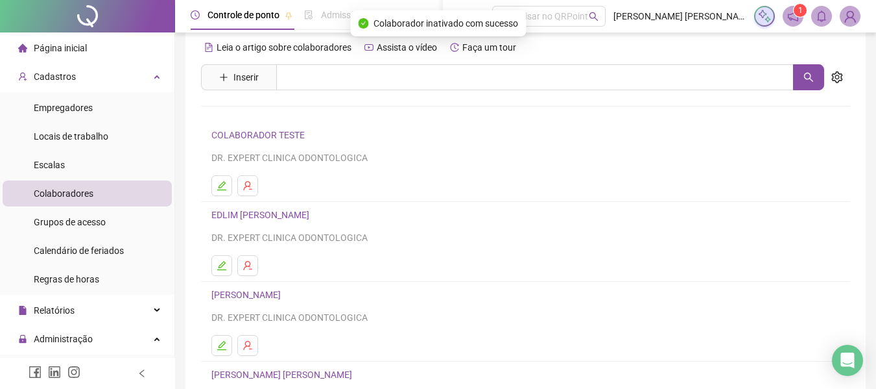
scroll to position [0, 0]
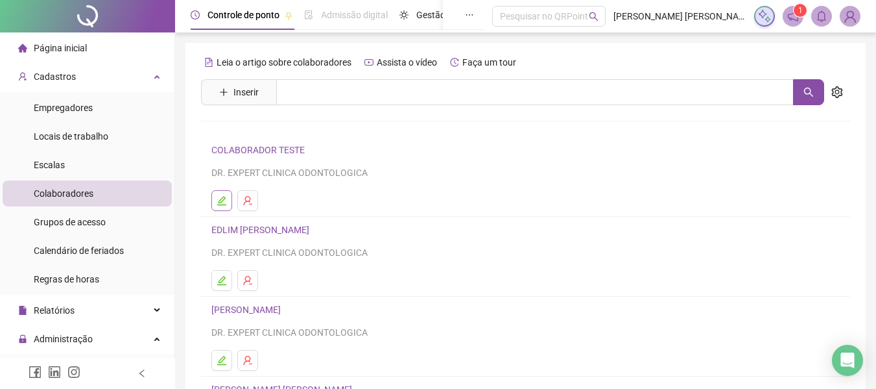
click at [227, 208] on button "button" at bounding box center [221, 200] width 21 height 21
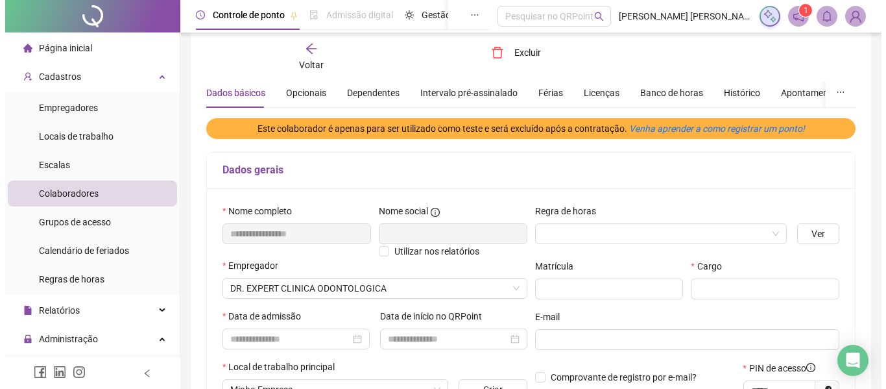
scroll to position [43, 0]
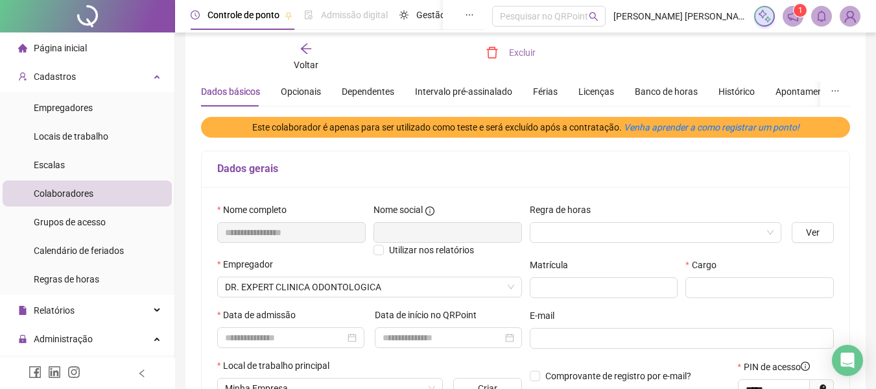
click at [507, 57] on button "Excluir" at bounding box center [510, 52] width 69 height 21
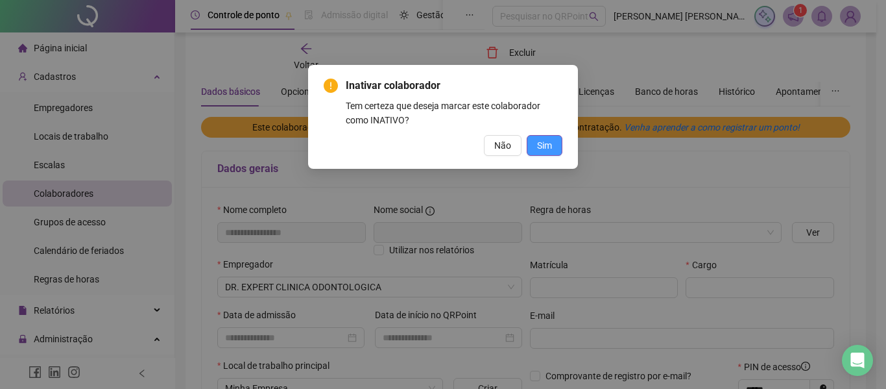
click at [532, 144] on button "Sim" at bounding box center [545, 145] width 36 height 21
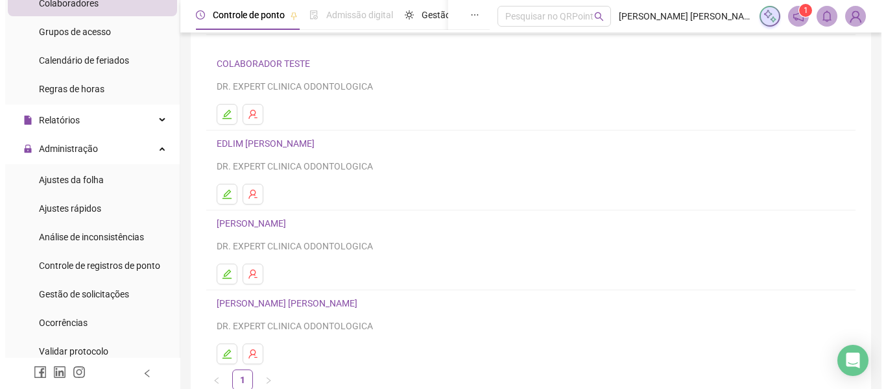
scroll to position [195, 0]
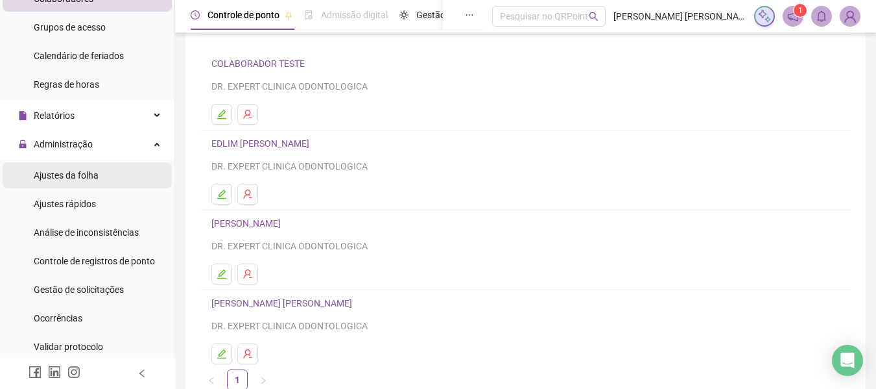
click at [119, 177] on li "Ajustes da folha" at bounding box center [87, 175] width 169 height 26
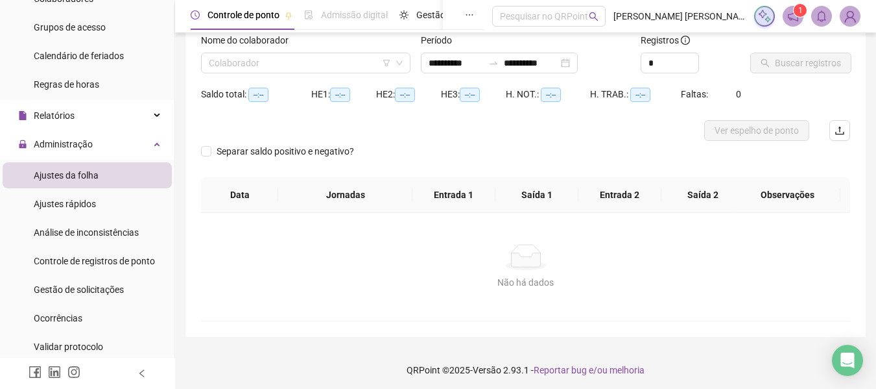
type input "**********"
click at [352, 65] on input "search" at bounding box center [300, 62] width 182 height 19
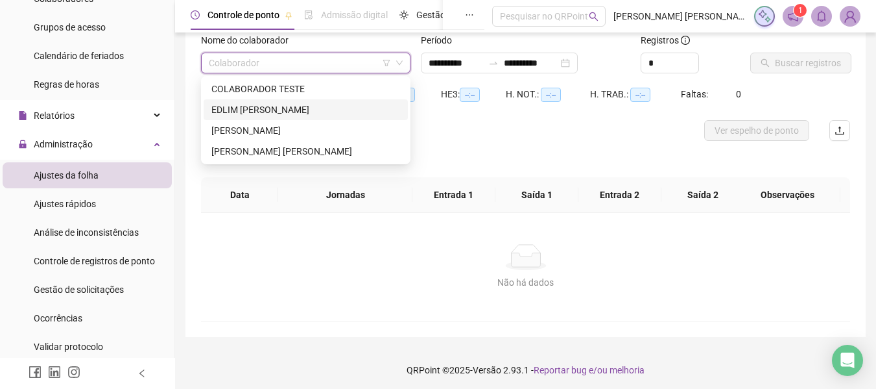
click at [308, 101] on div "EDLIM CAMILLE MARQUES" at bounding box center [306, 109] width 204 height 21
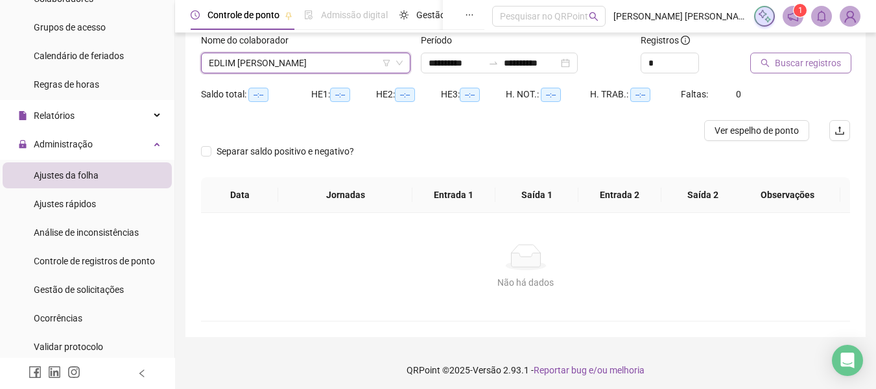
click at [771, 66] on button "Buscar registros" at bounding box center [800, 63] width 101 height 21
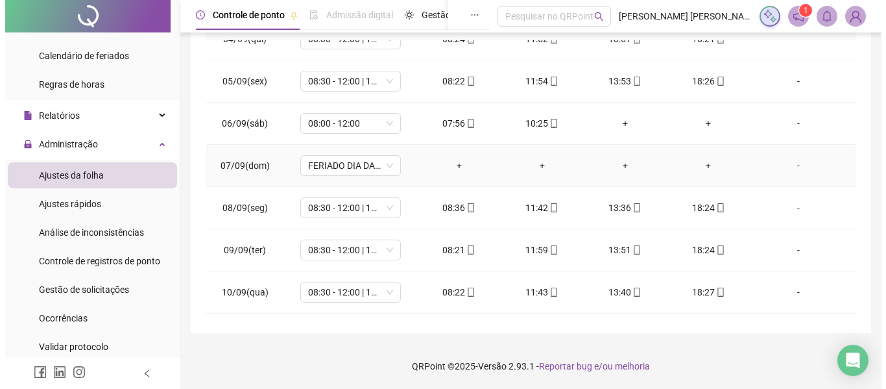
scroll to position [137, 0]
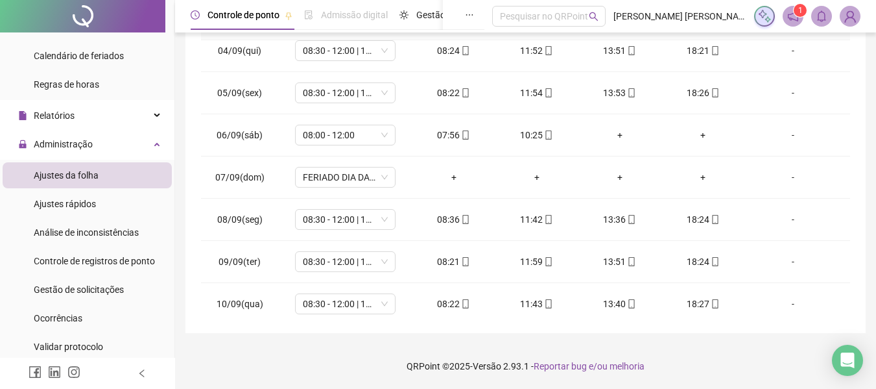
click at [845, 18] on img at bounding box center [850, 15] width 19 height 19
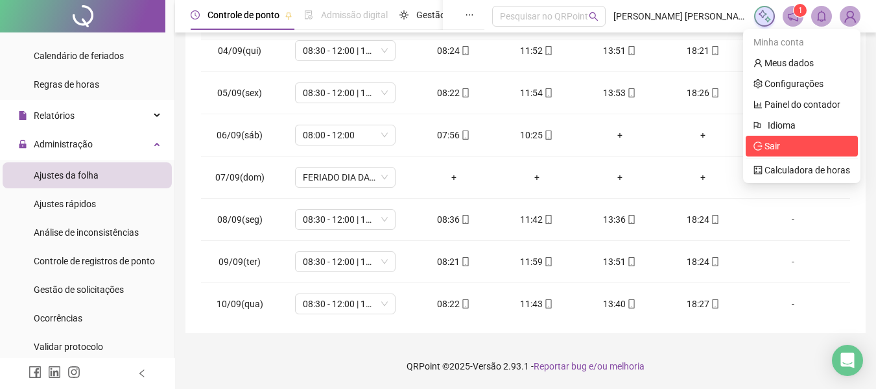
click at [782, 148] on span "Sair" at bounding box center [802, 146] width 97 height 14
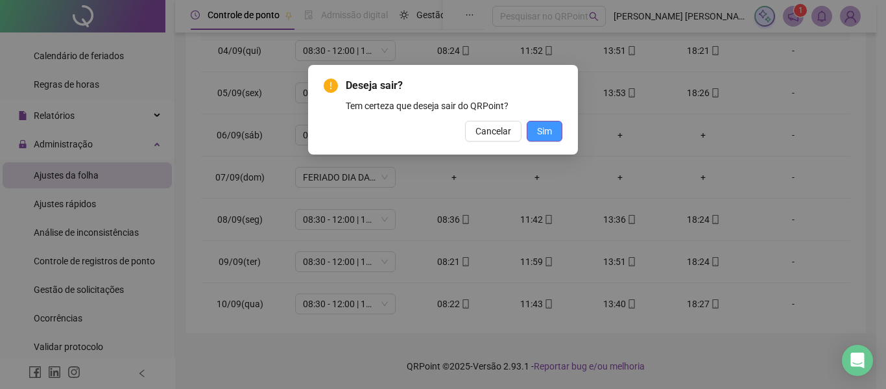
click at [532, 134] on button "Sim" at bounding box center [545, 131] width 36 height 21
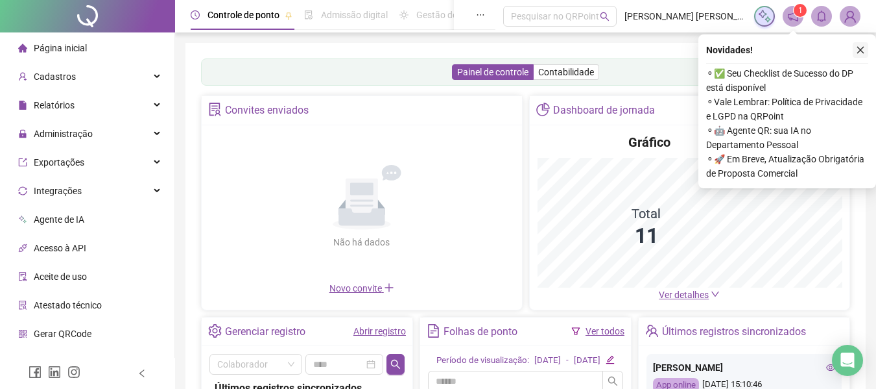
click at [863, 51] on icon "close" at bounding box center [860, 49] width 9 height 9
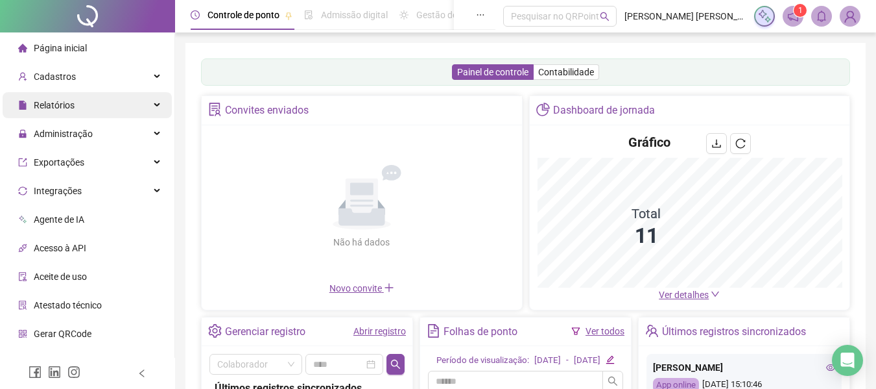
click at [134, 105] on div "Relatórios" at bounding box center [87, 105] width 169 height 26
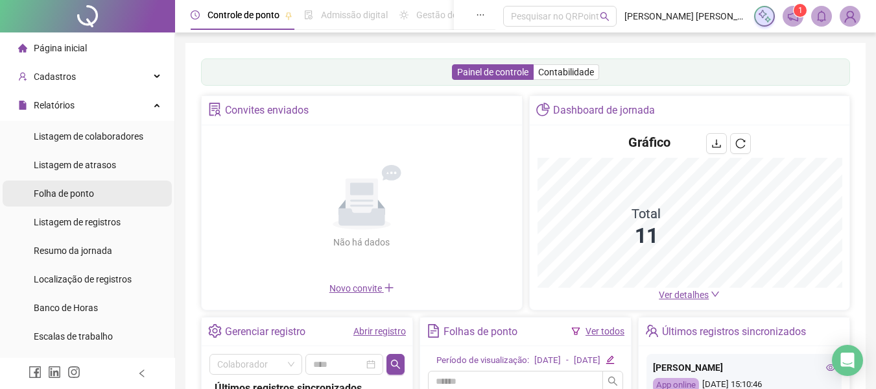
click at [75, 193] on span "Folha de ponto" at bounding box center [64, 193] width 60 height 10
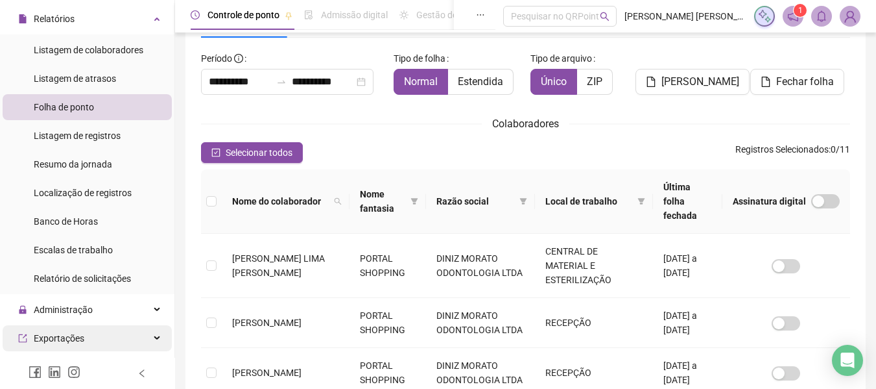
scroll to position [151, 0]
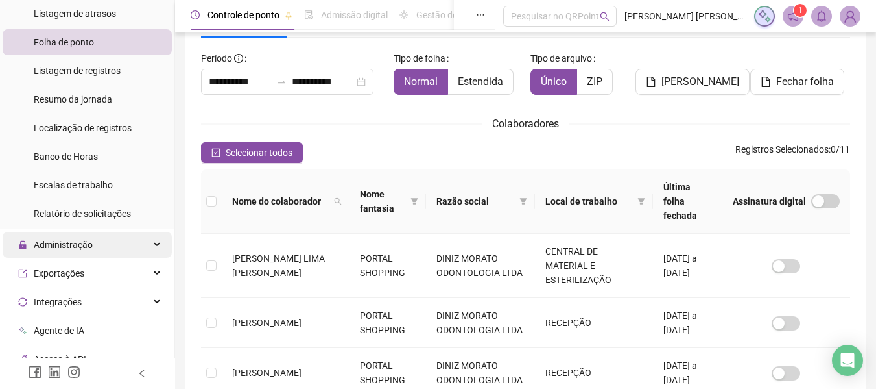
click at [108, 253] on div "Administração" at bounding box center [87, 245] width 169 height 26
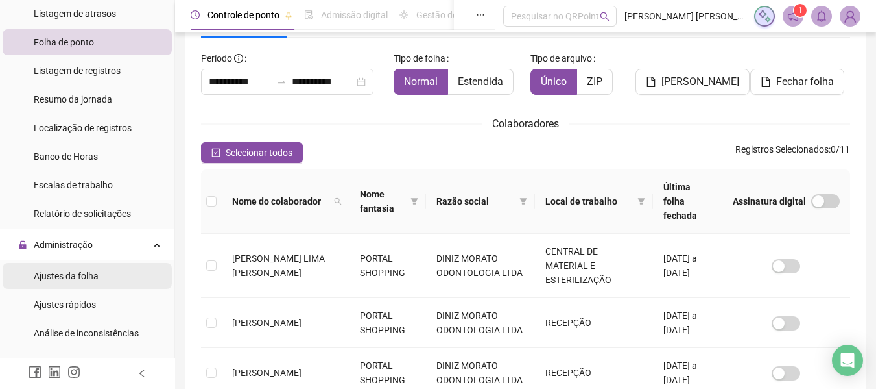
click at [95, 276] on span "Ajustes da folha" at bounding box center [66, 275] width 65 height 10
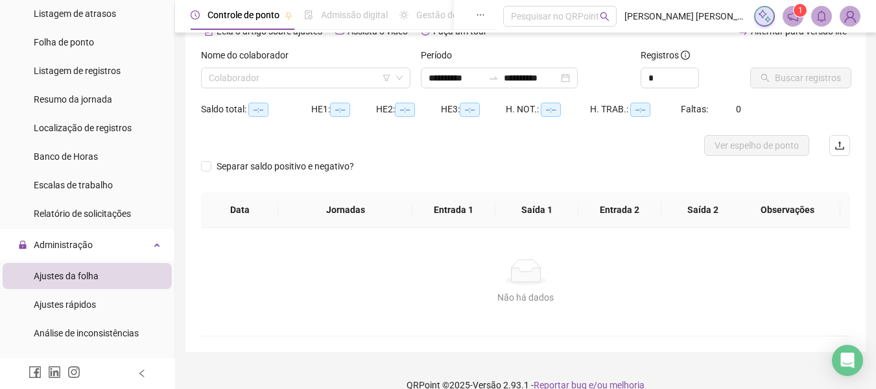
type input "**********"
click at [233, 82] on input "search" at bounding box center [300, 77] width 182 height 19
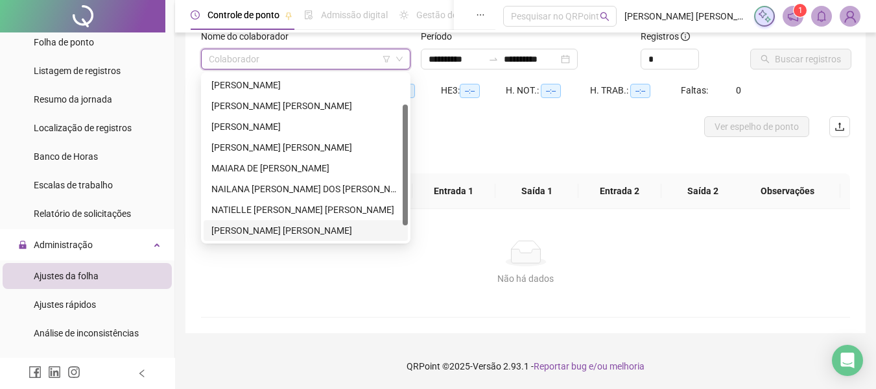
scroll to position [19, 0]
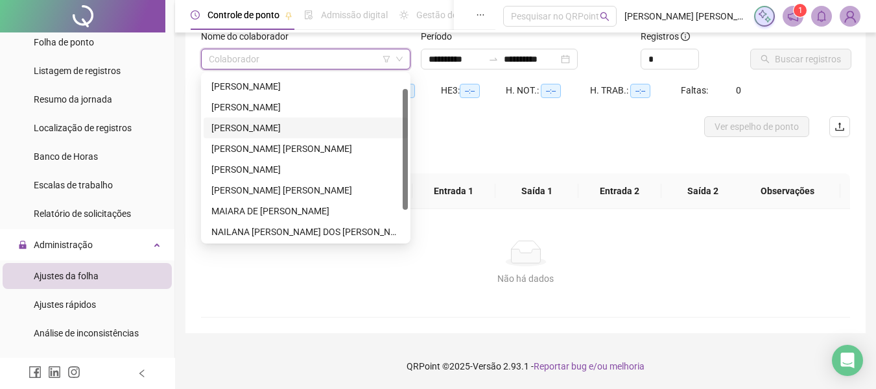
click at [276, 123] on div "[PERSON_NAME]" at bounding box center [305, 128] width 189 height 14
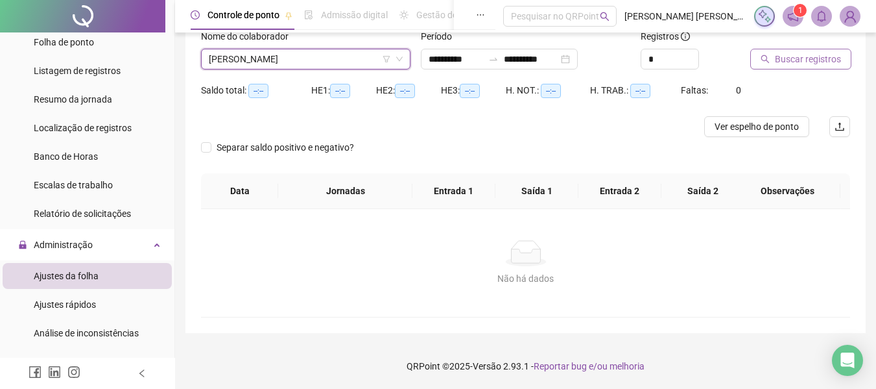
click at [762, 56] on icon "search" at bounding box center [765, 58] width 9 height 9
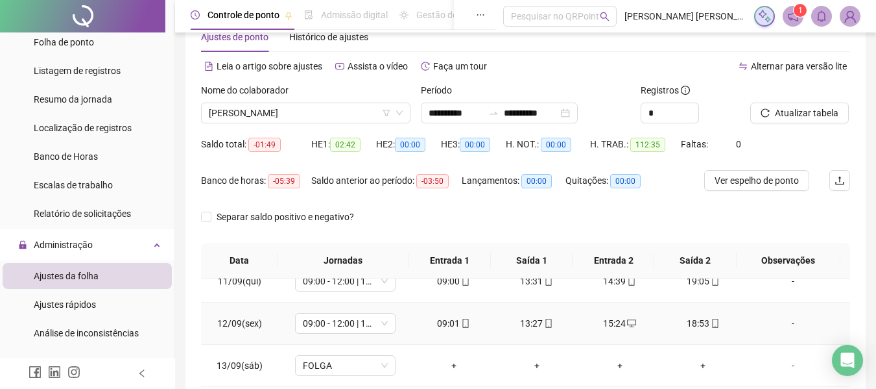
scroll to position [310, 0]
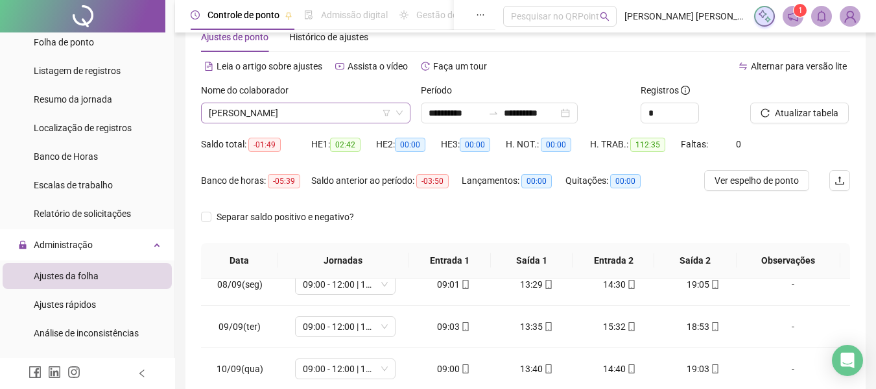
click at [325, 118] on span "[PERSON_NAME]" at bounding box center [306, 112] width 194 height 19
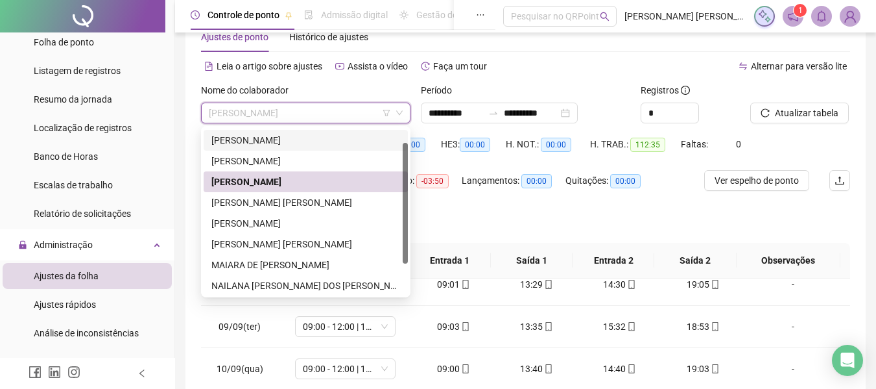
click at [326, 146] on div "[PERSON_NAME]" at bounding box center [305, 140] width 189 height 14
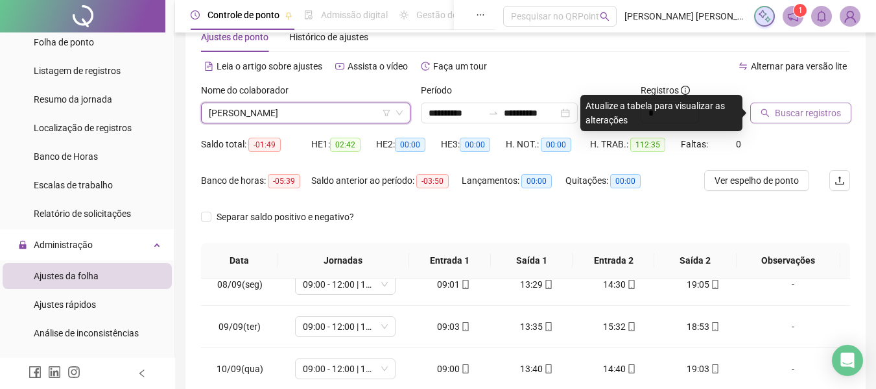
click at [807, 123] on button "Buscar registros" at bounding box center [800, 112] width 101 height 21
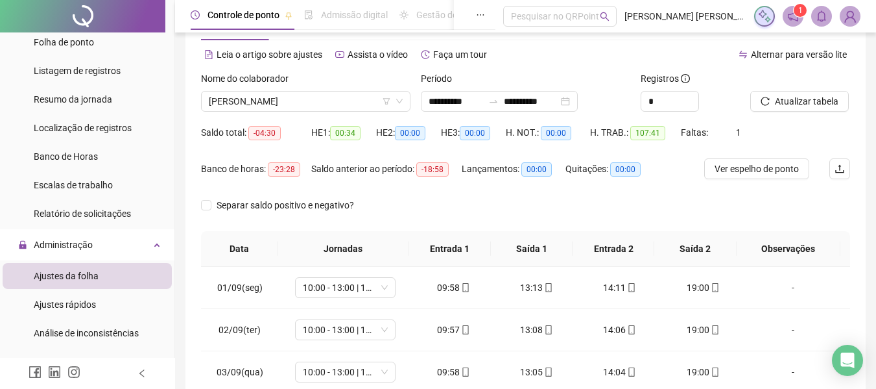
scroll to position [36, 0]
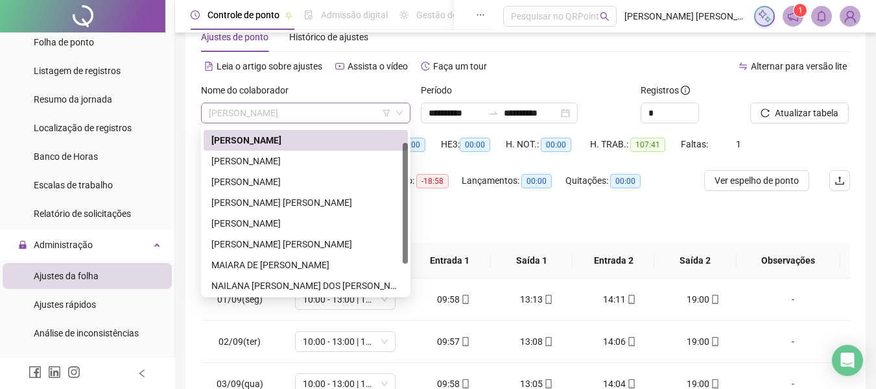
click at [331, 115] on span "[PERSON_NAME]" at bounding box center [306, 112] width 194 height 19
click at [291, 158] on div "[PERSON_NAME]" at bounding box center [305, 161] width 189 height 14
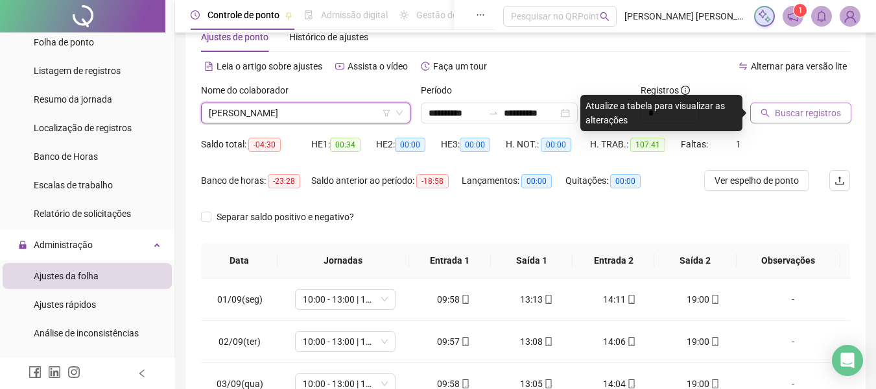
click at [798, 114] on span "Buscar registros" at bounding box center [808, 113] width 66 height 14
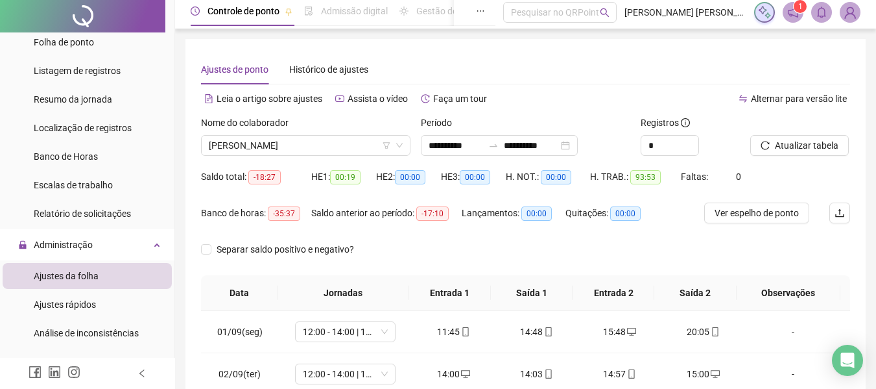
scroll to position [0, 0]
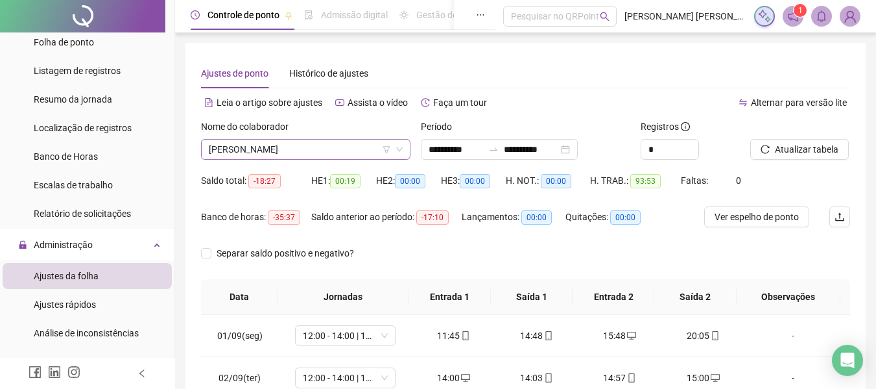
click at [280, 155] on span "[PERSON_NAME]" at bounding box center [306, 148] width 194 height 19
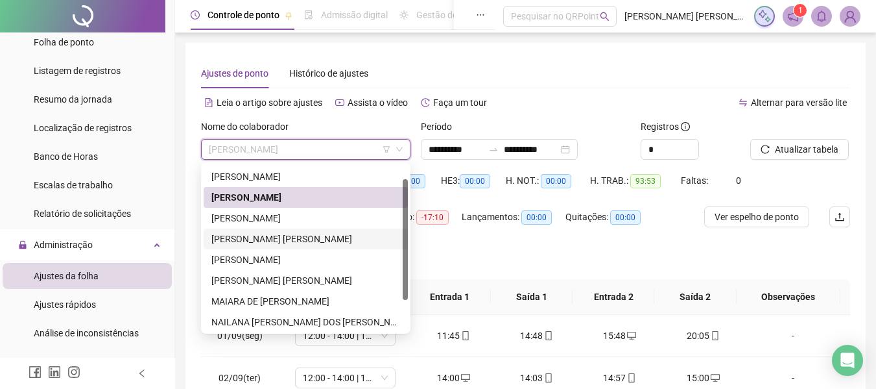
click at [298, 237] on div "[PERSON_NAME] [PERSON_NAME]" at bounding box center [305, 239] width 189 height 14
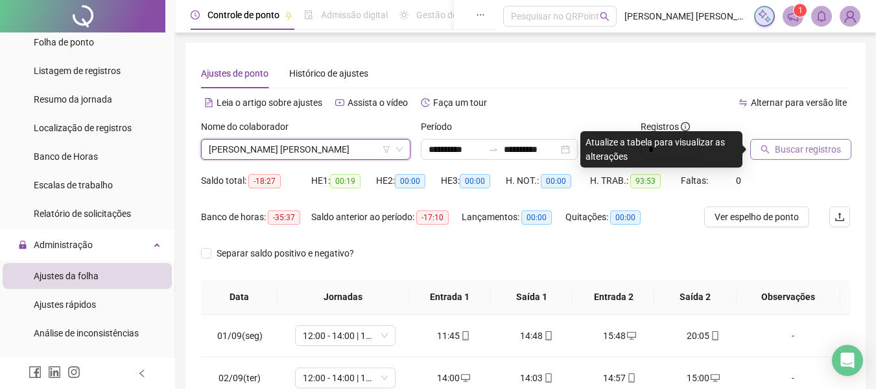
click at [766, 150] on icon "search" at bounding box center [765, 149] width 8 height 8
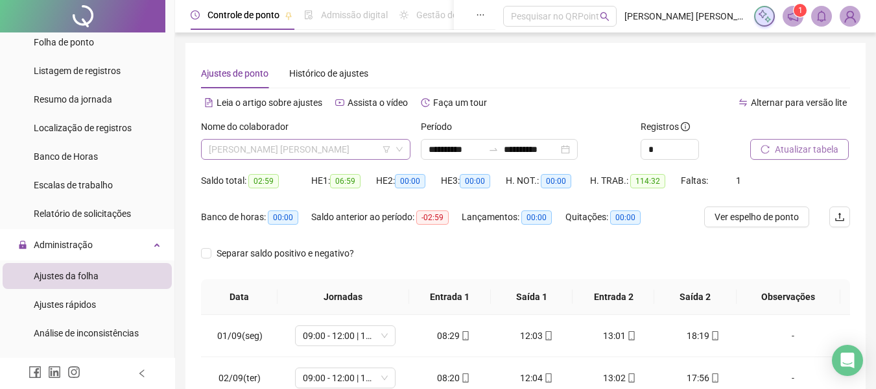
click at [350, 149] on span "[PERSON_NAME] [PERSON_NAME]" at bounding box center [306, 148] width 194 height 19
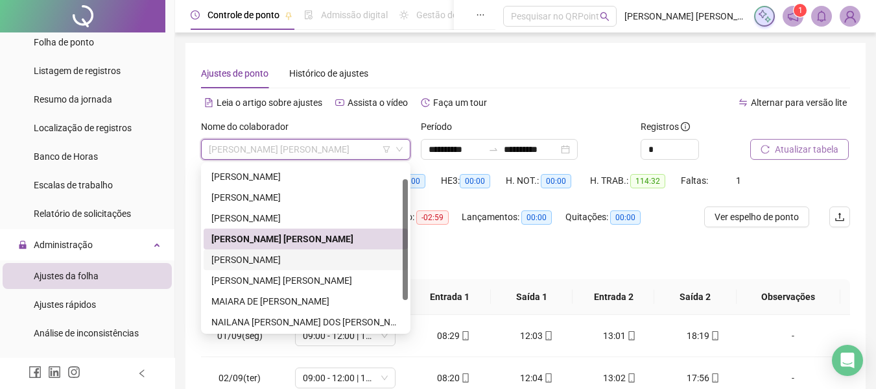
click at [278, 266] on div "[PERSON_NAME]" at bounding box center [305, 259] width 189 height 14
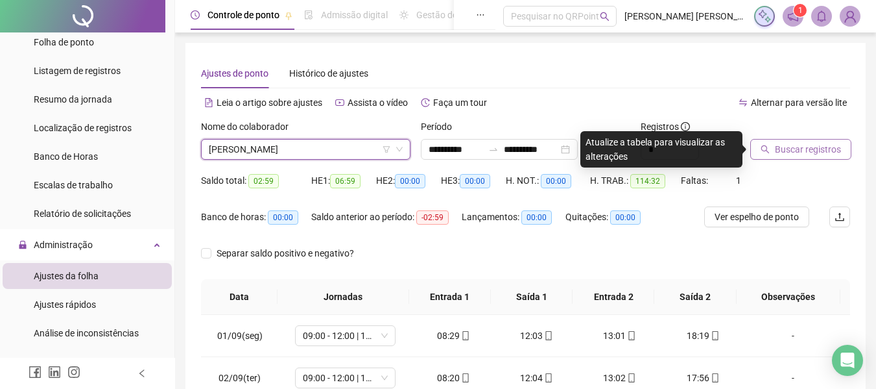
click at [761, 156] on button "Buscar registros" at bounding box center [800, 149] width 101 height 21
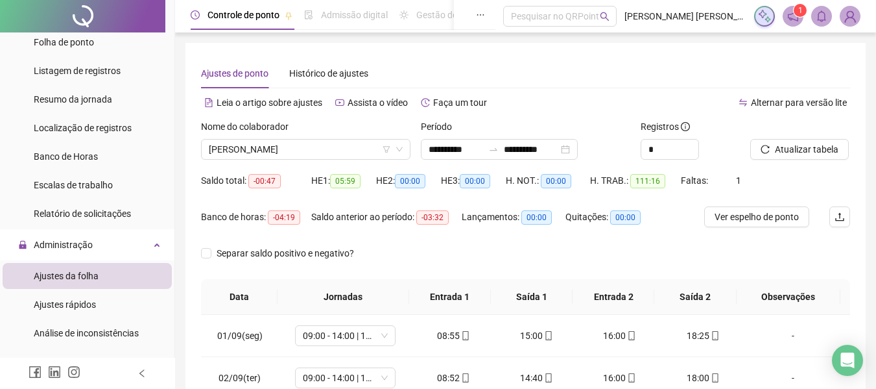
click at [285, 160] on div "Nome do colaborador JENNIFER ALVES NEGRE" at bounding box center [306, 144] width 220 height 51
click at [287, 154] on span "[PERSON_NAME]" at bounding box center [306, 148] width 194 height 19
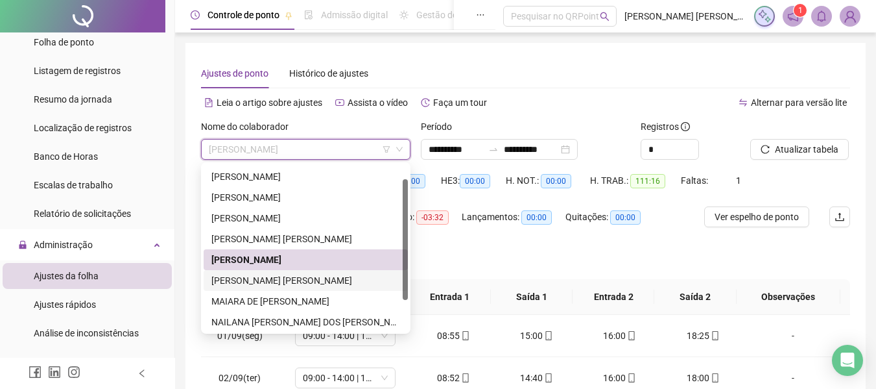
click at [270, 278] on div "[PERSON_NAME] [PERSON_NAME]" at bounding box center [305, 280] width 189 height 14
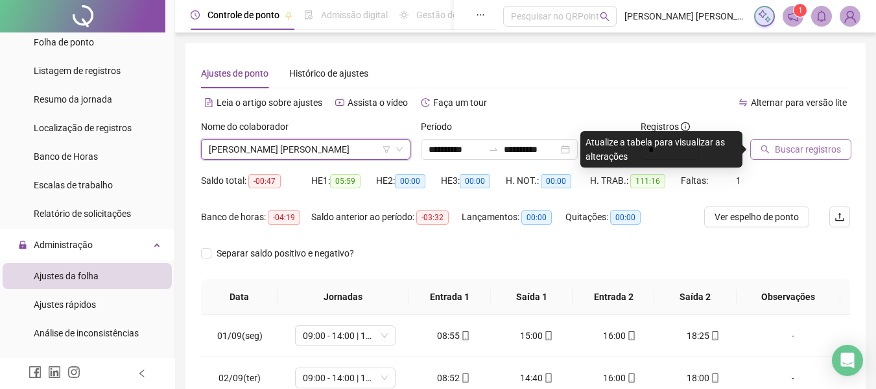
click at [782, 147] on span "Buscar registros" at bounding box center [808, 149] width 66 height 14
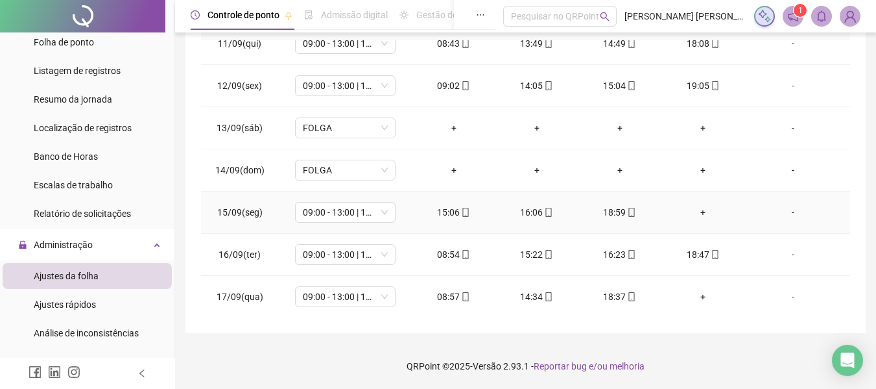
scroll to position [440, 0]
click at [686, 208] on div "+" at bounding box center [703, 211] width 62 height 14
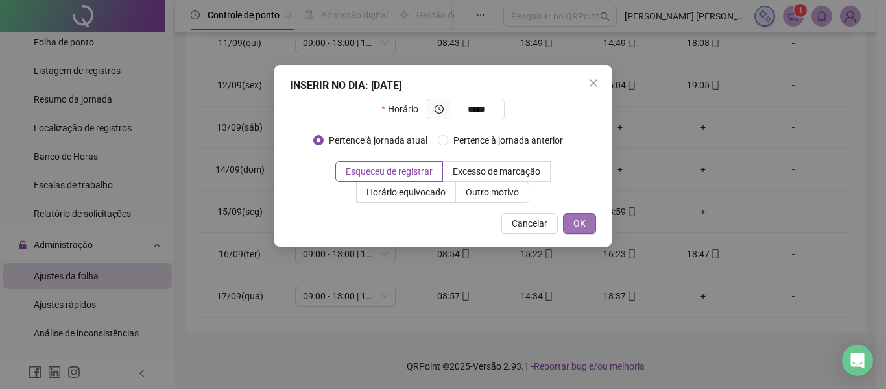
type input "*****"
click at [580, 218] on span "OK" at bounding box center [579, 223] width 12 height 14
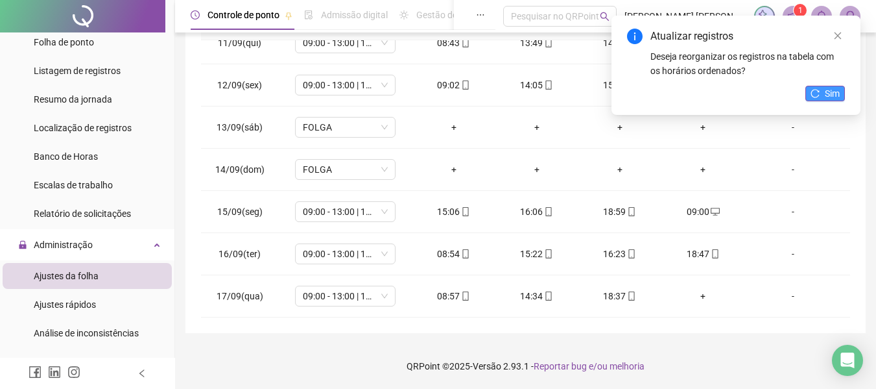
click at [816, 94] on icon "reload" at bounding box center [815, 93] width 9 height 9
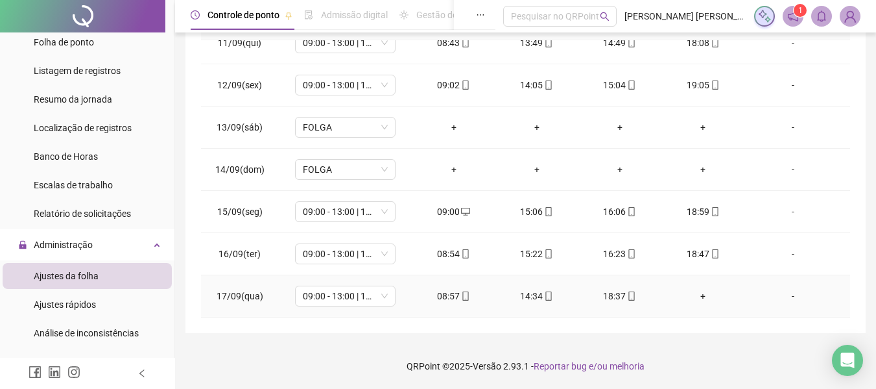
click at [692, 298] on div "+" at bounding box center [703, 296] width 62 height 14
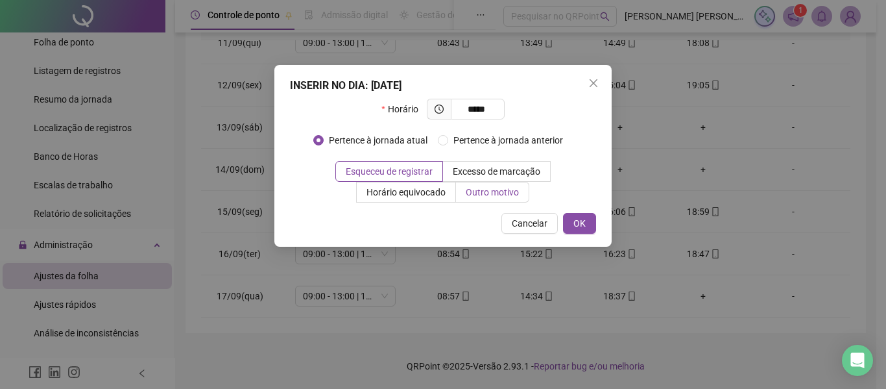
type input "*****"
click at [513, 189] on span "Outro motivo" at bounding box center [492, 192] width 53 height 10
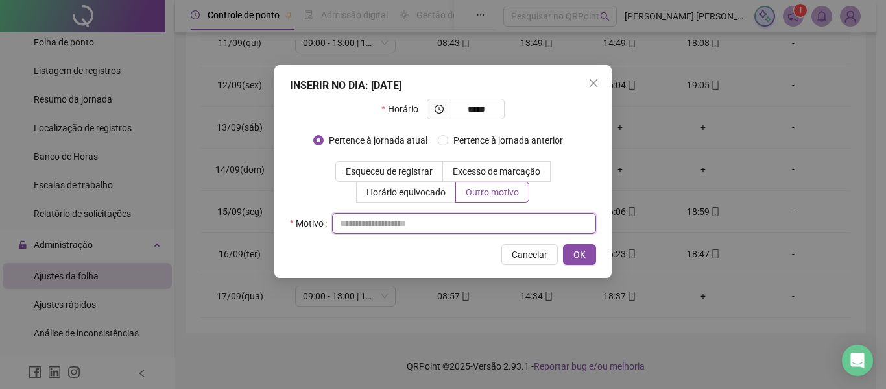
click at [407, 221] on input "text" at bounding box center [464, 223] width 264 height 21
type input "*"
type input "**********"
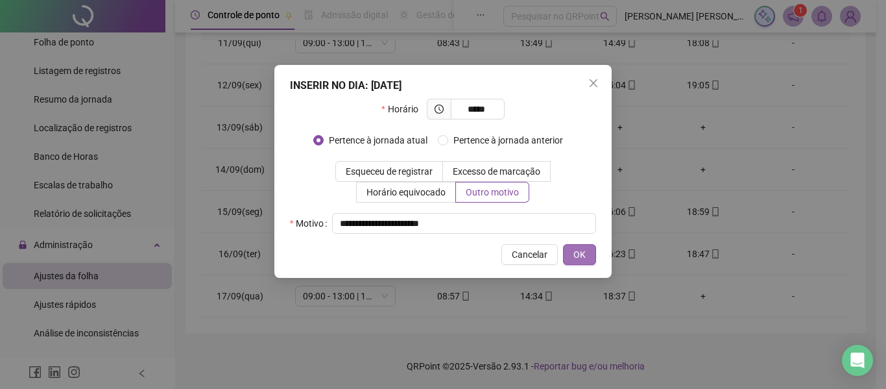
click at [579, 248] on span "OK" at bounding box center [579, 254] width 12 height 14
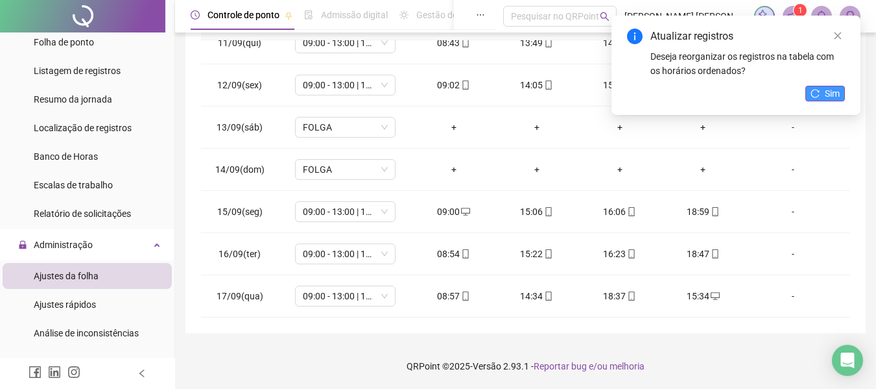
click at [807, 95] on button "Sim" at bounding box center [826, 94] width 40 height 16
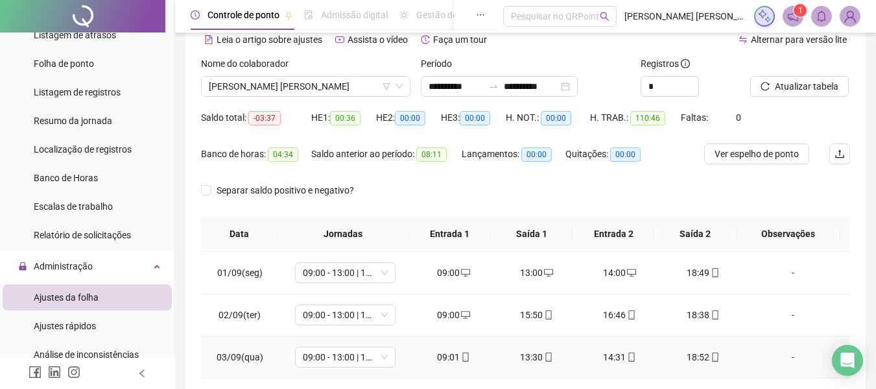
scroll to position [58, 0]
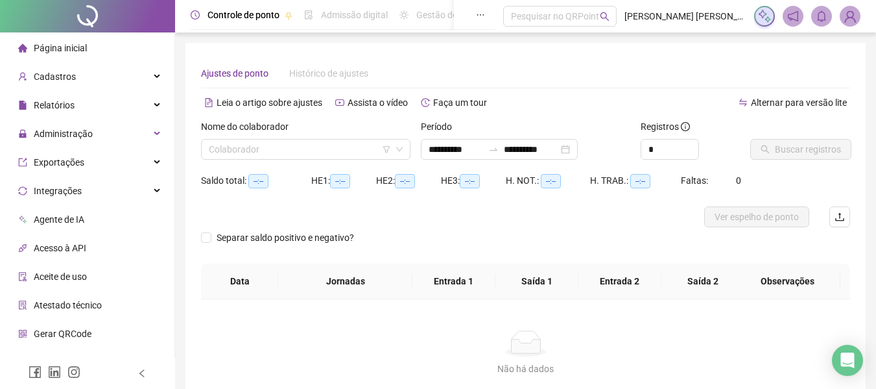
type input "**********"
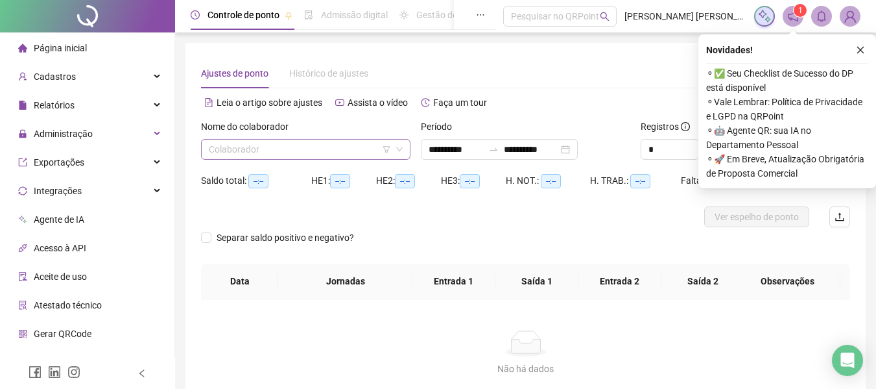
click at [329, 142] on input "search" at bounding box center [300, 148] width 182 height 19
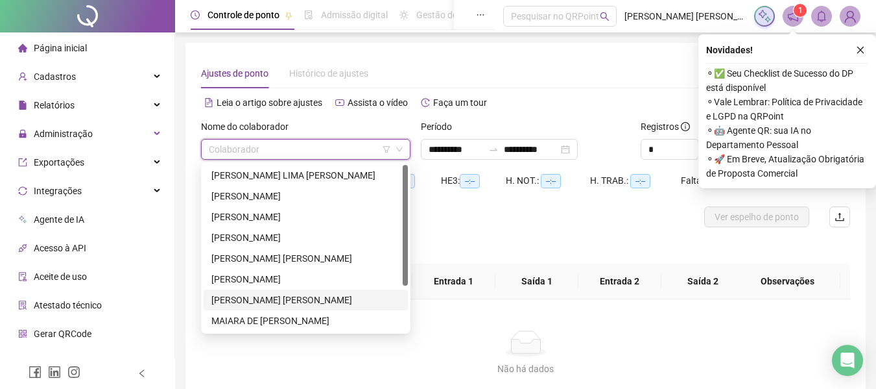
click at [324, 299] on div "[PERSON_NAME] [PERSON_NAME]" at bounding box center [305, 300] width 189 height 14
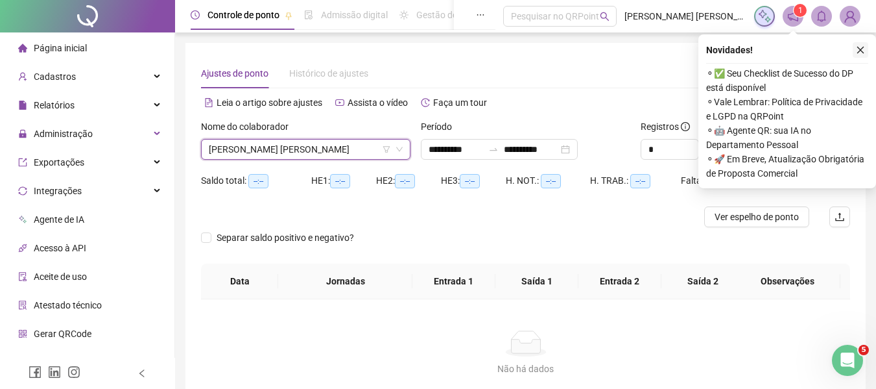
click at [863, 49] on icon "close" at bounding box center [860, 49] width 9 height 9
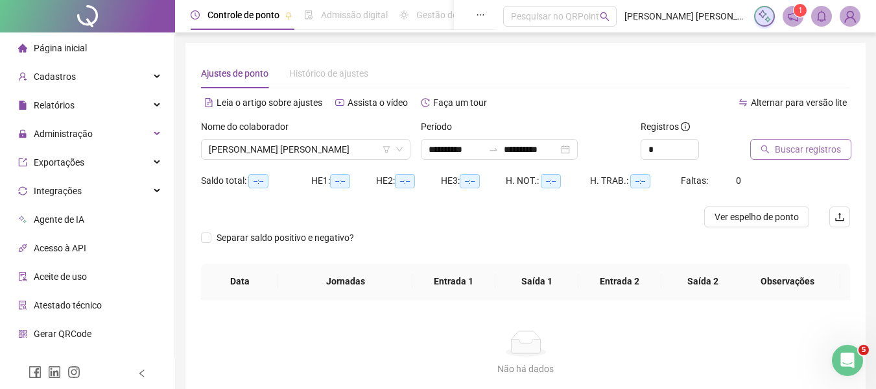
click at [789, 144] on span "Buscar registros" at bounding box center [808, 149] width 66 height 14
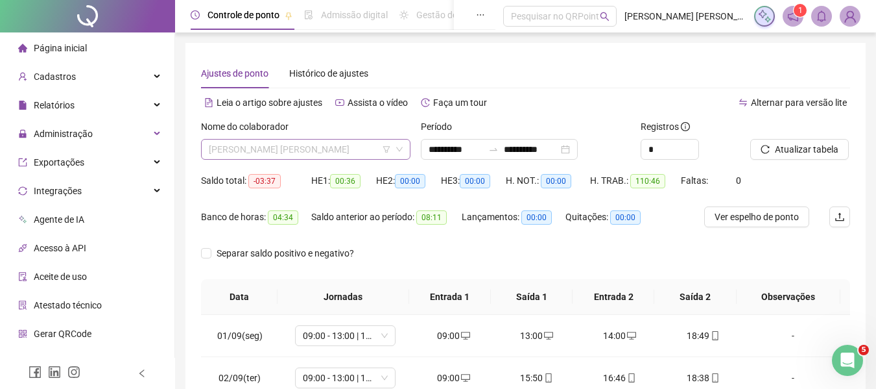
click at [261, 151] on span "[PERSON_NAME] [PERSON_NAME]" at bounding box center [306, 148] width 194 height 19
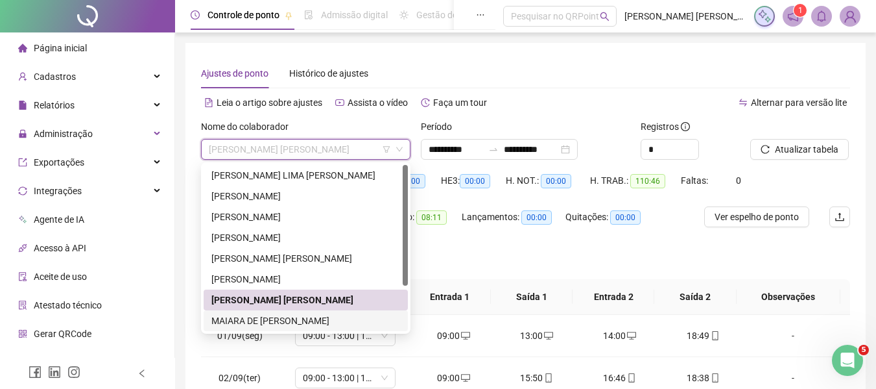
click at [293, 325] on div "MAIARA DE [PERSON_NAME]" at bounding box center [305, 320] width 189 height 14
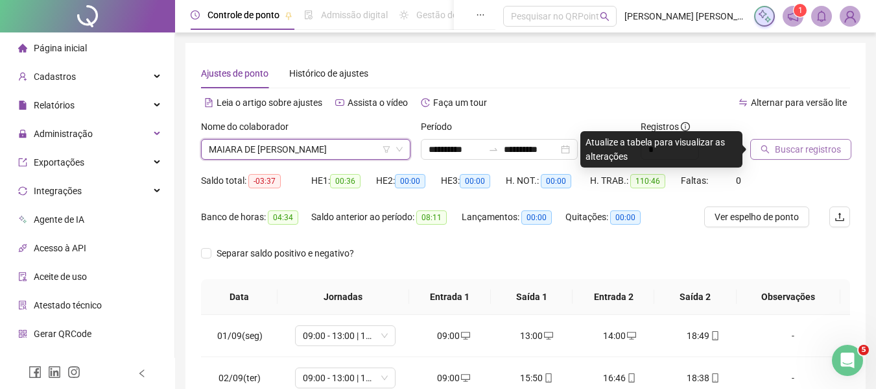
click at [841, 154] on button "Buscar registros" at bounding box center [800, 149] width 101 height 21
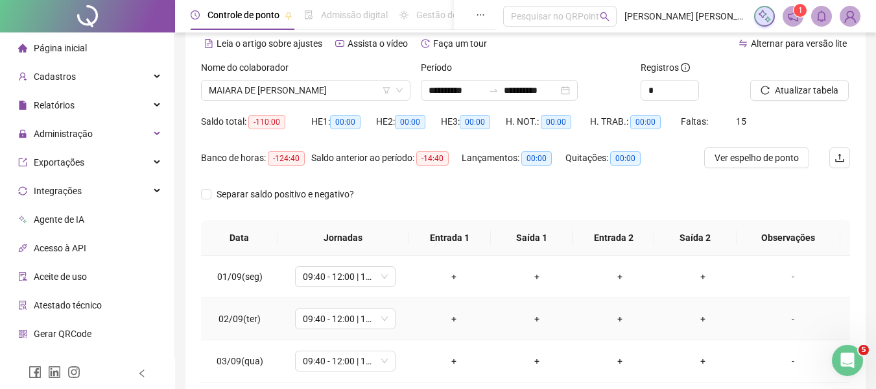
scroll to position [58, 0]
click at [285, 81] on span "MAIARA DE [PERSON_NAME]" at bounding box center [306, 90] width 194 height 19
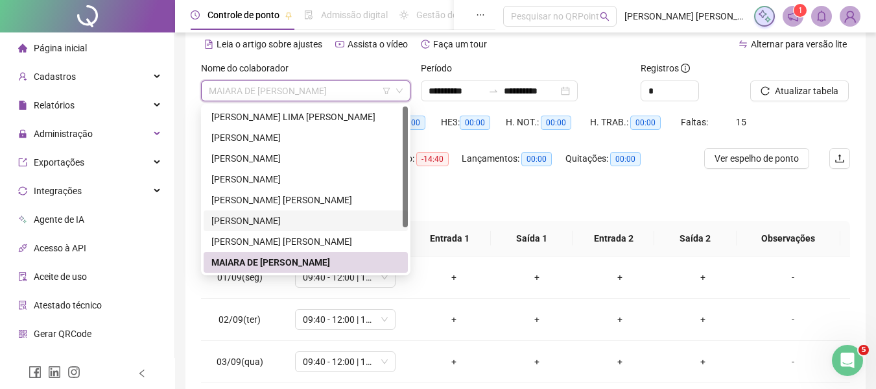
scroll to position [62, 0]
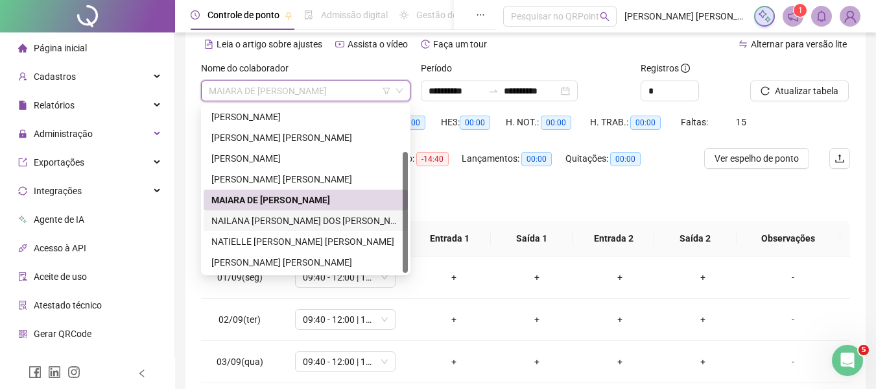
click at [298, 226] on div "NAILANA [PERSON_NAME] DOS [PERSON_NAME]" at bounding box center [305, 220] width 189 height 14
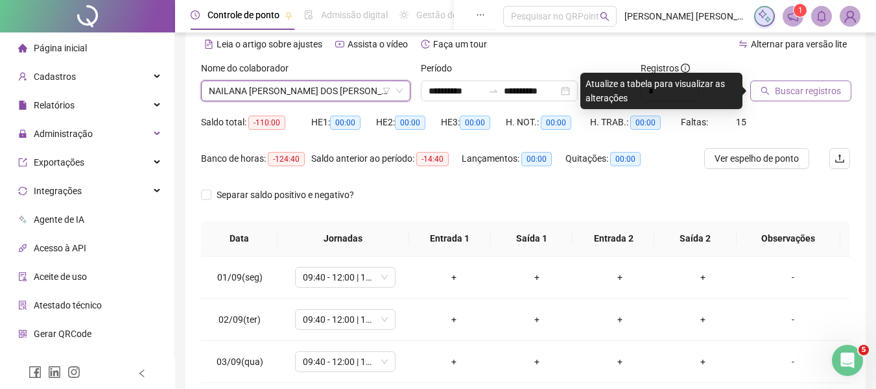
click at [796, 100] on button "Buscar registros" at bounding box center [800, 90] width 101 height 21
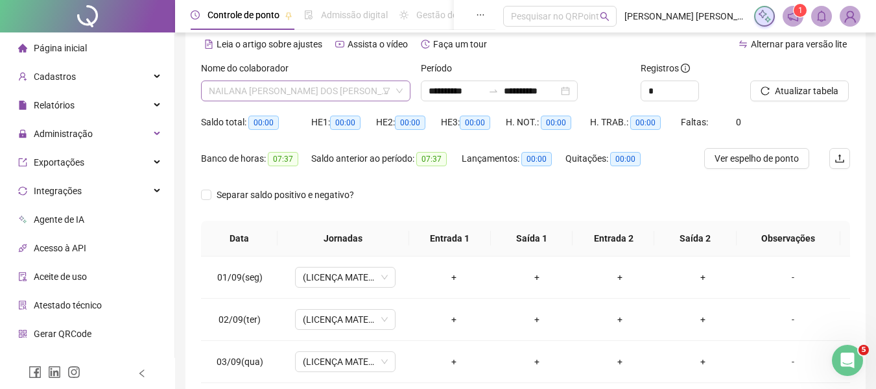
click at [328, 93] on span "NAILANA [PERSON_NAME] DOS [PERSON_NAME]" at bounding box center [306, 90] width 194 height 19
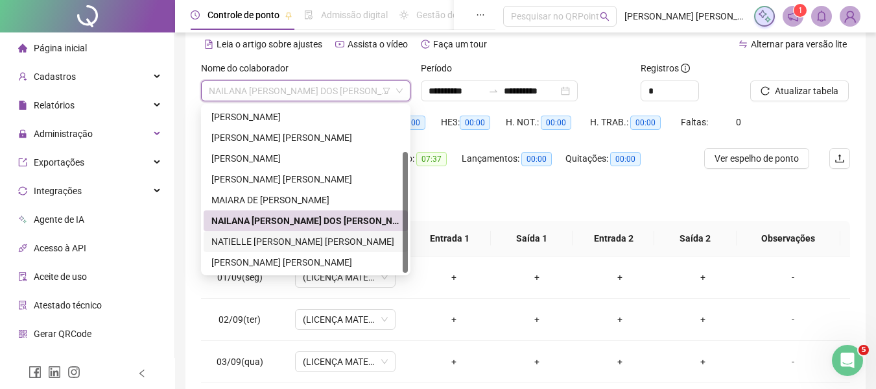
click at [259, 234] on div "NATIELLE [PERSON_NAME] [PERSON_NAME]" at bounding box center [306, 241] width 204 height 21
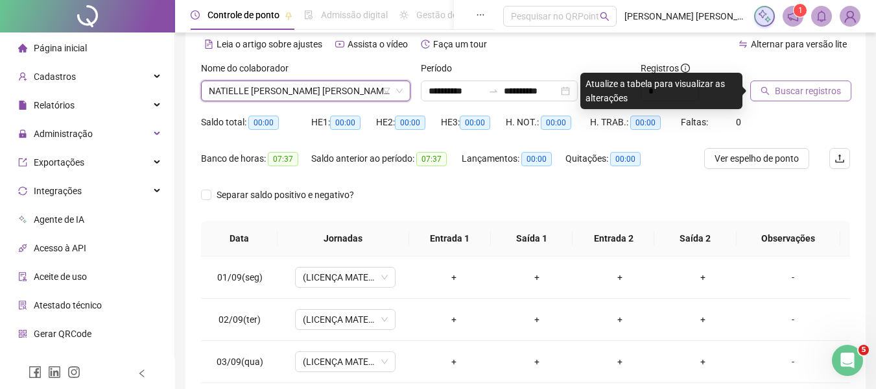
click at [798, 82] on button "Buscar registros" at bounding box center [800, 90] width 101 height 21
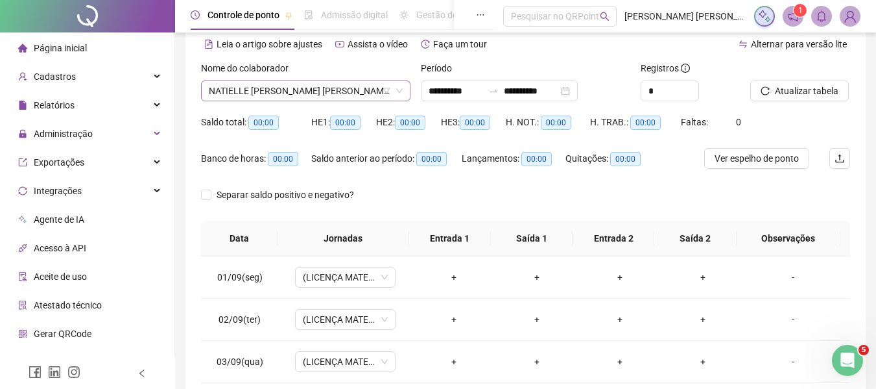
click at [334, 90] on span "NATIELLE [PERSON_NAME] [PERSON_NAME]" at bounding box center [306, 90] width 194 height 19
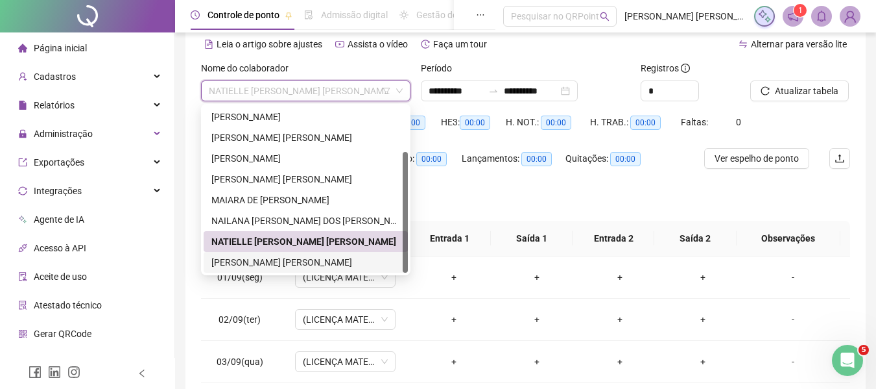
click at [285, 263] on div "[PERSON_NAME] [PERSON_NAME]" at bounding box center [305, 262] width 189 height 14
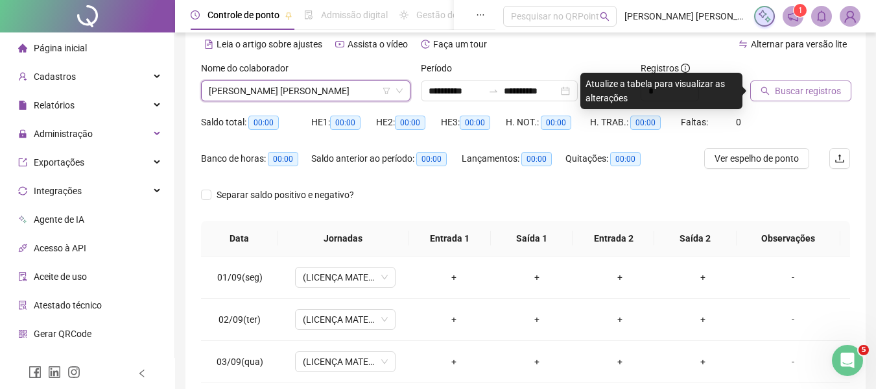
click at [833, 80] on button "Buscar registros" at bounding box center [800, 90] width 101 height 21
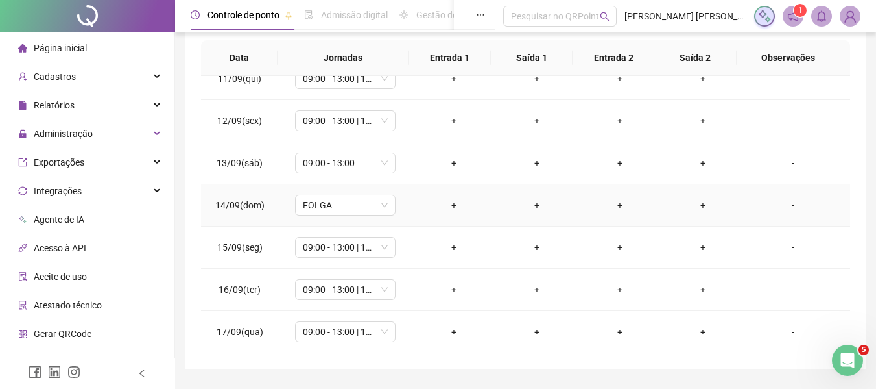
scroll to position [274, 0]
